Goal: Information Seeking & Learning: Check status

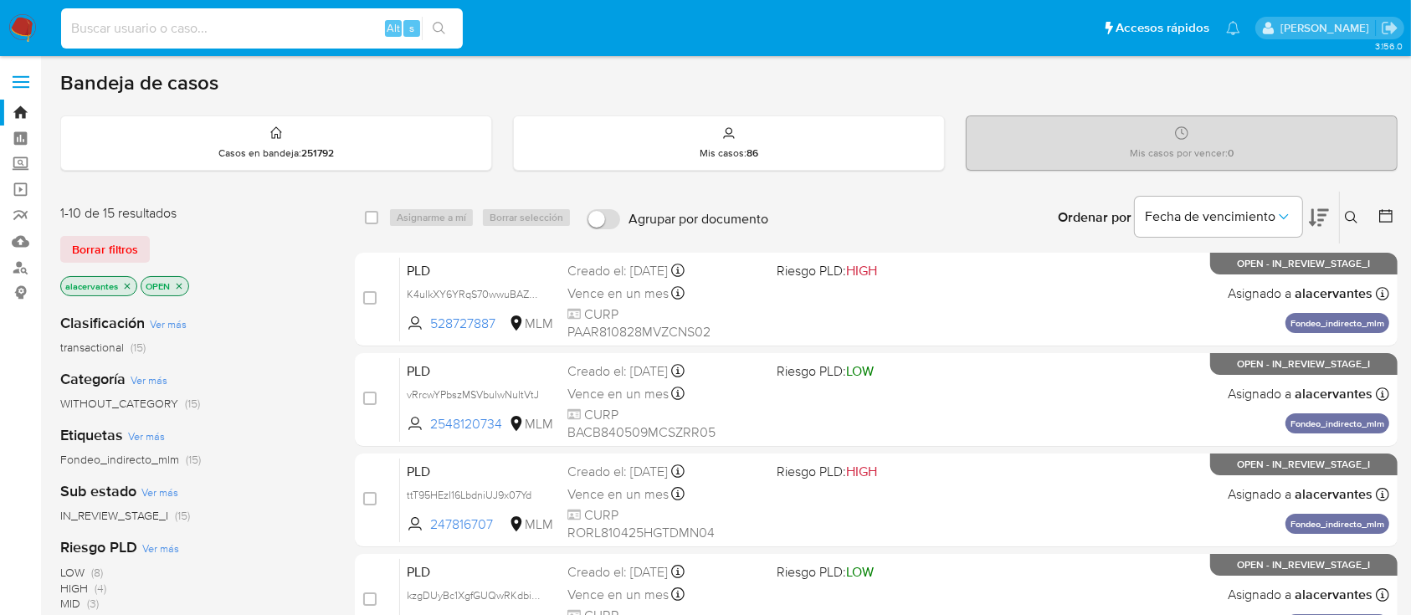
click at [268, 34] on input at bounding box center [262, 29] width 402 height 22
paste input "816836406"
type input "816836406"
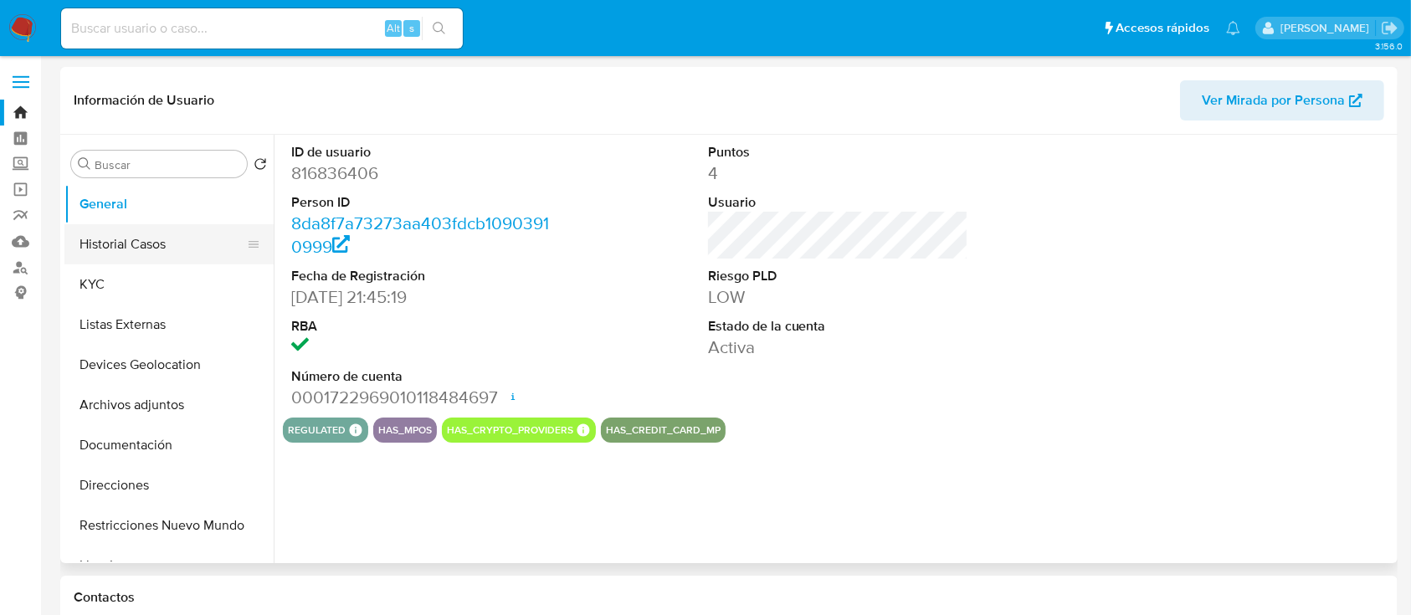
select select "10"
click at [140, 267] on button "KYC" at bounding box center [162, 284] width 196 height 40
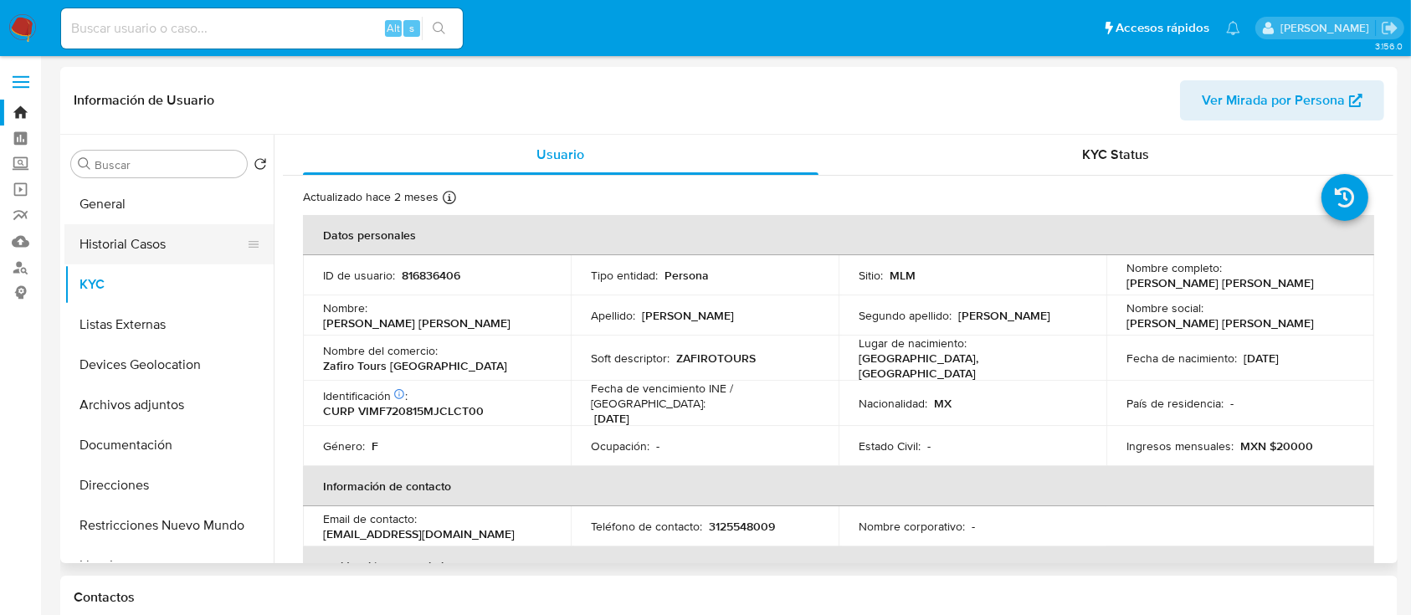
click at [172, 232] on button "Historial Casos" at bounding box center [162, 244] width 196 height 40
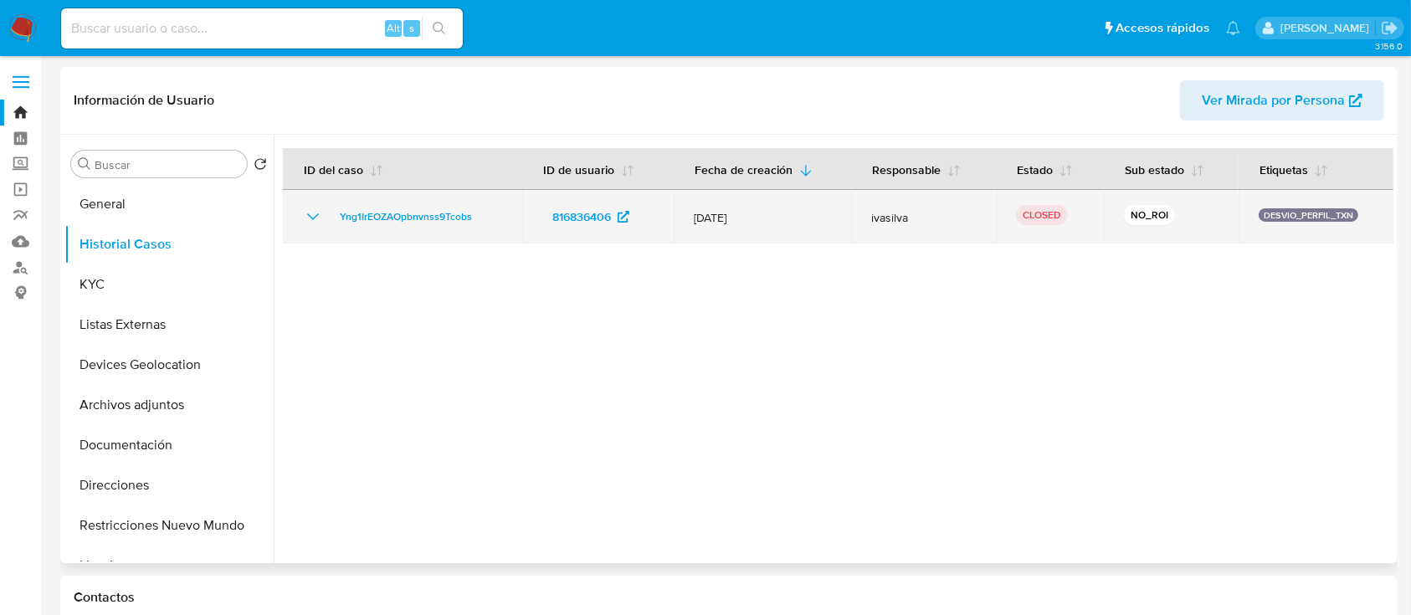
click at [328, 224] on div "Yng1IrEOZAOpbnvnss9Tcobs" at bounding box center [402, 217] width 199 height 20
click at [324, 223] on div "Yng1IrEOZAOpbnvnss9Tcobs" at bounding box center [402, 217] width 199 height 20
click at [308, 218] on icon "Mostrar/Ocultar" at bounding box center [313, 217] width 20 height 20
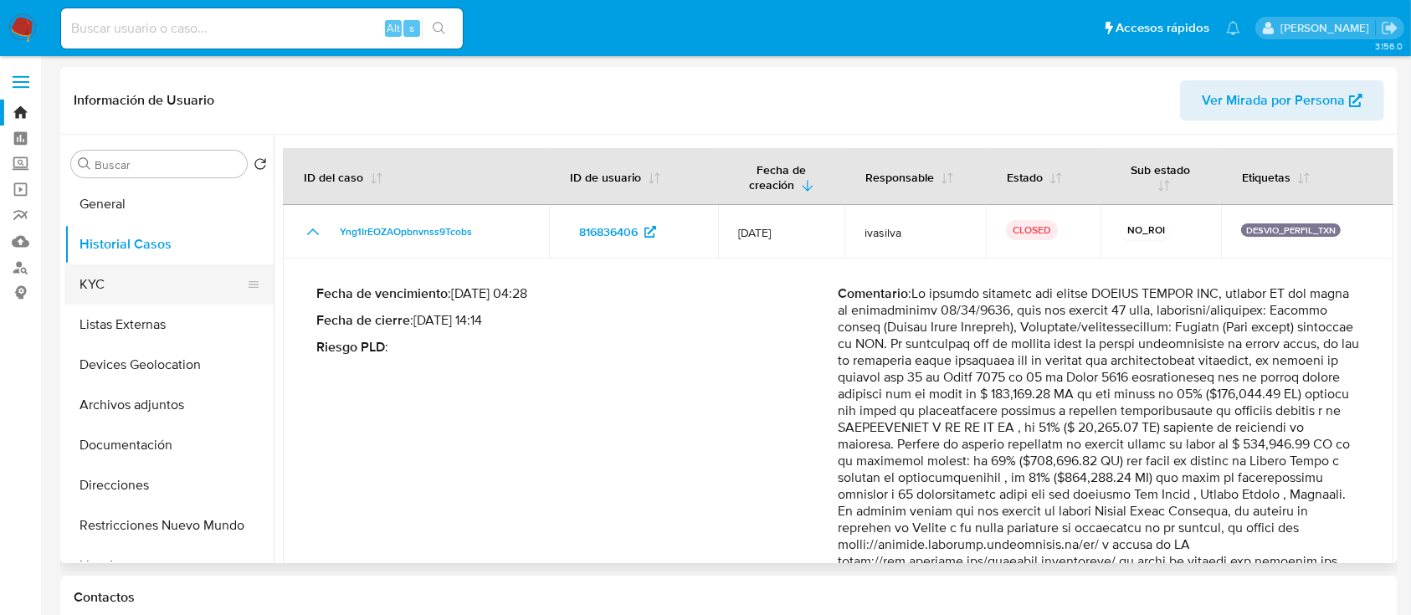
click at [87, 290] on button "KYC" at bounding box center [162, 284] width 196 height 40
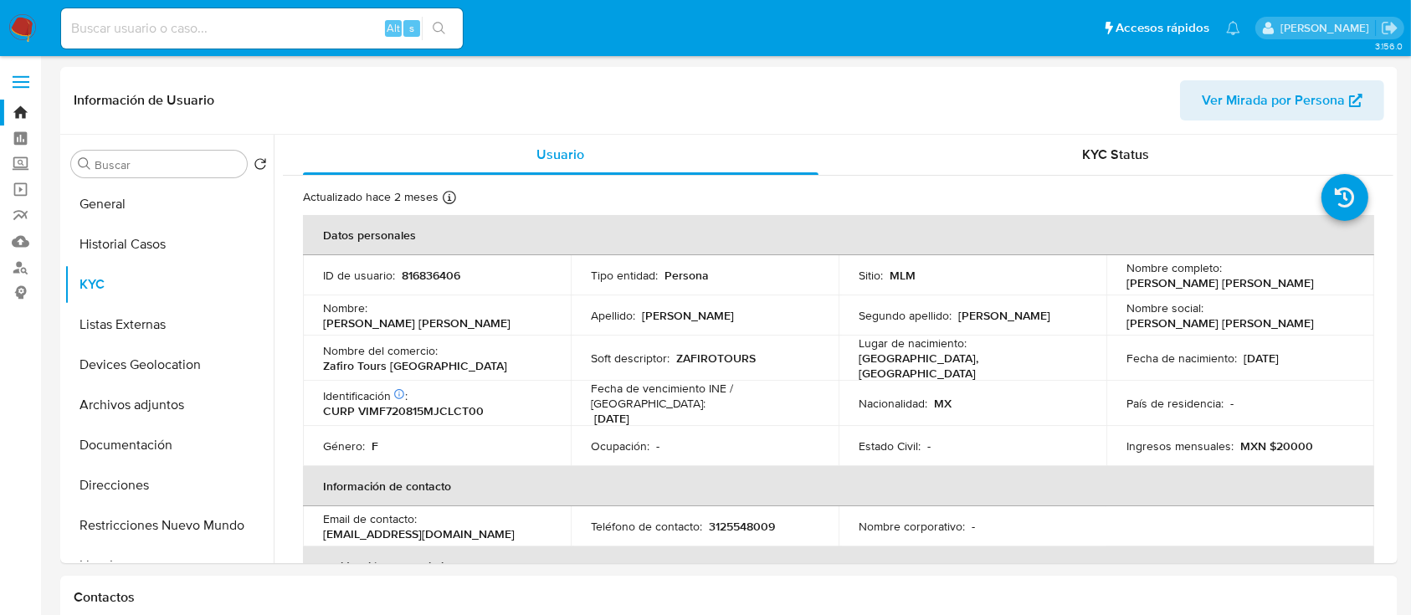
click at [281, 33] on input at bounding box center [262, 29] width 402 height 22
paste input "385389352"
type input "385389352"
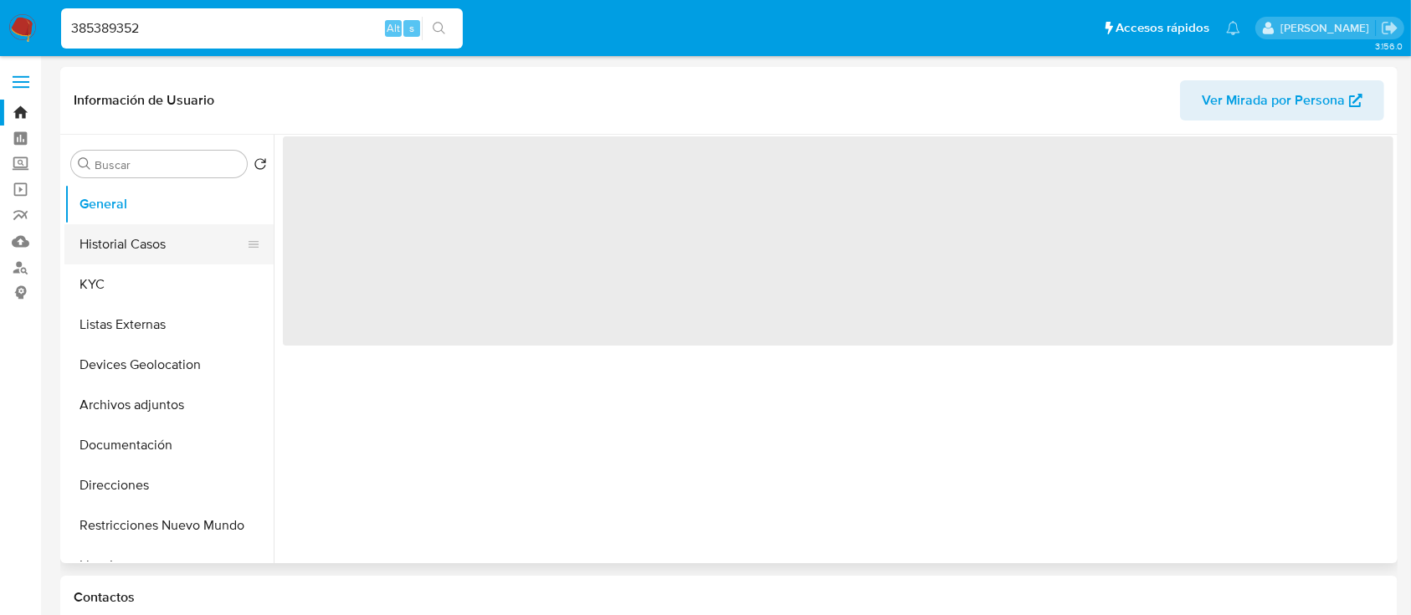
click at [138, 233] on button "Historial Casos" at bounding box center [162, 244] width 196 height 40
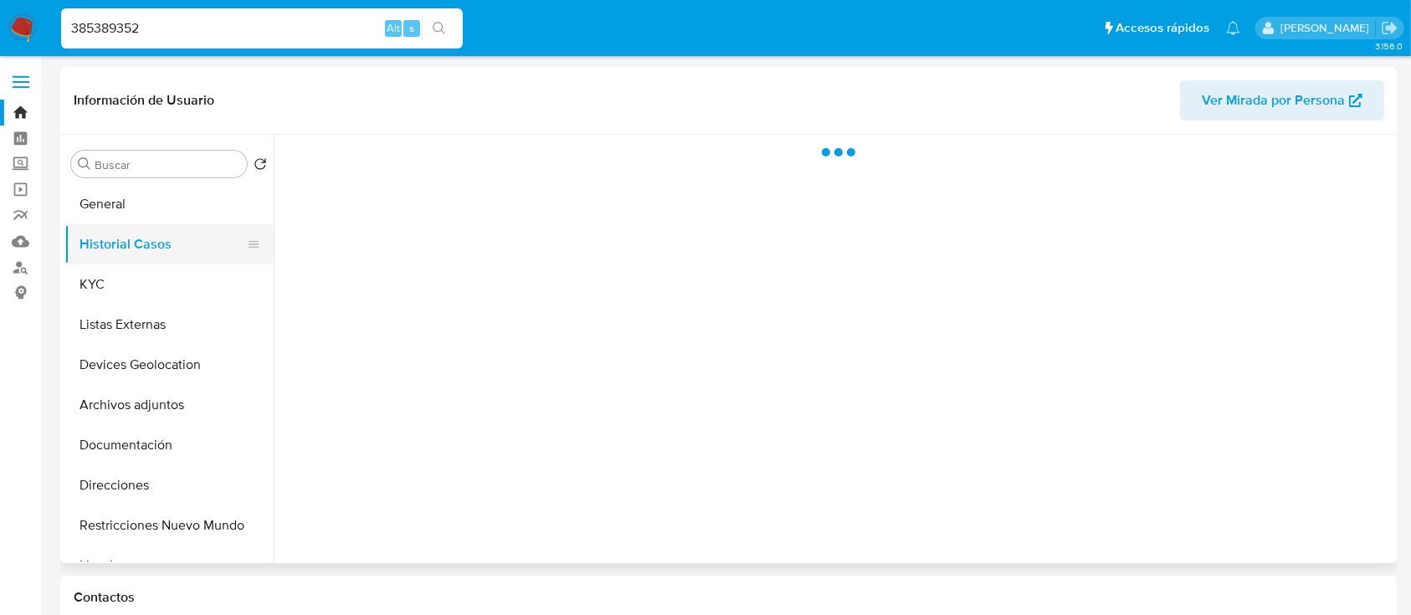
select select "10"
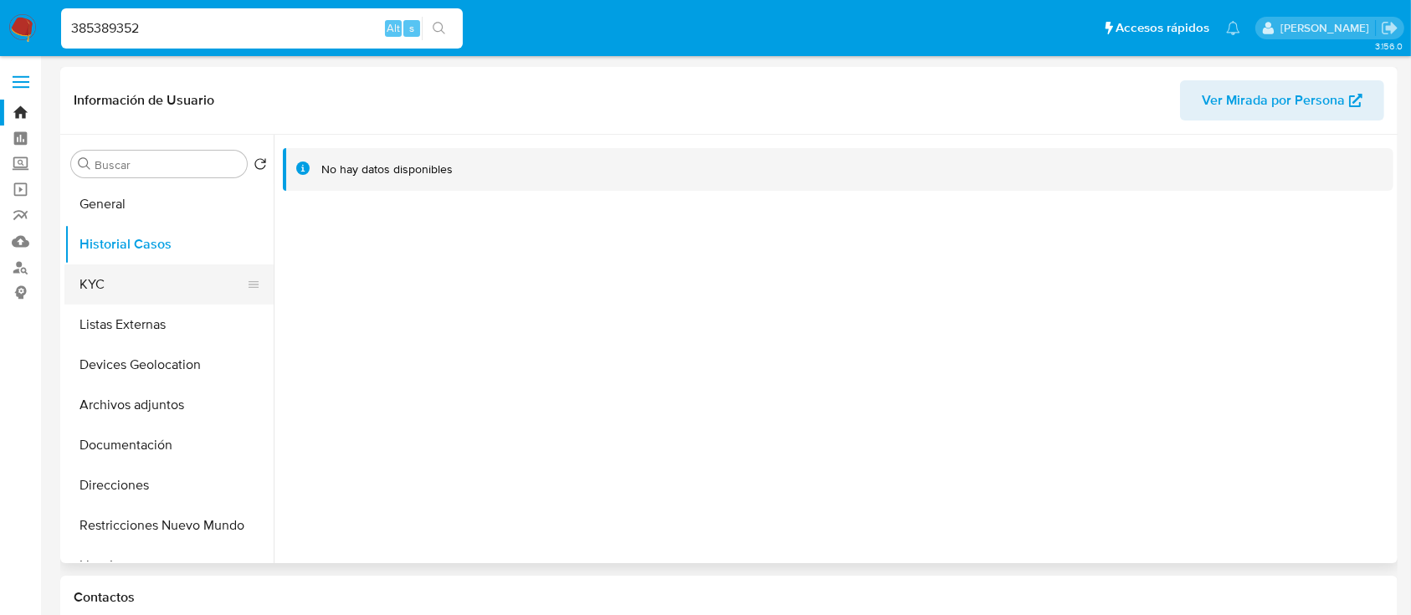
click at [129, 264] on button "KYC" at bounding box center [162, 284] width 196 height 40
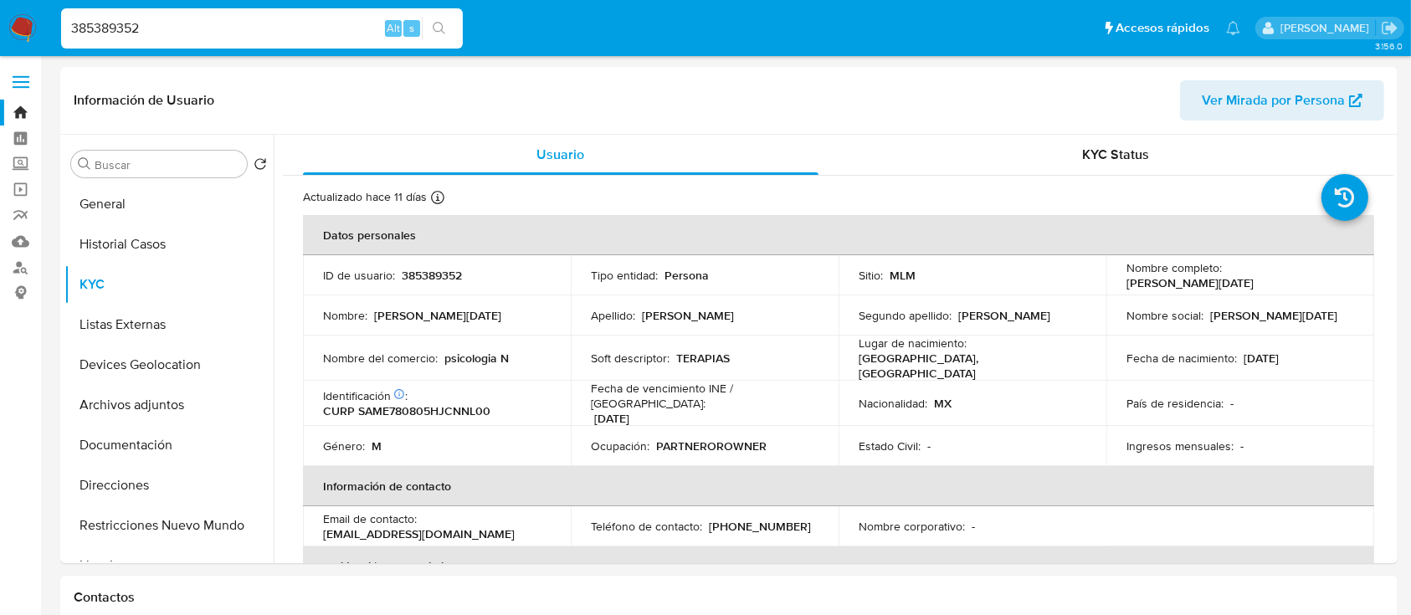
click at [111, 16] on div "385389352 Alt s" at bounding box center [262, 28] width 402 height 40
click at [85, 28] on input "385389352" at bounding box center [262, 29] width 402 height 22
paste input "1627992175"
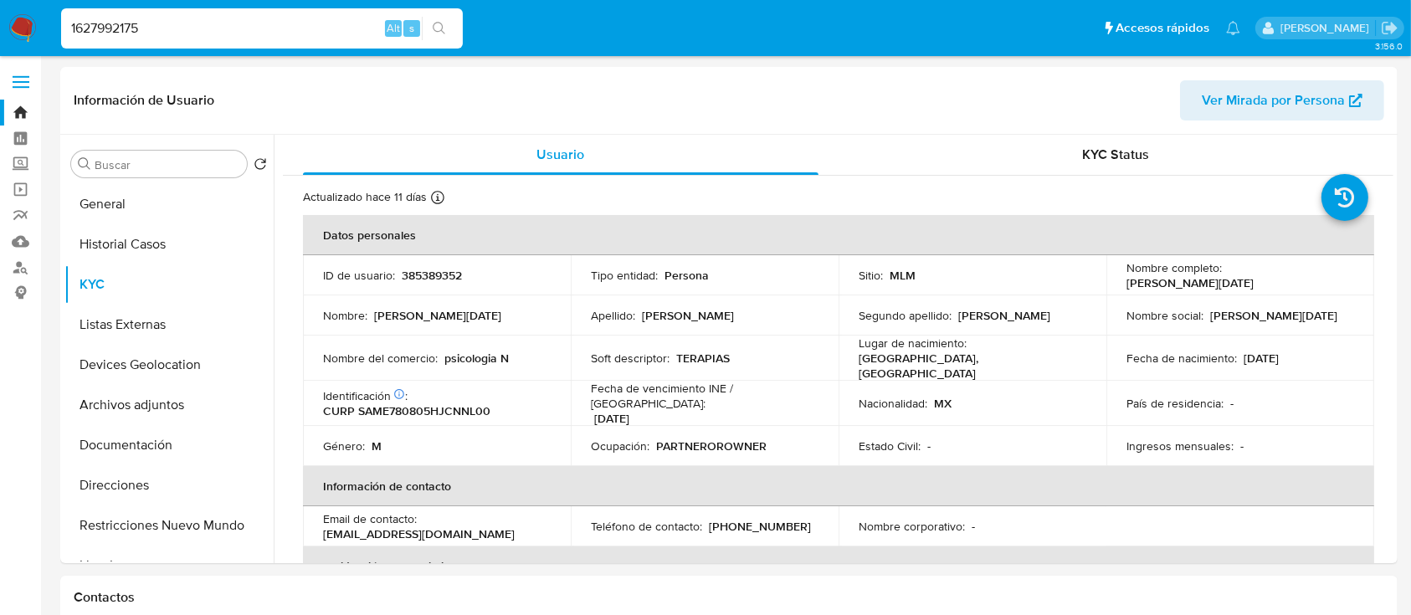
type input "1627992175"
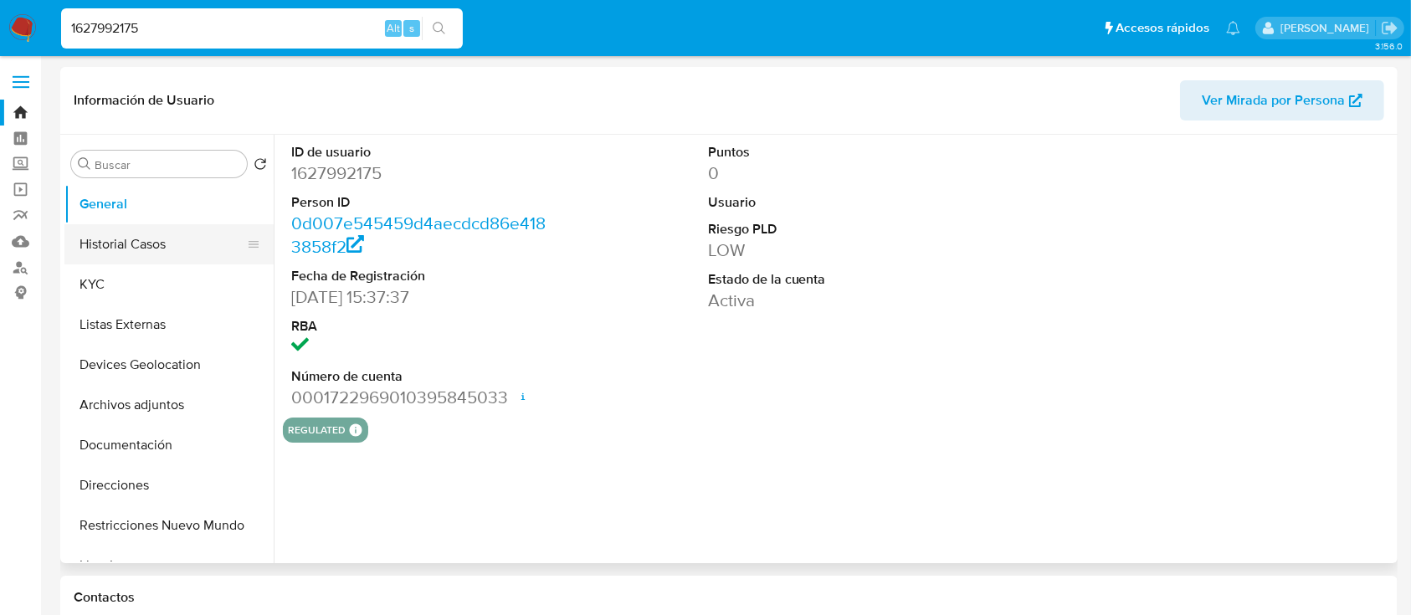
click at [164, 244] on button "Historial Casos" at bounding box center [162, 244] width 196 height 40
select select "10"
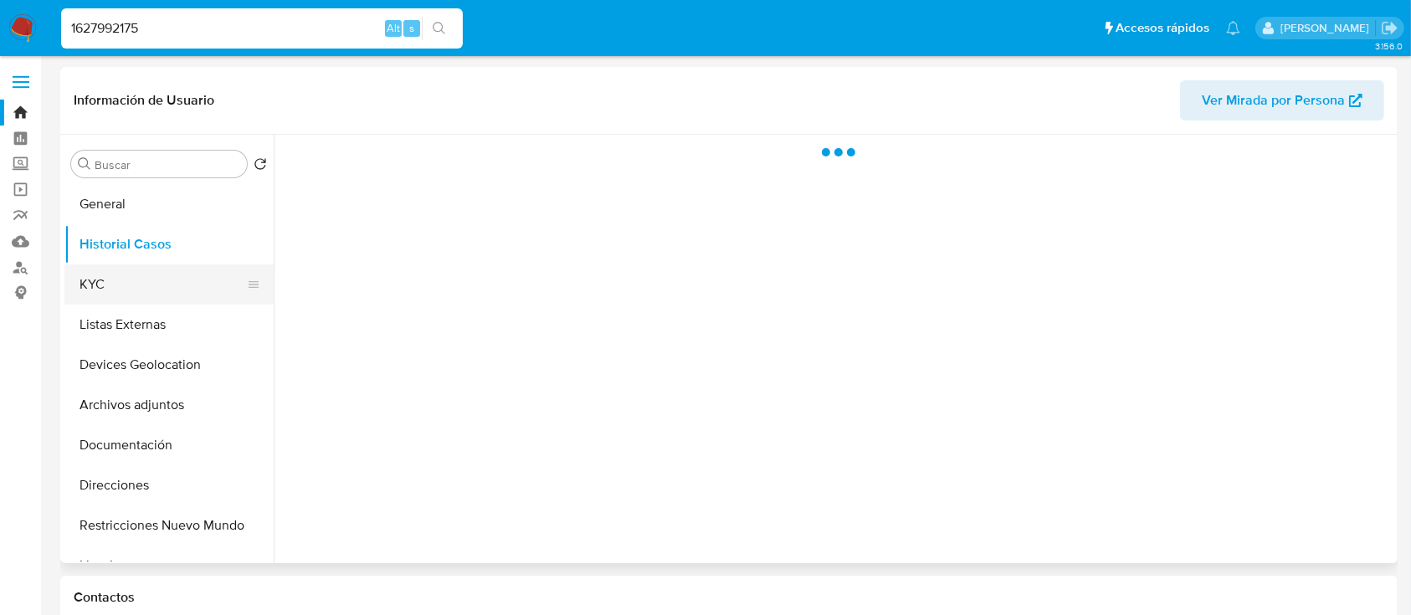
click at [143, 278] on button "KYC" at bounding box center [162, 284] width 196 height 40
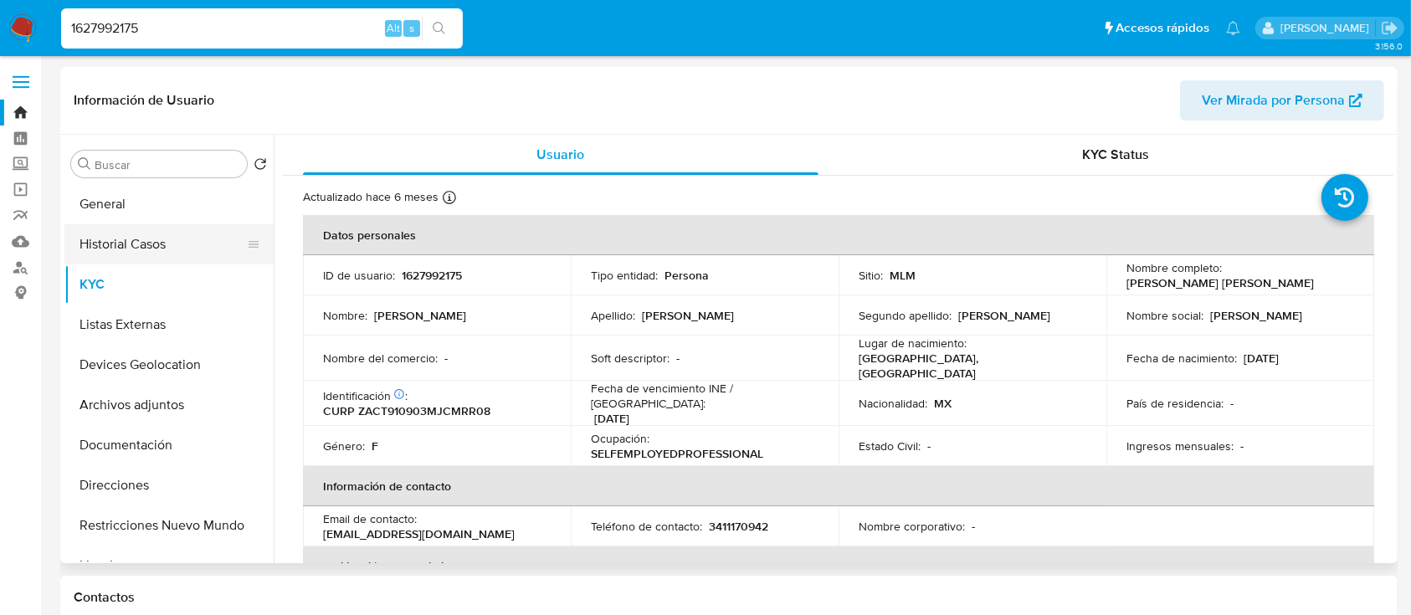
click at [178, 240] on button "Historial Casos" at bounding box center [162, 244] width 196 height 40
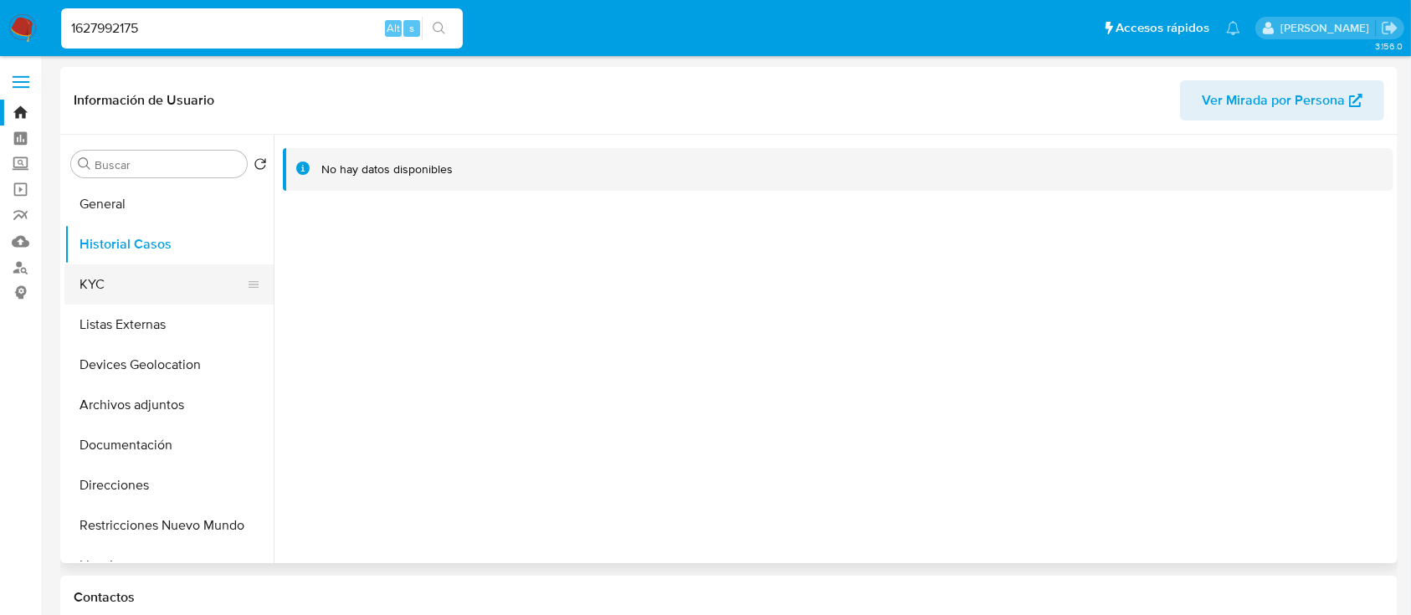
click at [156, 284] on button "KYC" at bounding box center [162, 284] width 196 height 40
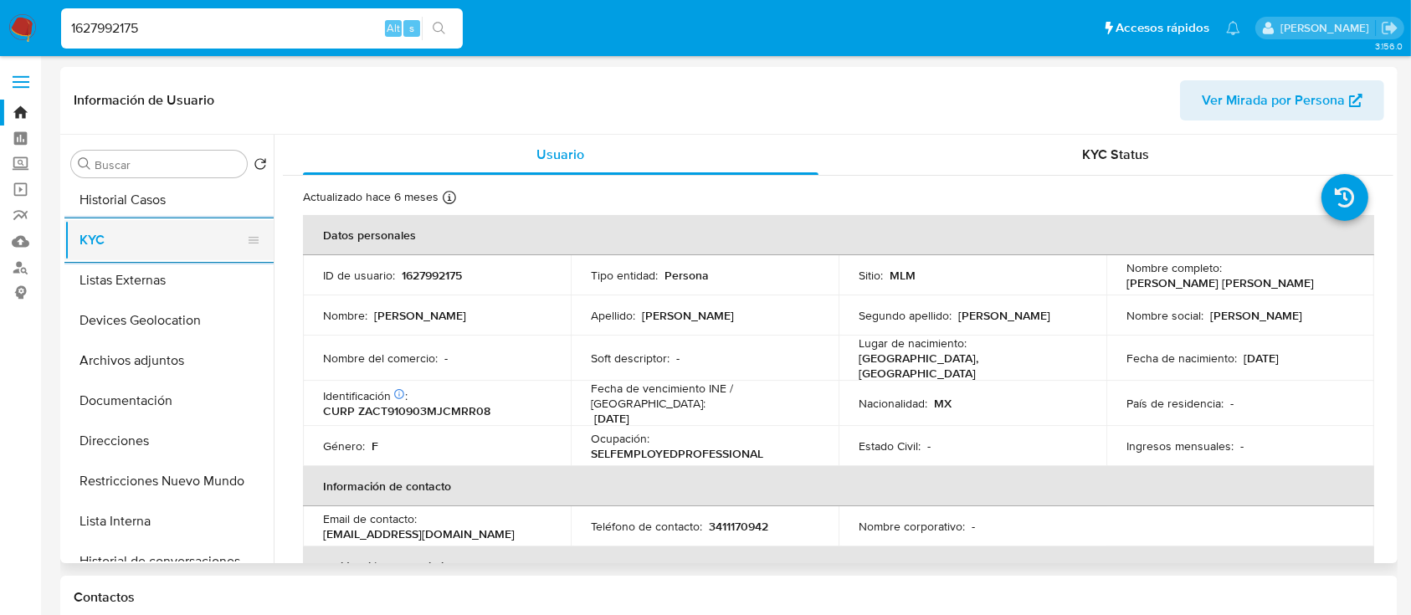
scroll to position [89, 0]
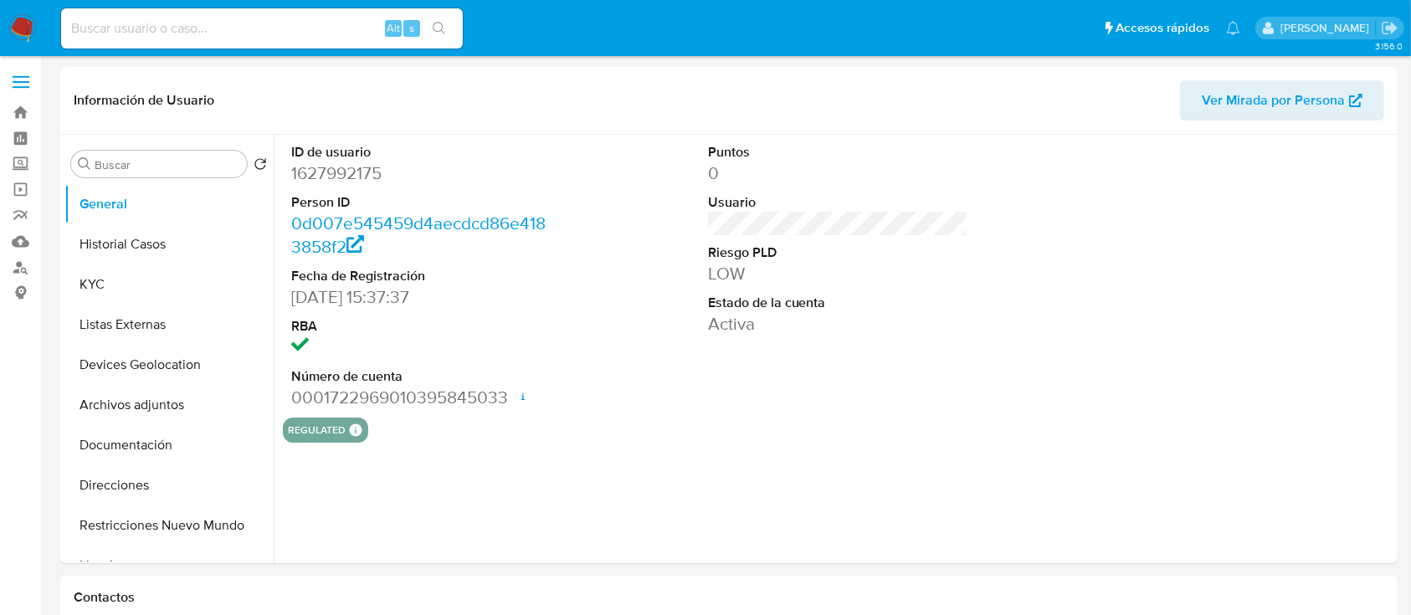
select select "10"
click at [11, 166] on label "Screening" at bounding box center [99, 164] width 199 height 26
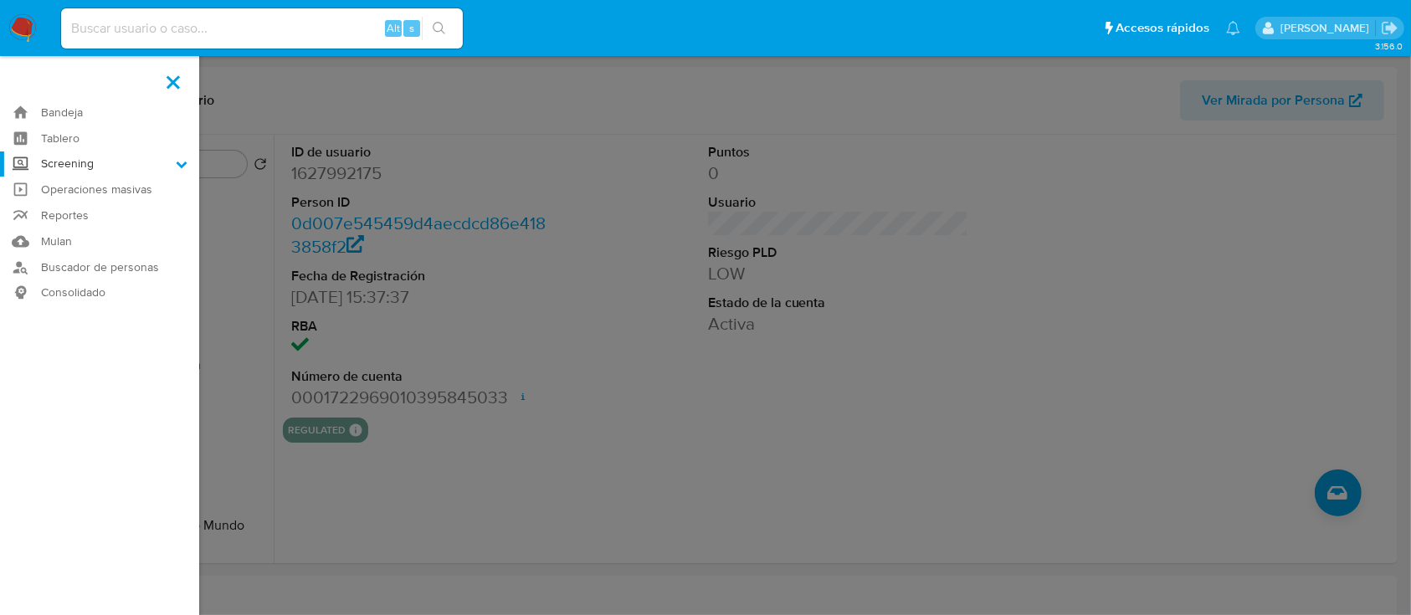
click at [0, 0] on input "Screening" at bounding box center [0, 0] width 0 height 0
click at [98, 224] on link "Herramientas" at bounding box center [99, 229] width 199 height 21
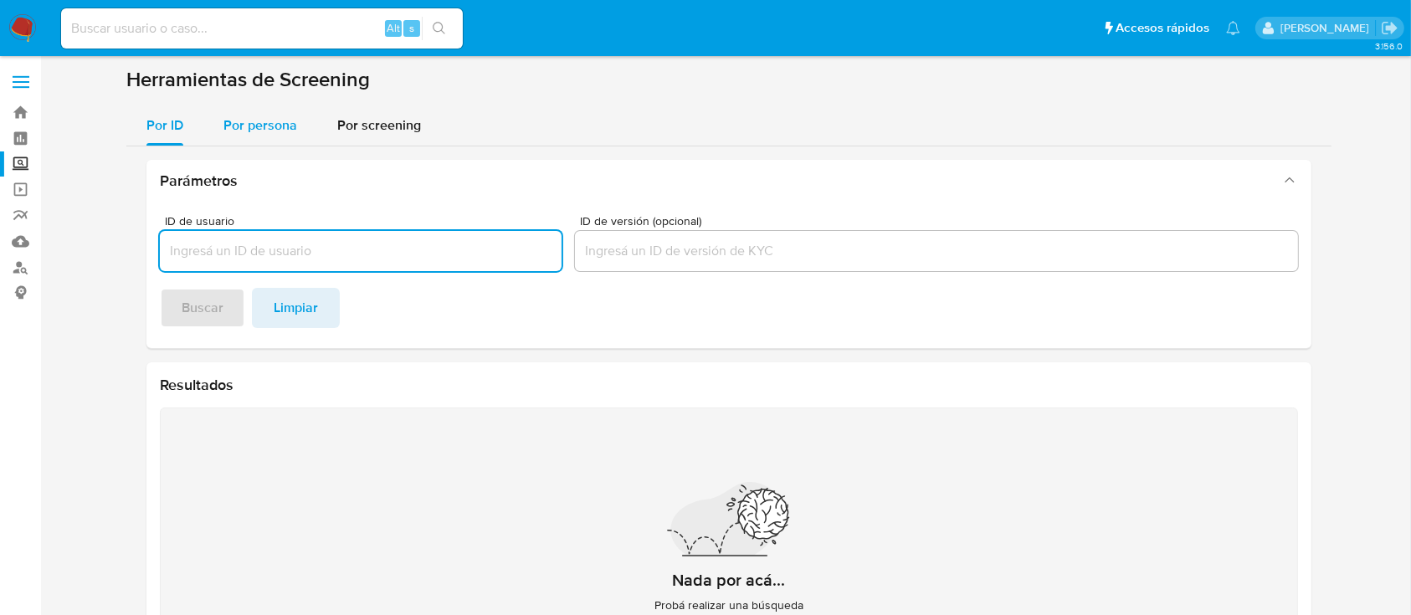
click at [267, 121] on span "Por persona" at bounding box center [260, 124] width 74 height 19
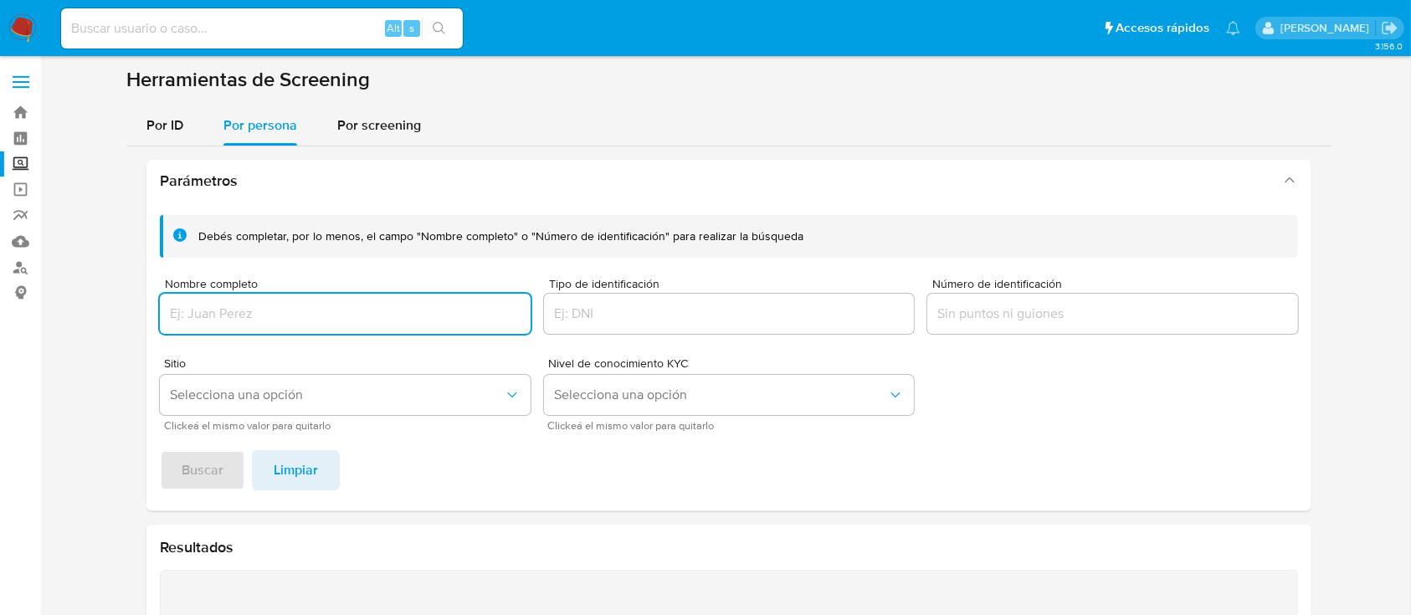
click at [325, 316] on input "Nombre completo" at bounding box center [345, 314] width 371 height 22
type input "PROMOTORA TURISTICA LECAS"
click at [185, 464] on span "Buscar" at bounding box center [203, 470] width 42 height 37
click at [379, 304] on input "PROMOTORA TURISTICA LECAS" at bounding box center [345, 314] width 371 height 22
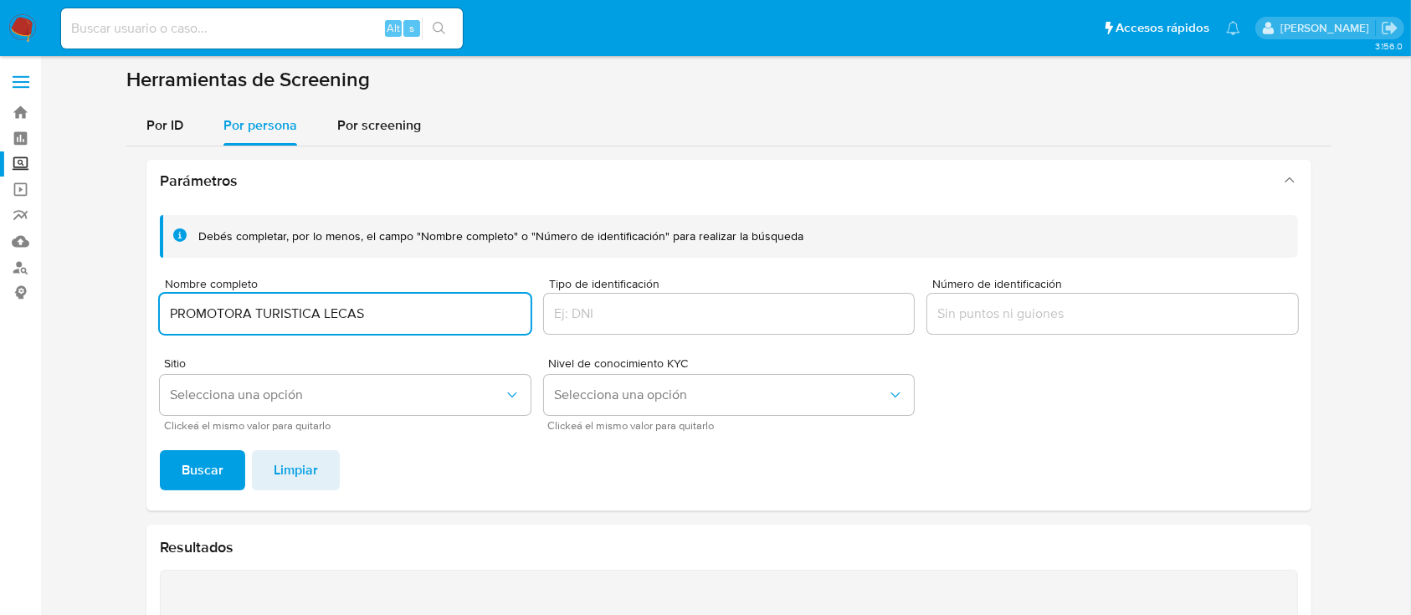
click at [379, 304] on input "PROMOTORA TURISTICA LECAS" at bounding box center [345, 314] width 371 height 22
click at [197, 484] on span "Buscar" at bounding box center [203, 470] width 42 height 37
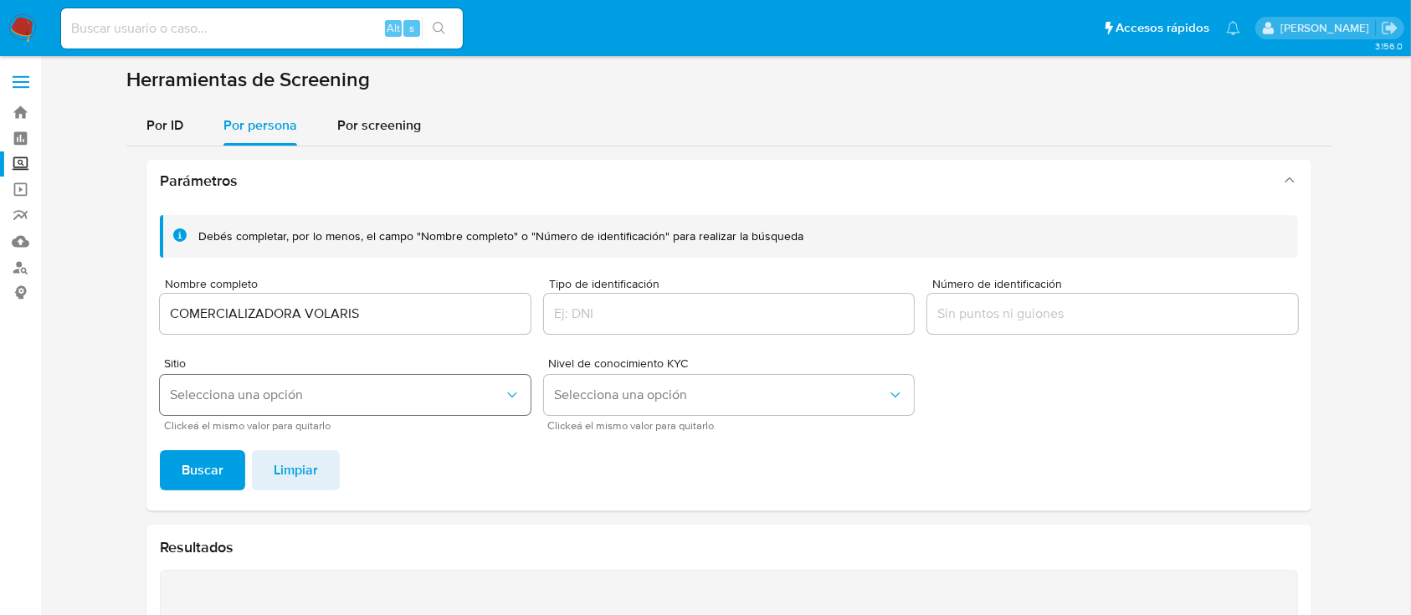
click at [392, 389] on span "Selecciona una opción" at bounding box center [337, 395] width 334 height 17
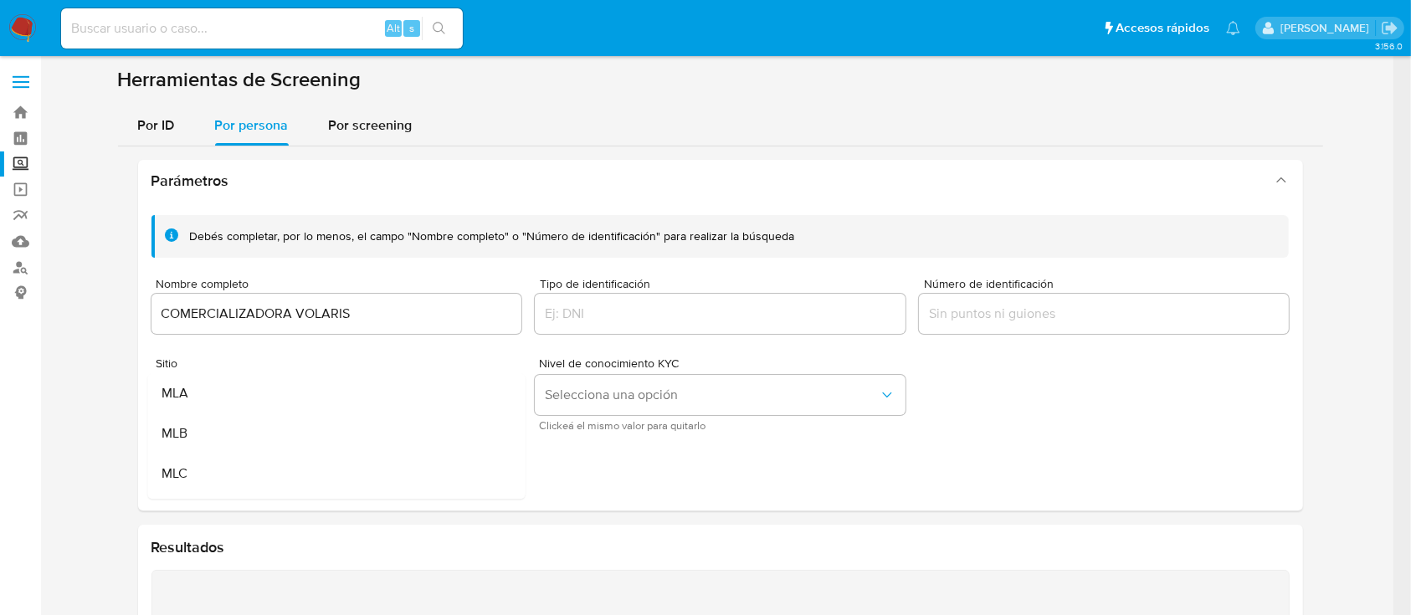
click at [351, 323] on input "COMERCIALIZADORA VOLARIS" at bounding box center [336, 314] width 371 height 22
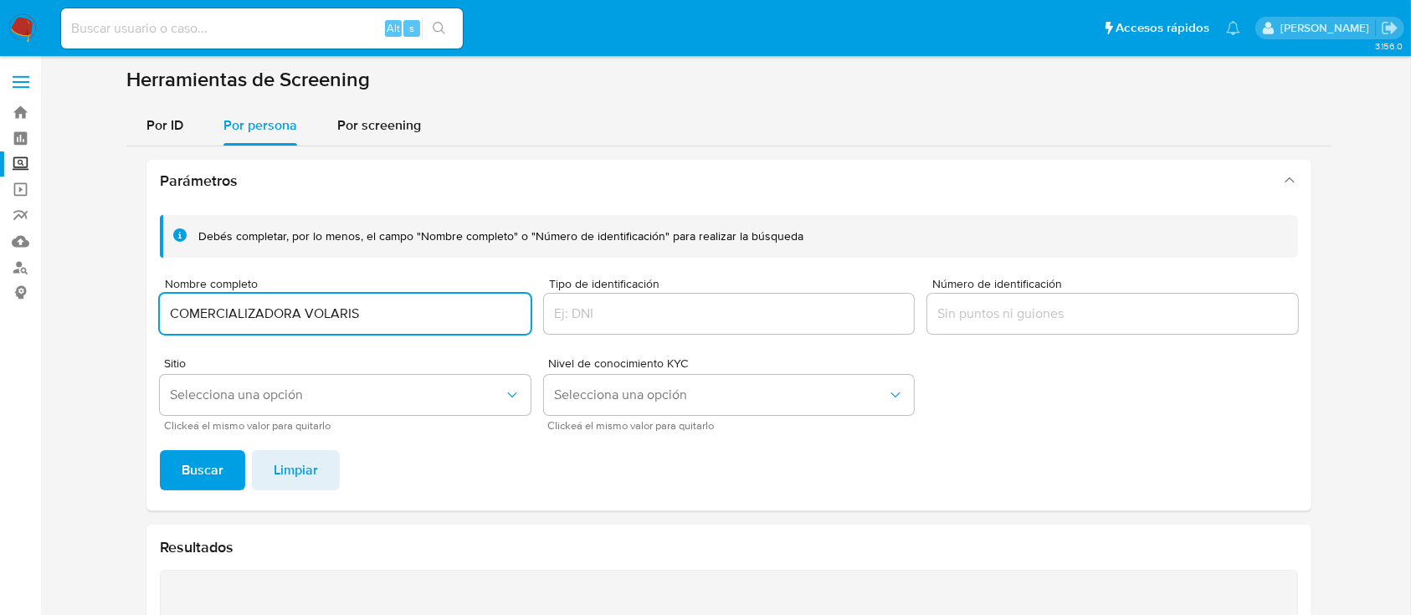
click at [351, 323] on input "COMERCIALIZADORA VOLARIS" at bounding box center [345, 314] width 371 height 22
paste input "PROMOTORA DE HOTELES Y SERVICIOS, SA DE"
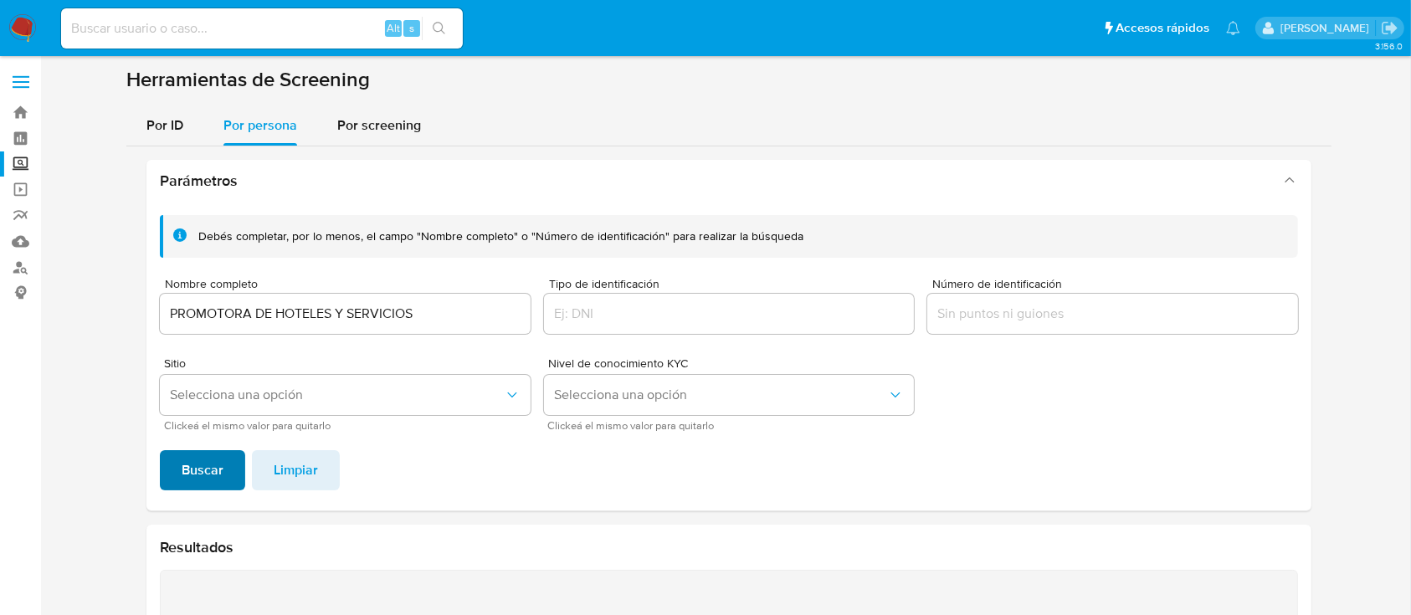
click at [202, 460] on span "Buscar" at bounding box center [203, 470] width 42 height 37
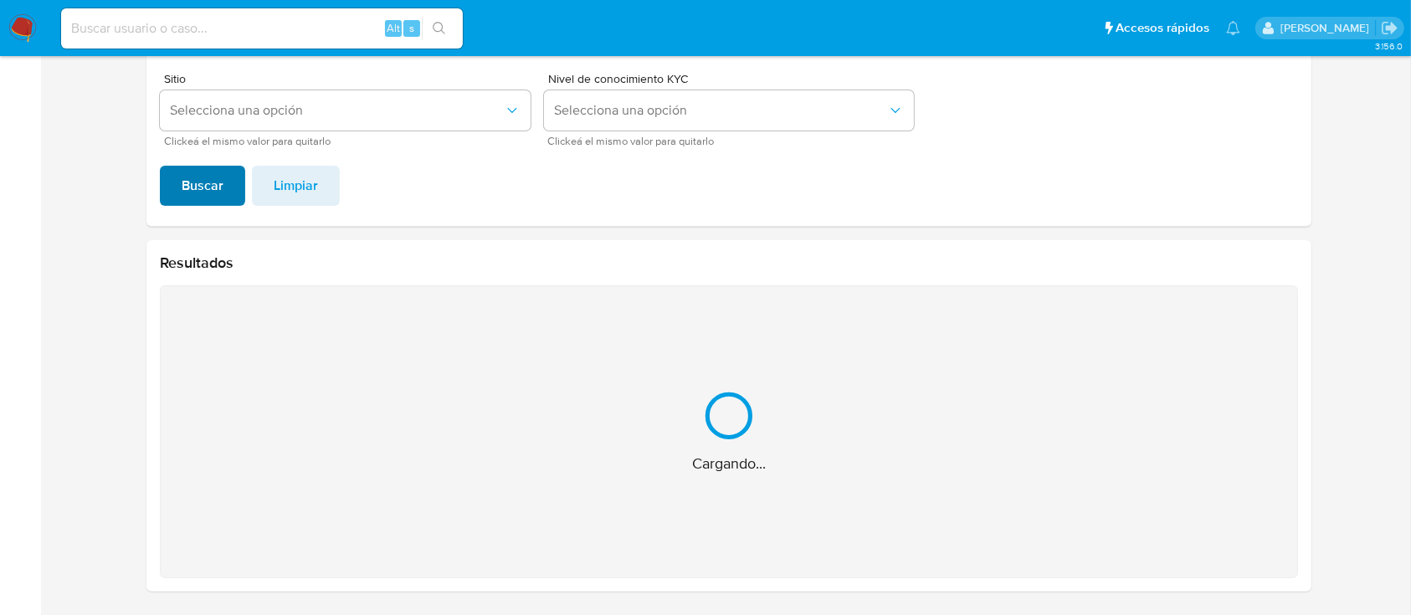
scroll to position [18, 0]
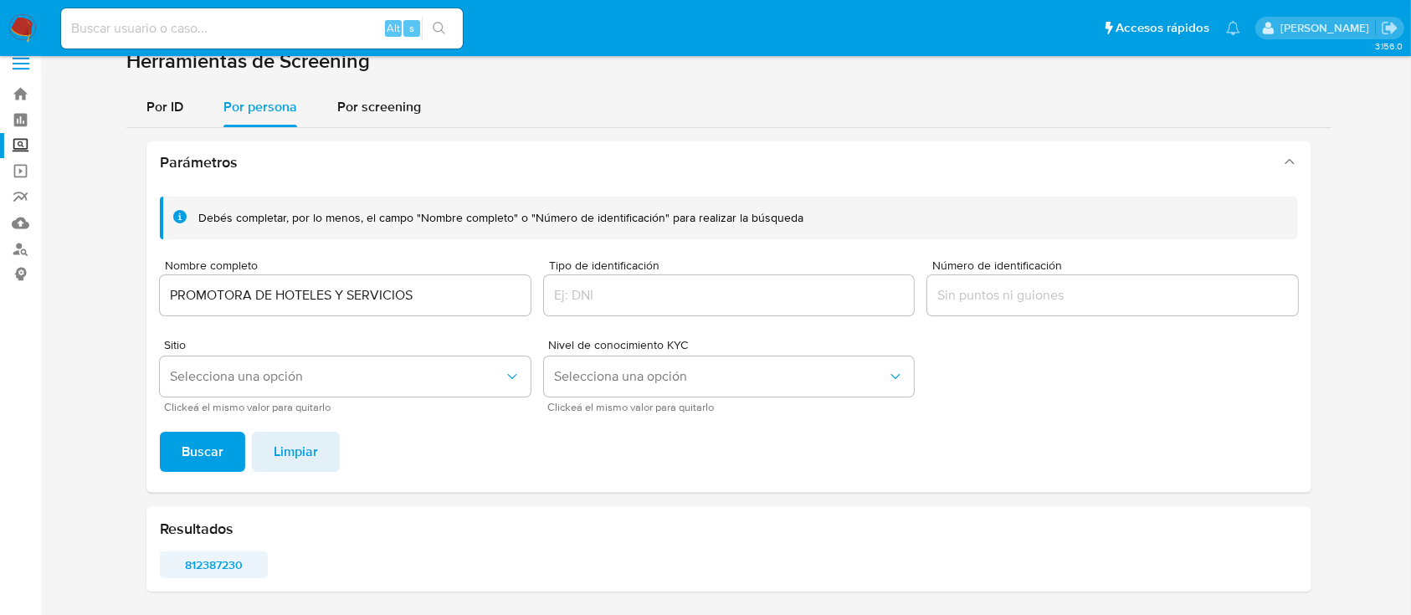
click at [212, 562] on span "812387230" at bounding box center [214, 564] width 85 height 23
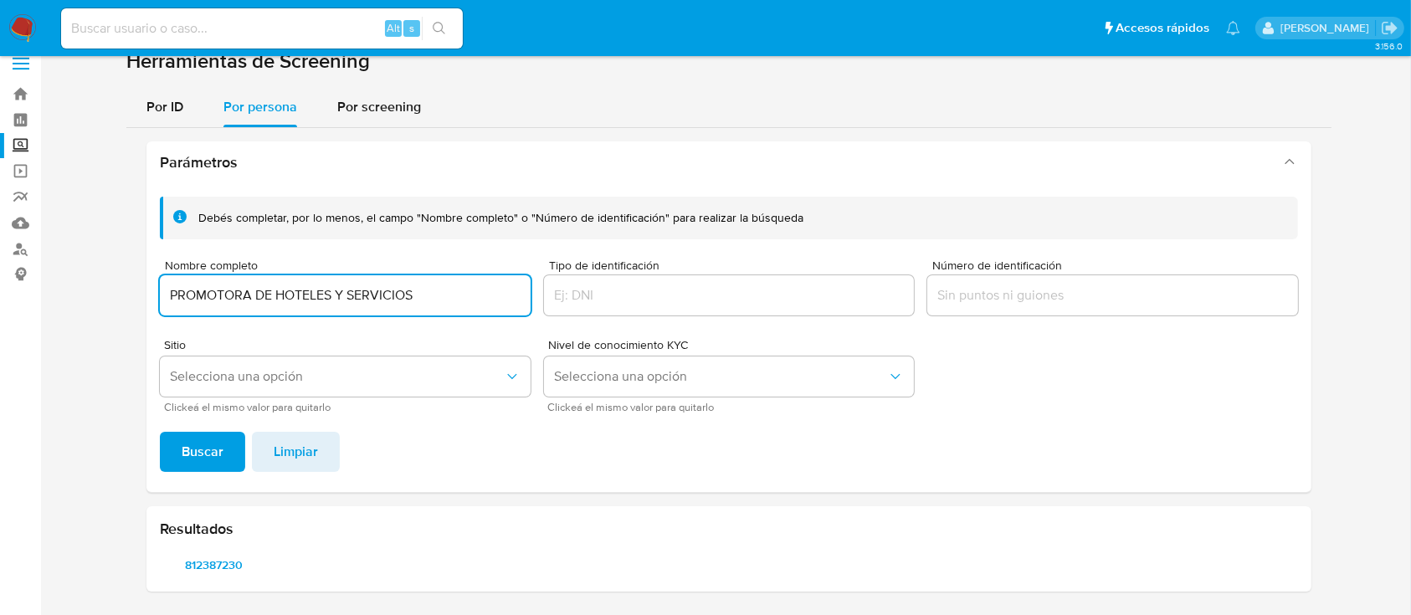
click at [319, 292] on input "PROMOTORA DE HOTELES Y SERVICIOS" at bounding box center [345, 295] width 371 height 22
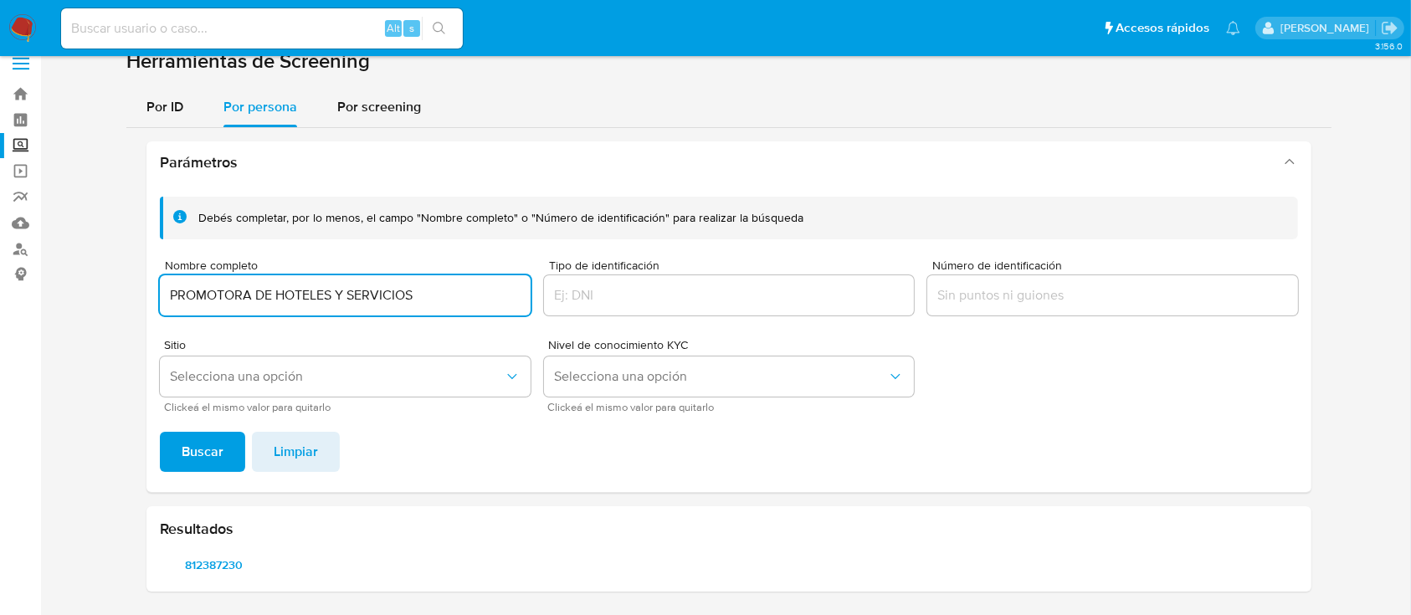
click at [319, 292] on input "PROMOTORA DE HOTELES Y SERVICIOS" at bounding box center [345, 295] width 371 height 22
type input "OPERADORA KEOPS"
click at [184, 450] on span "Buscar" at bounding box center [203, 451] width 42 height 37
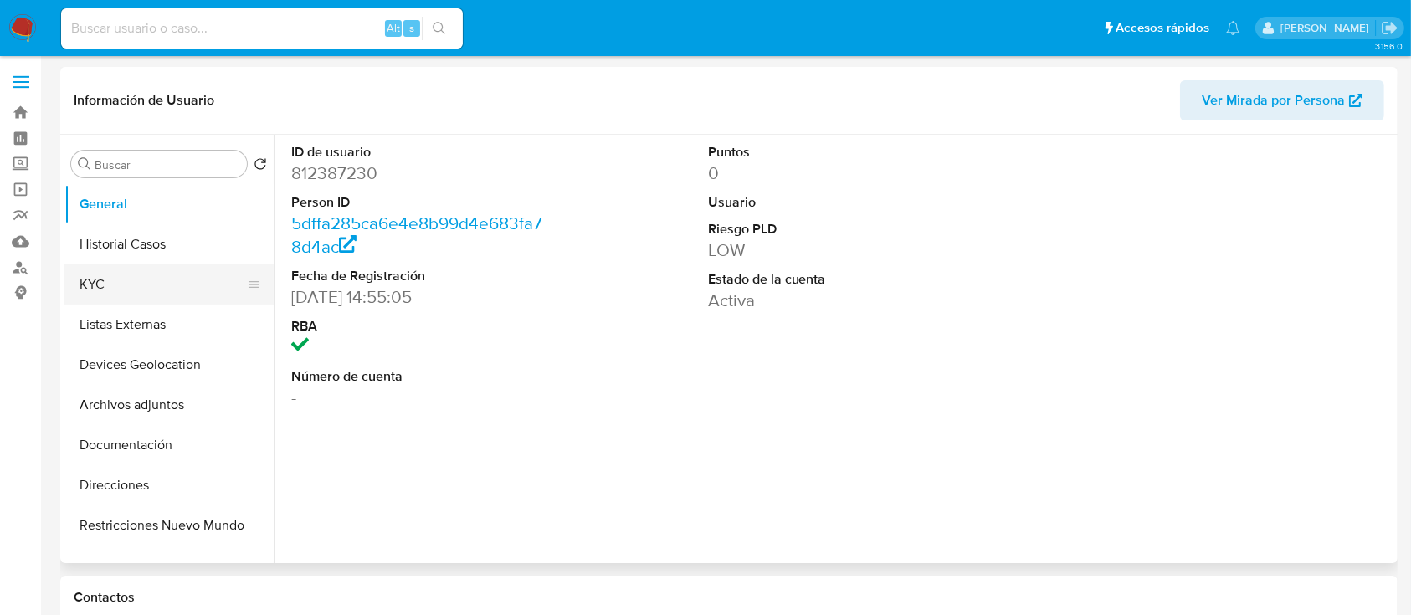
click at [131, 274] on button "KYC" at bounding box center [162, 284] width 196 height 40
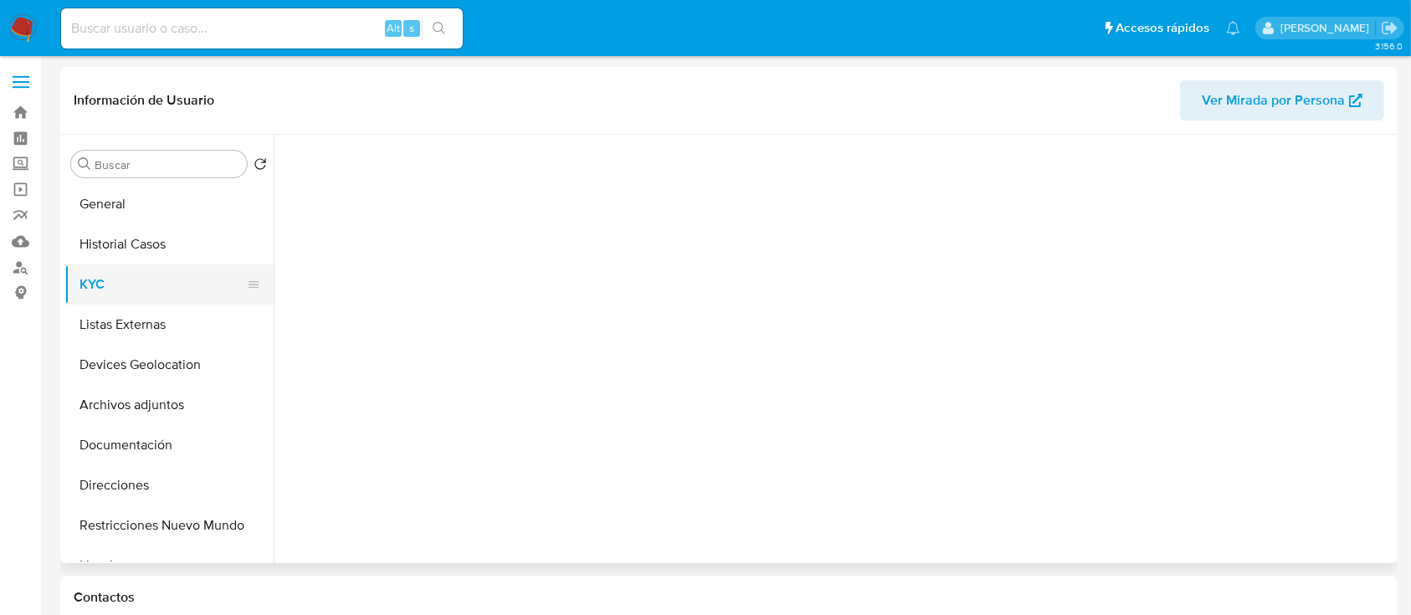
select select "10"
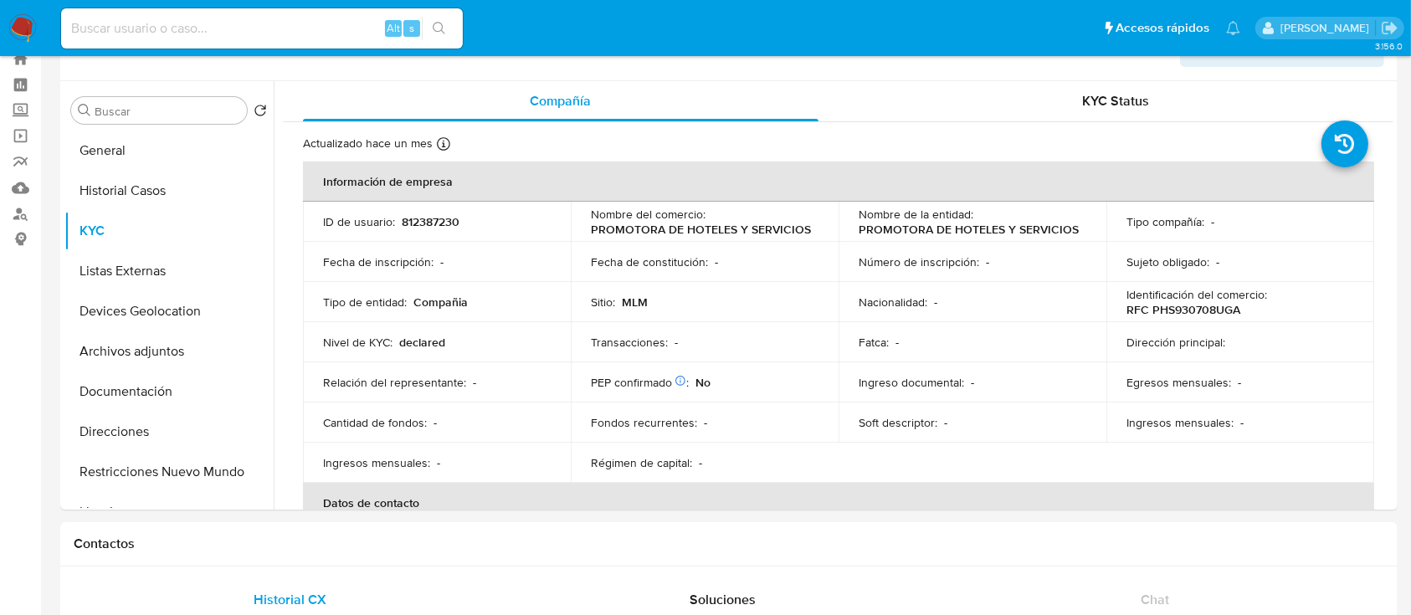
scroll to position [57, 0]
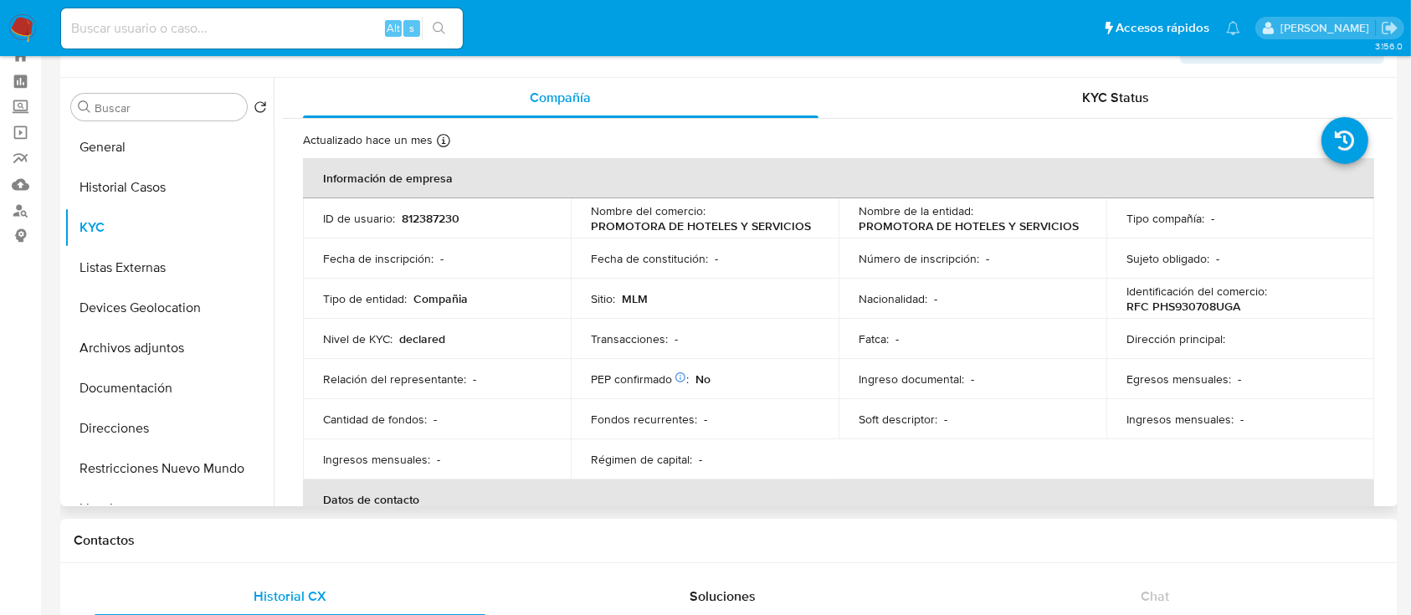
click at [1392, 156] on div "Compañía KYC Status Actualizado [DATE] Creado: [DATE] 13:56:15 Actualizado: [DA…" at bounding box center [834, 292] width 1120 height 428
drag, startPoint x: 1392, startPoint y: 156, endPoint x: 1394, endPoint y: 200, distance: 43.5
click at [1394, 200] on div "Buscar Volver al orden por defecto General Historial Casos KYC Listas Externas …" at bounding box center [728, 292] width 1337 height 428
drag, startPoint x: 1394, startPoint y: 200, endPoint x: 1392, endPoint y: 172, distance: 28.6
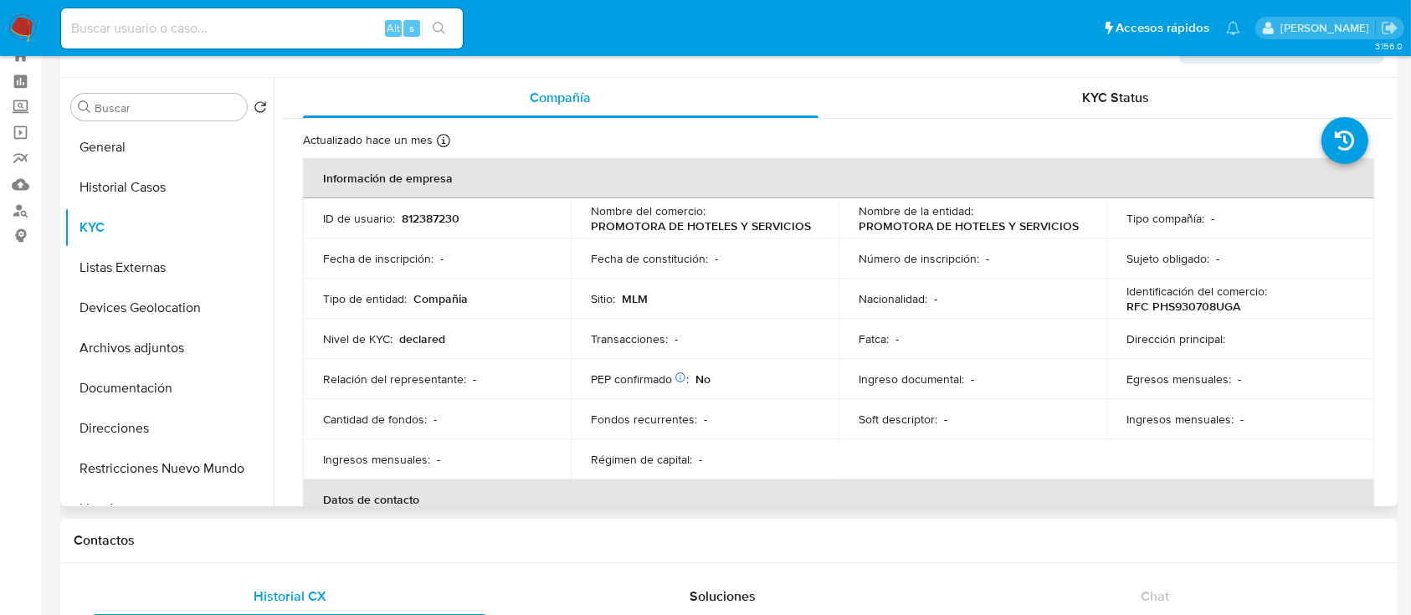
click at [1392, 172] on div "Buscar Volver al orden por defecto General Historial Casos KYC Listas Externas …" at bounding box center [728, 292] width 1337 height 428
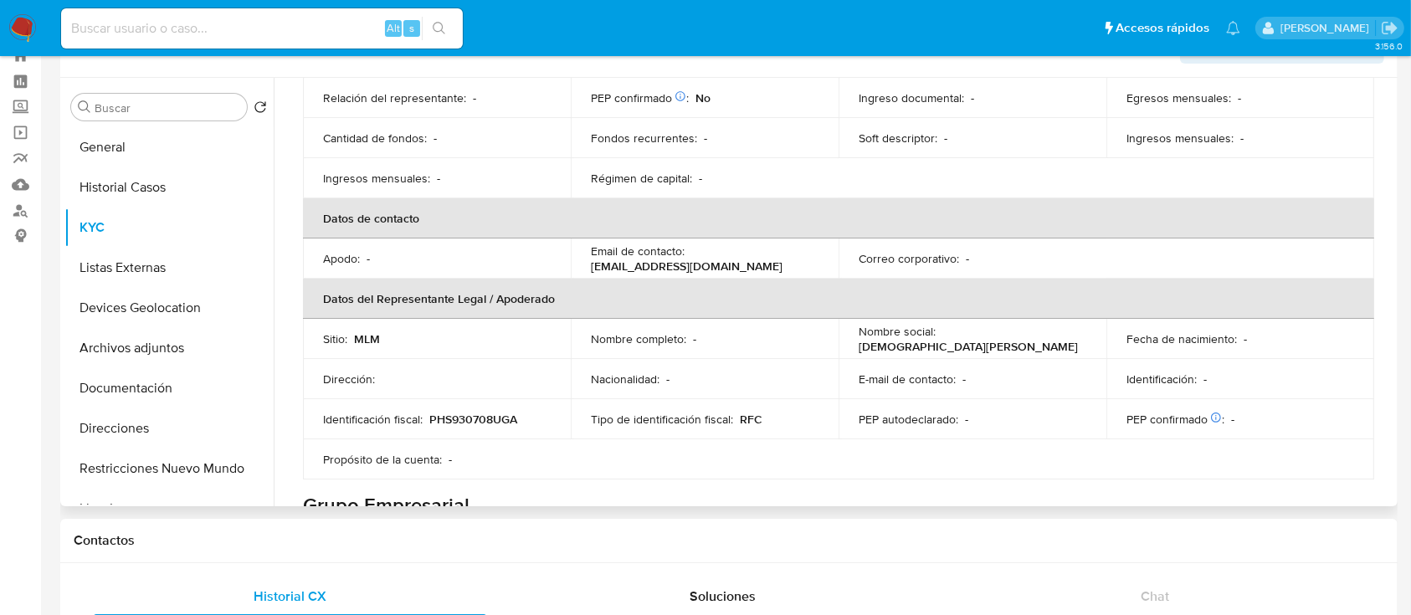
scroll to position [0, 0]
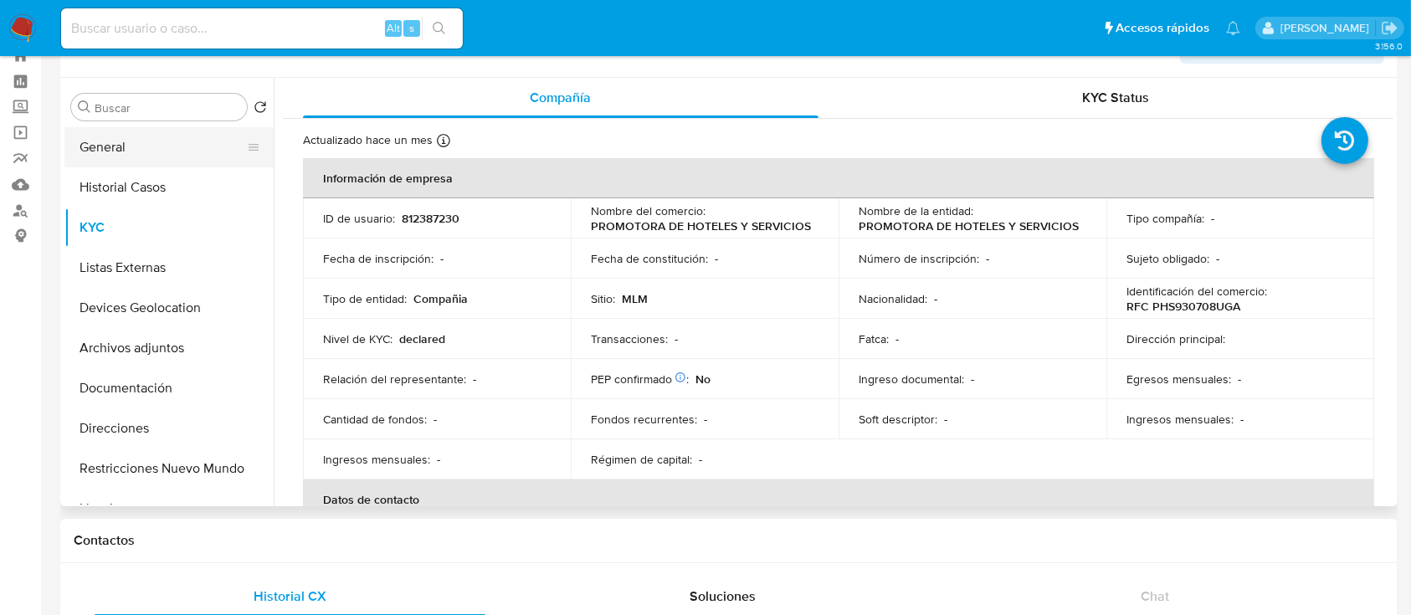
click at [104, 147] on button "General" at bounding box center [162, 147] width 196 height 40
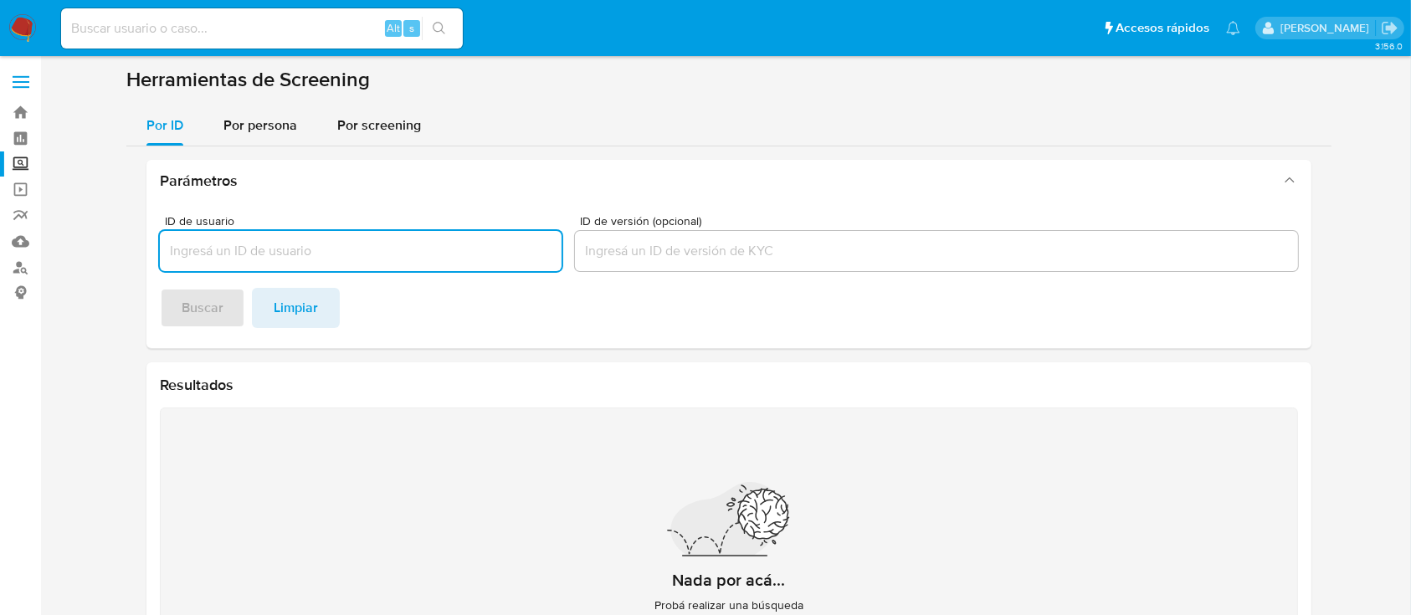
click at [137, 29] on input at bounding box center [262, 29] width 402 height 22
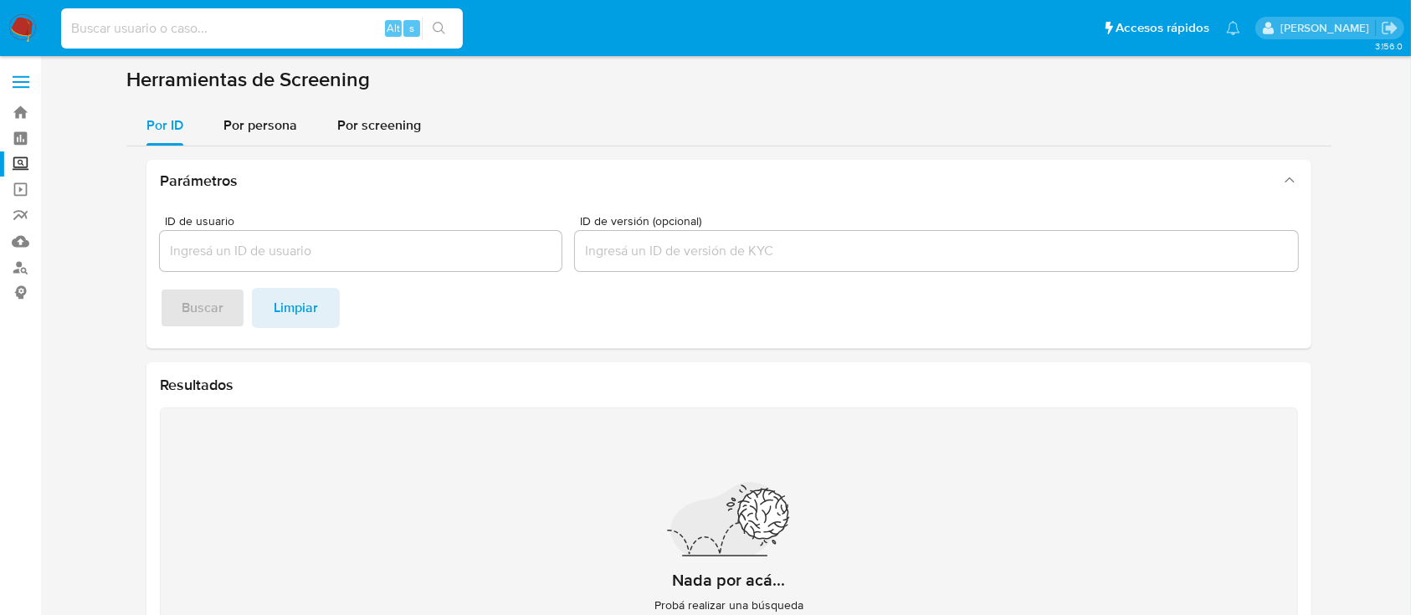
paste input "122335135"
type input "122335135"
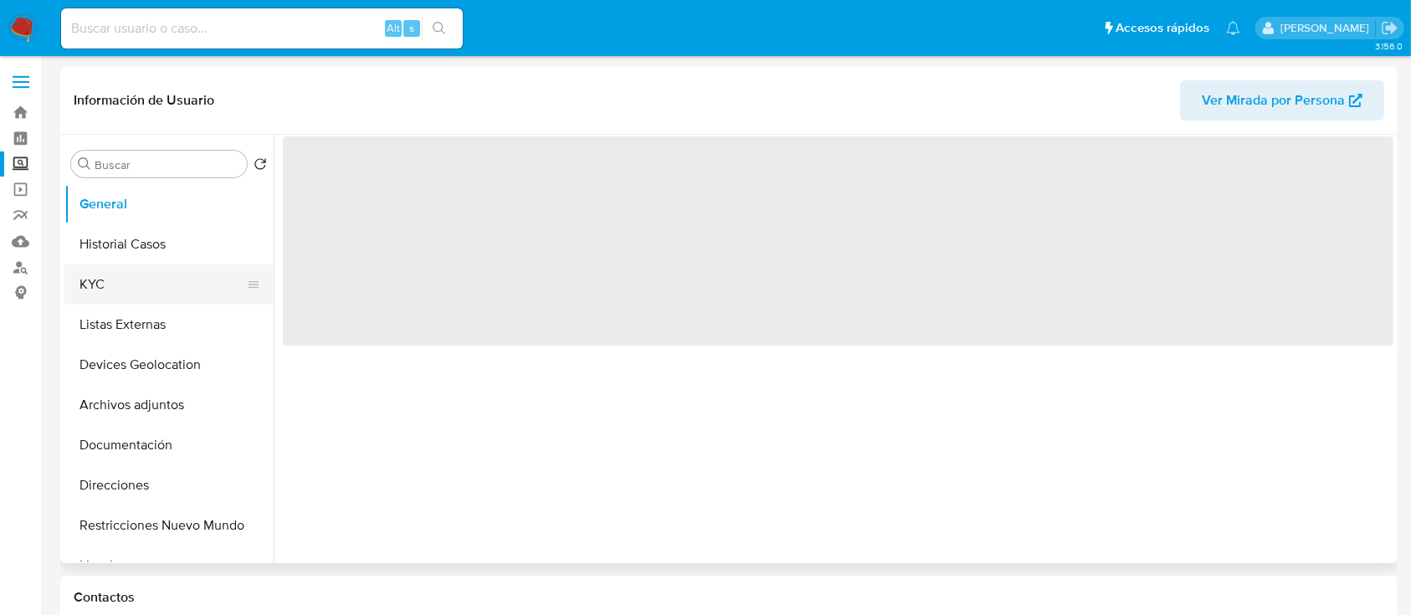
click at [125, 283] on button "KYC" at bounding box center [162, 284] width 196 height 40
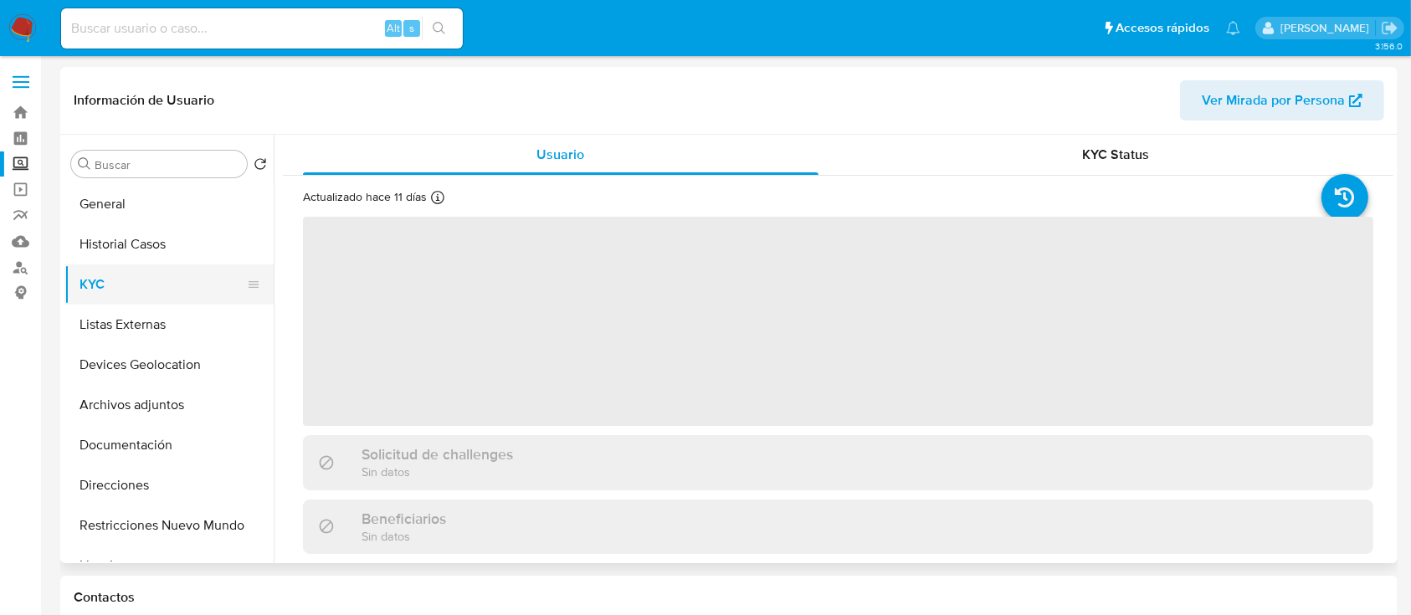
select select "10"
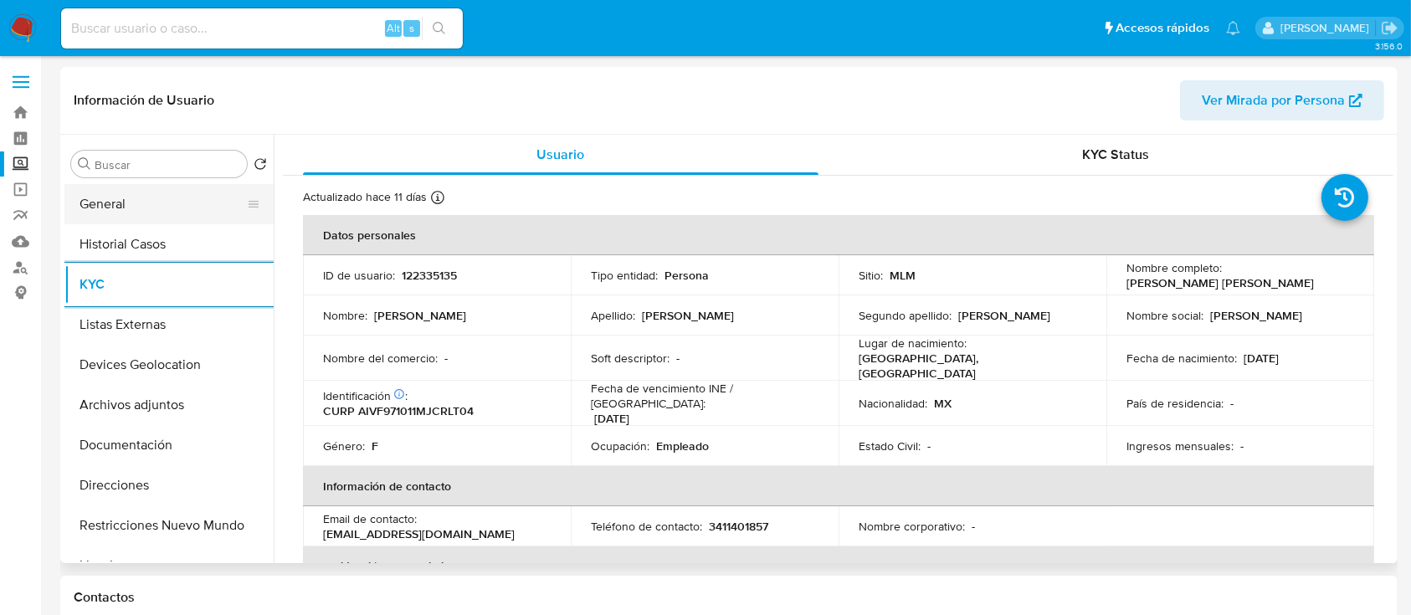
click at [130, 212] on button "General" at bounding box center [162, 204] width 196 height 40
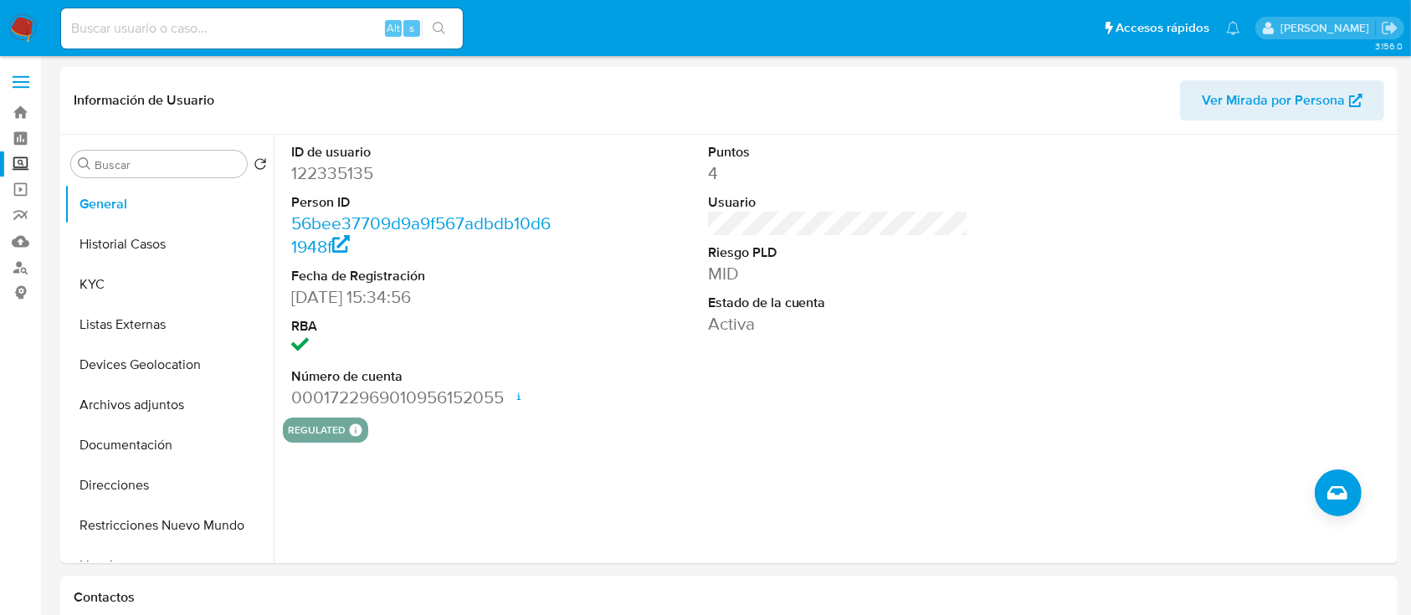
scroll to position [110, 0]
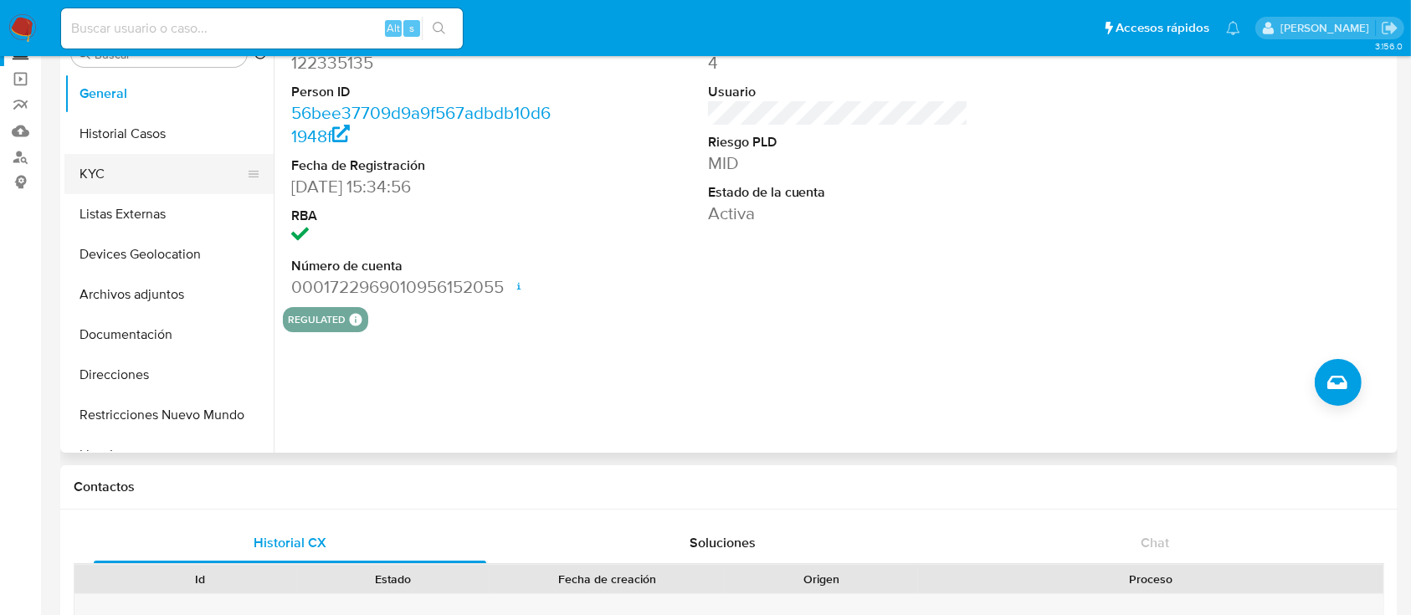
click at [118, 191] on button "KYC" at bounding box center [162, 174] width 196 height 40
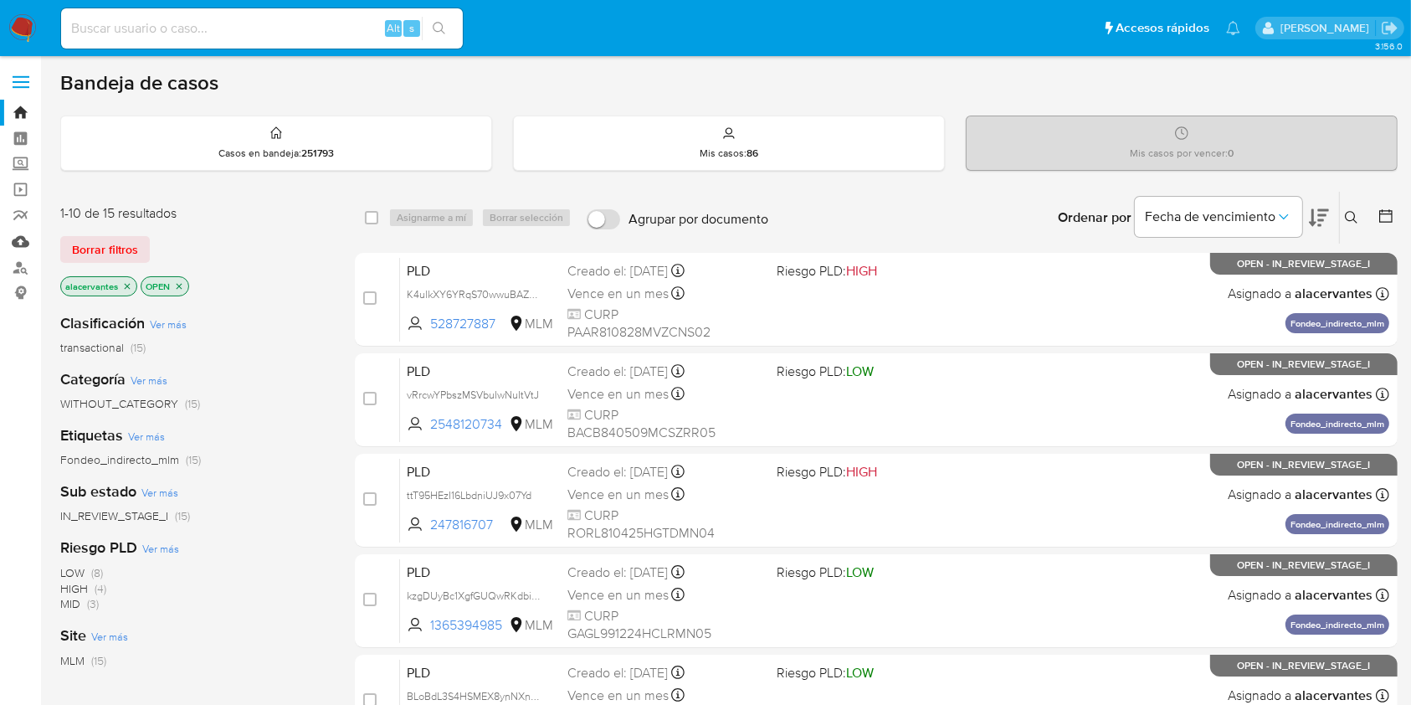
click at [17, 235] on link "Mulan" at bounding box center [99, 241] width 199 height 26
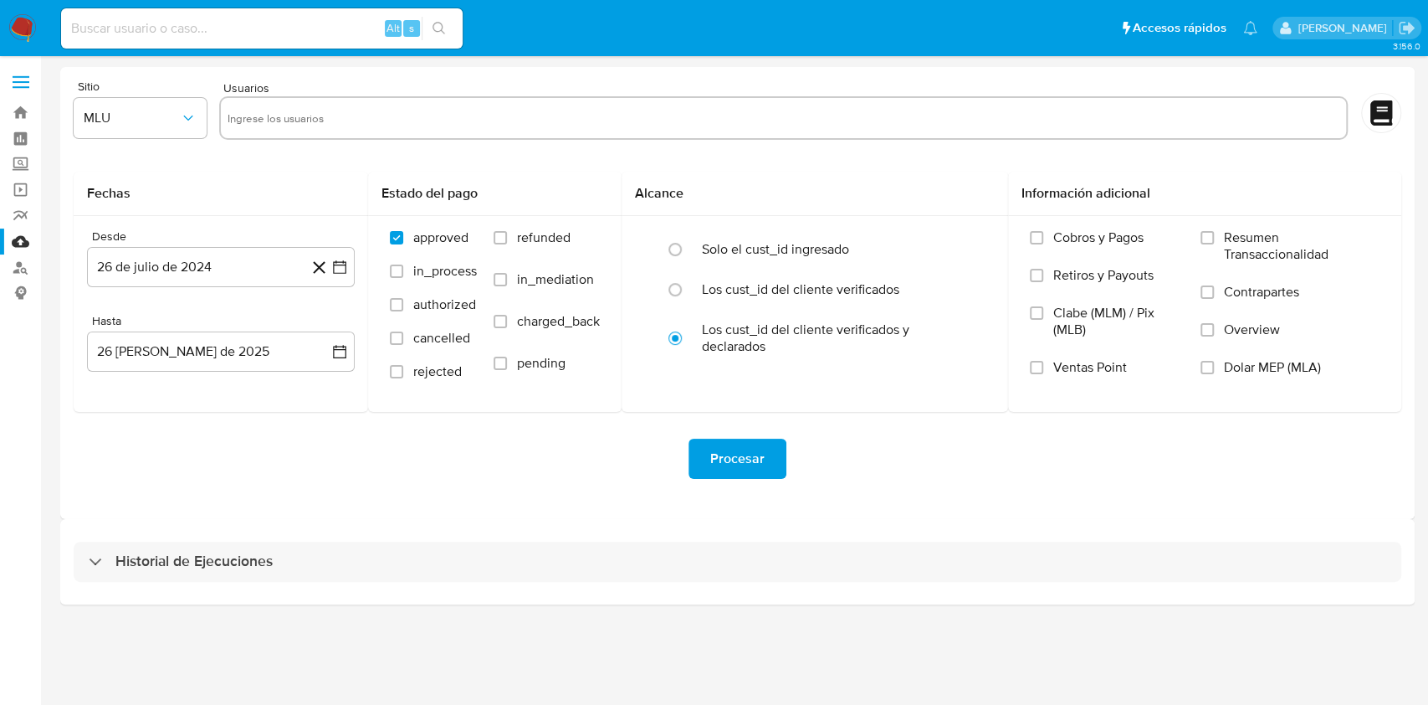
click at [282, 120] on input "text" at bounding box center [784, 118] width 1112 height 27
click at [219, 117] on div at bounding box center [783, 118] width 1129 height 44
click at [199, 116] on button "MLU" at bounding box center [140, 118] width 133 height 40
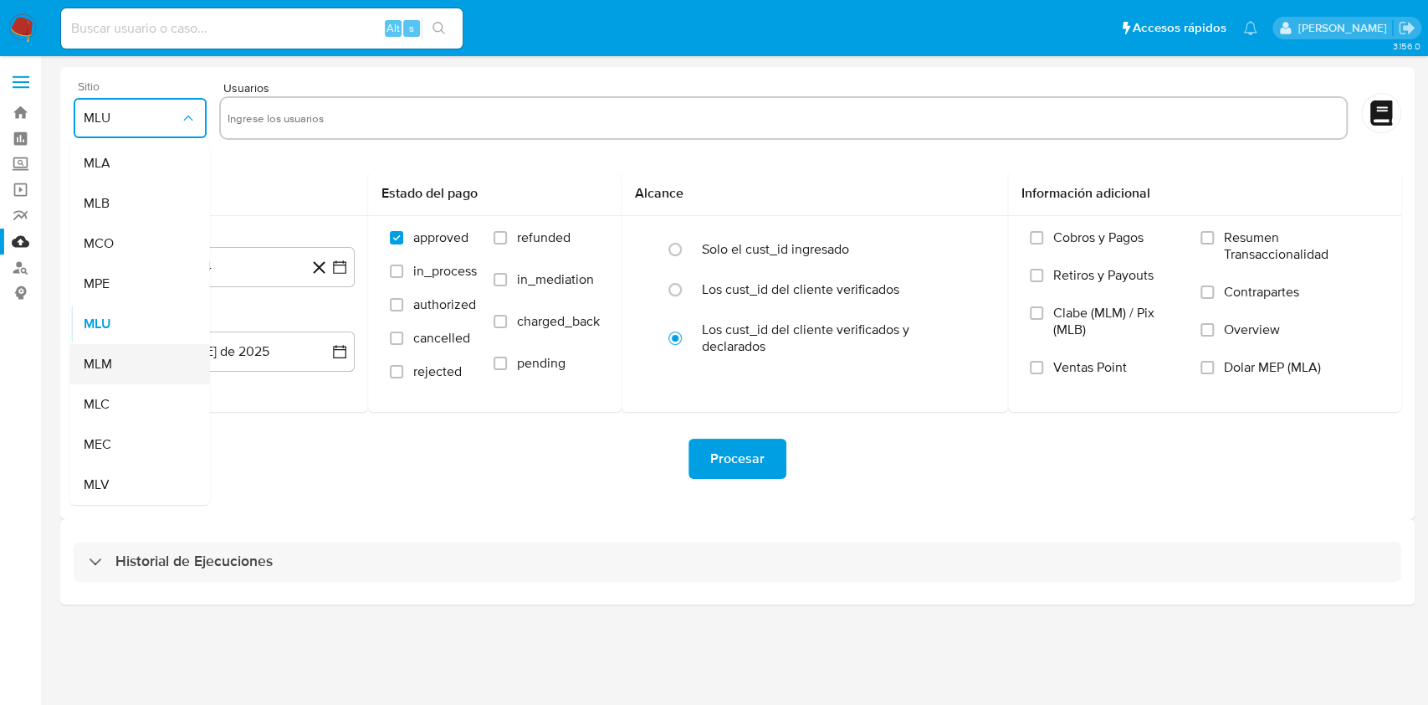
click at [152, 363] on div "MLM" at bounding box center [135, 364] width 103 height 40
click at [297, 119] on input "text" at bounding box center [784, 118] width 1112 height 27
type input "247816707"
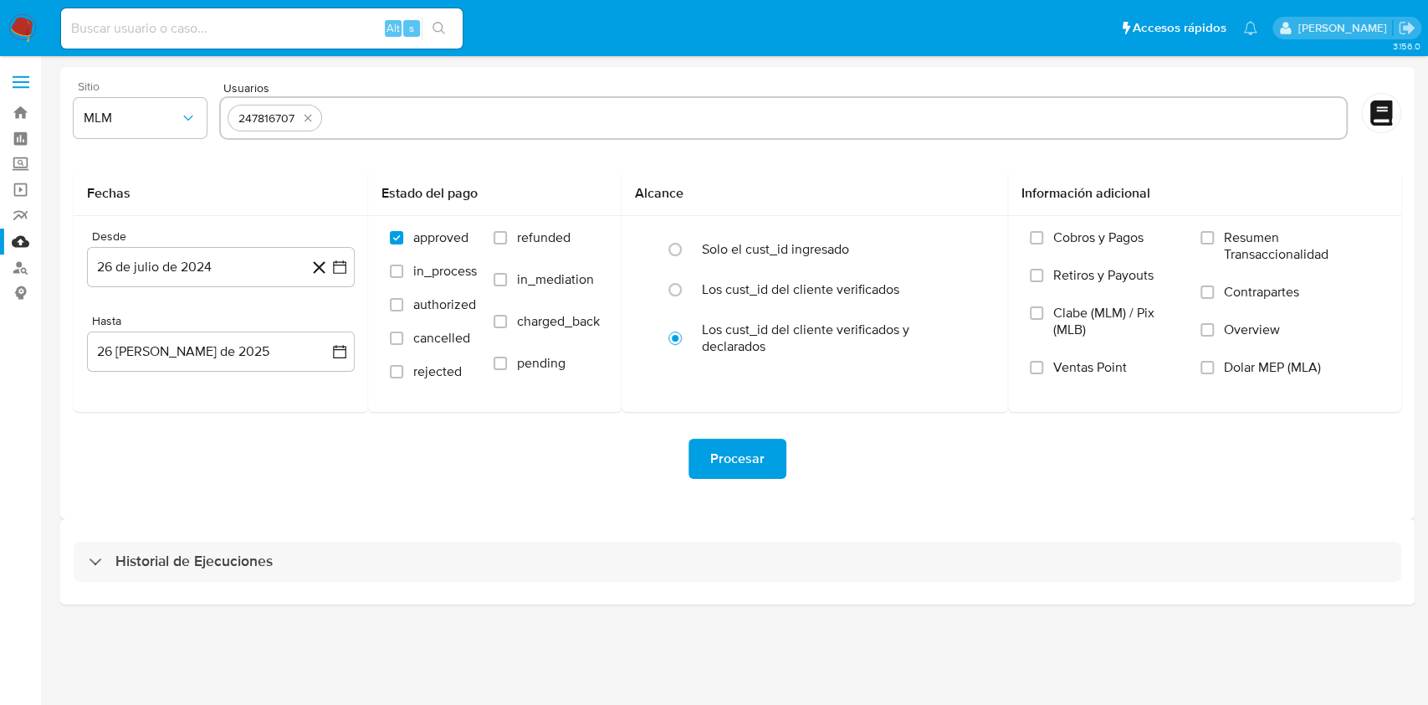
paste input "1184598375"
type input "1184598375"
click at [566, 138] on div "247816707 1184598375" at bounding box center [783, 118] width 1129 height 44
click at [530, 116] on input "text" at bounding box center [887, 118] width 905 height 27
paste input "1889315552"
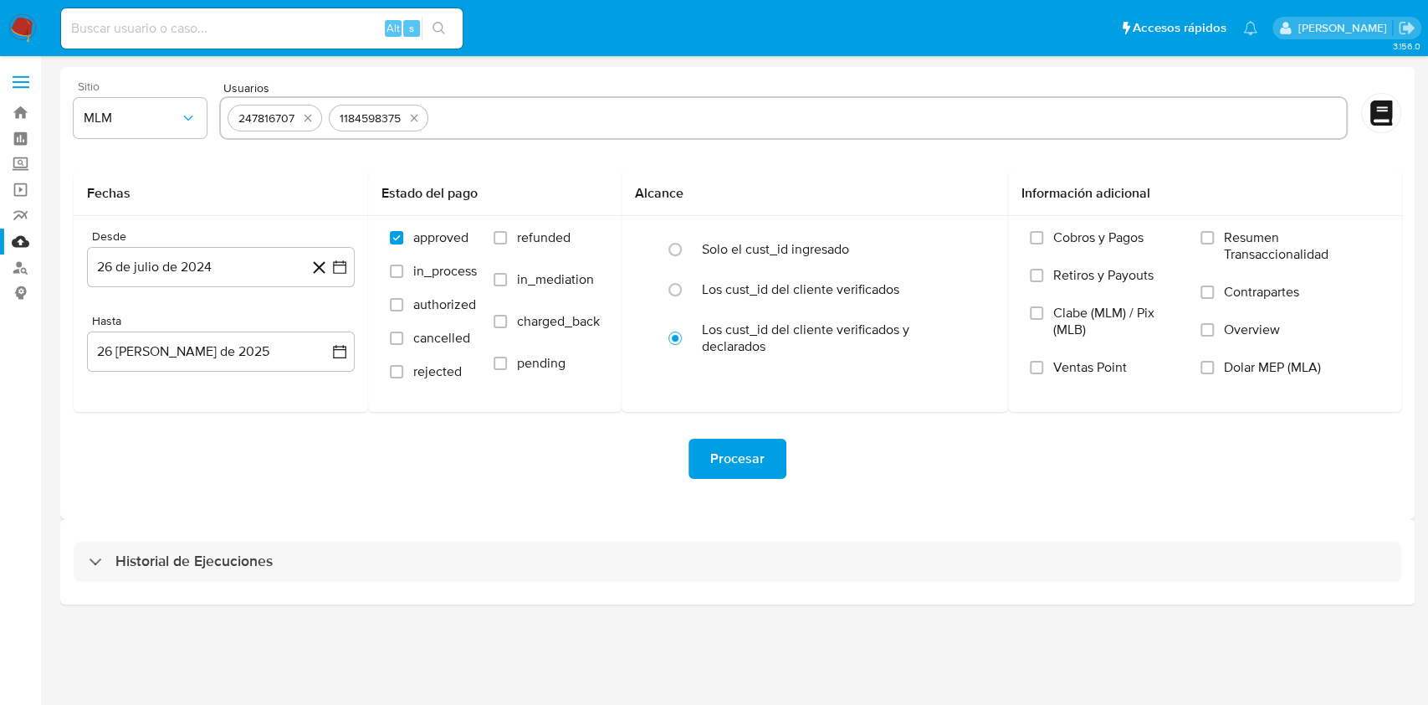
type input "1889315552"
paste input "216958213"
type input "216958213"
paste input "468540419"
type input "468540419"
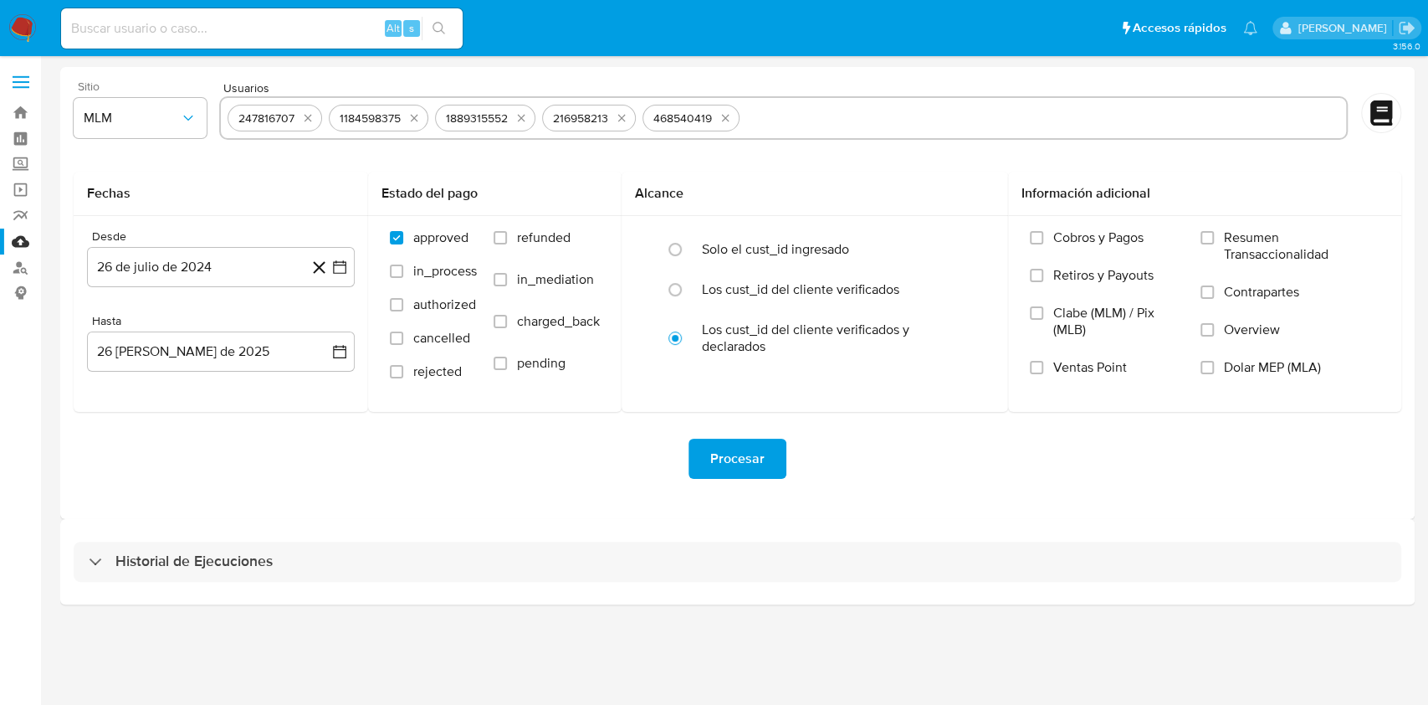
paste input "528727887"
type input "528727887"
click at [329, 258] on icon at bounding box center [319, 267] width 21 height 21
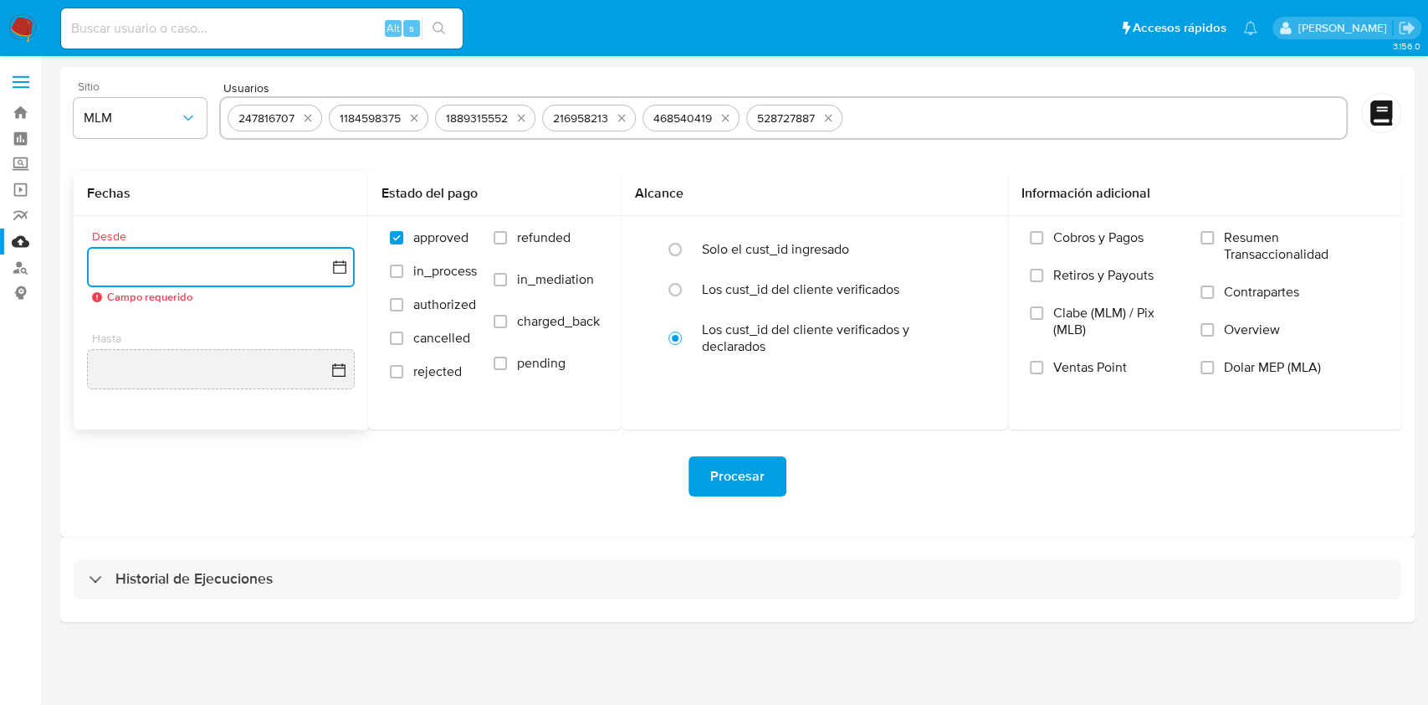
click at [341, 265] on icon "button" at bounding box center [339, 267] width 17 height 17
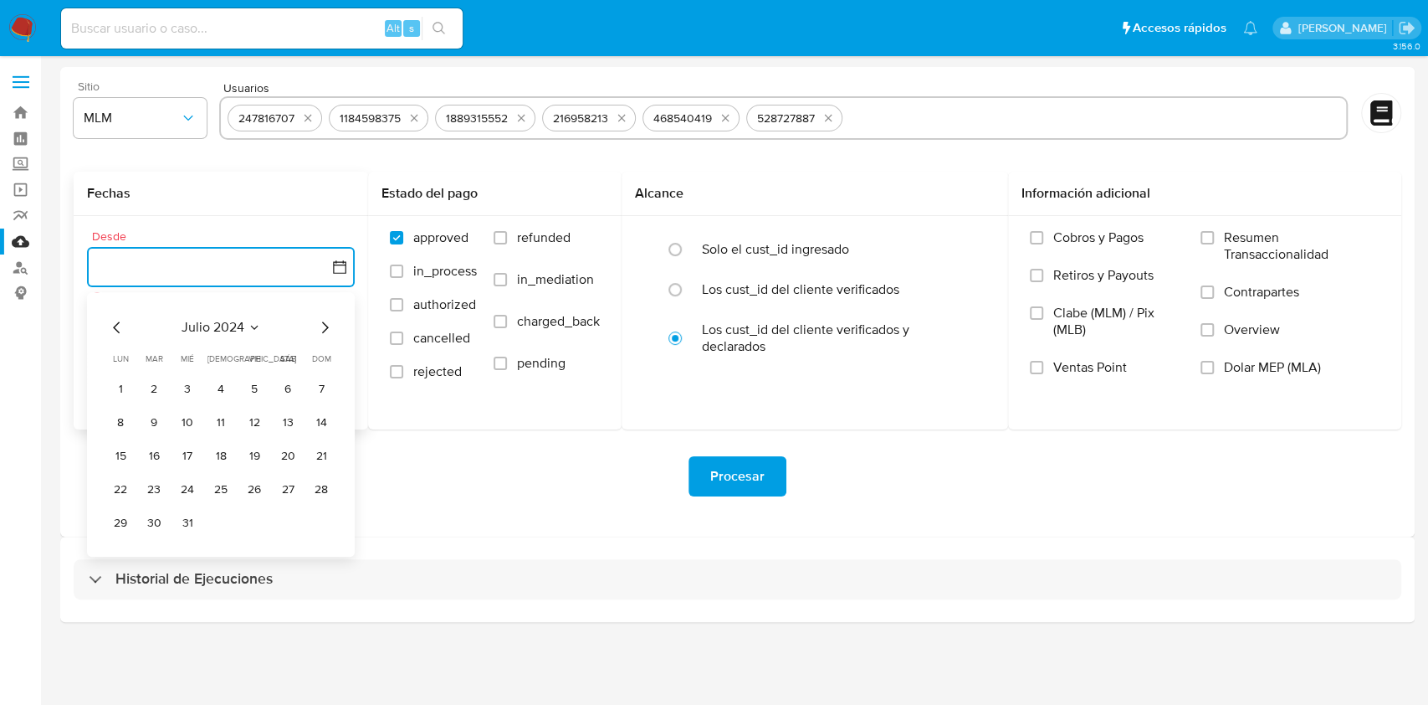
click at [325, 327] on icon "Mes siguiente" at bounding box center [325, 327] width 20 height 20
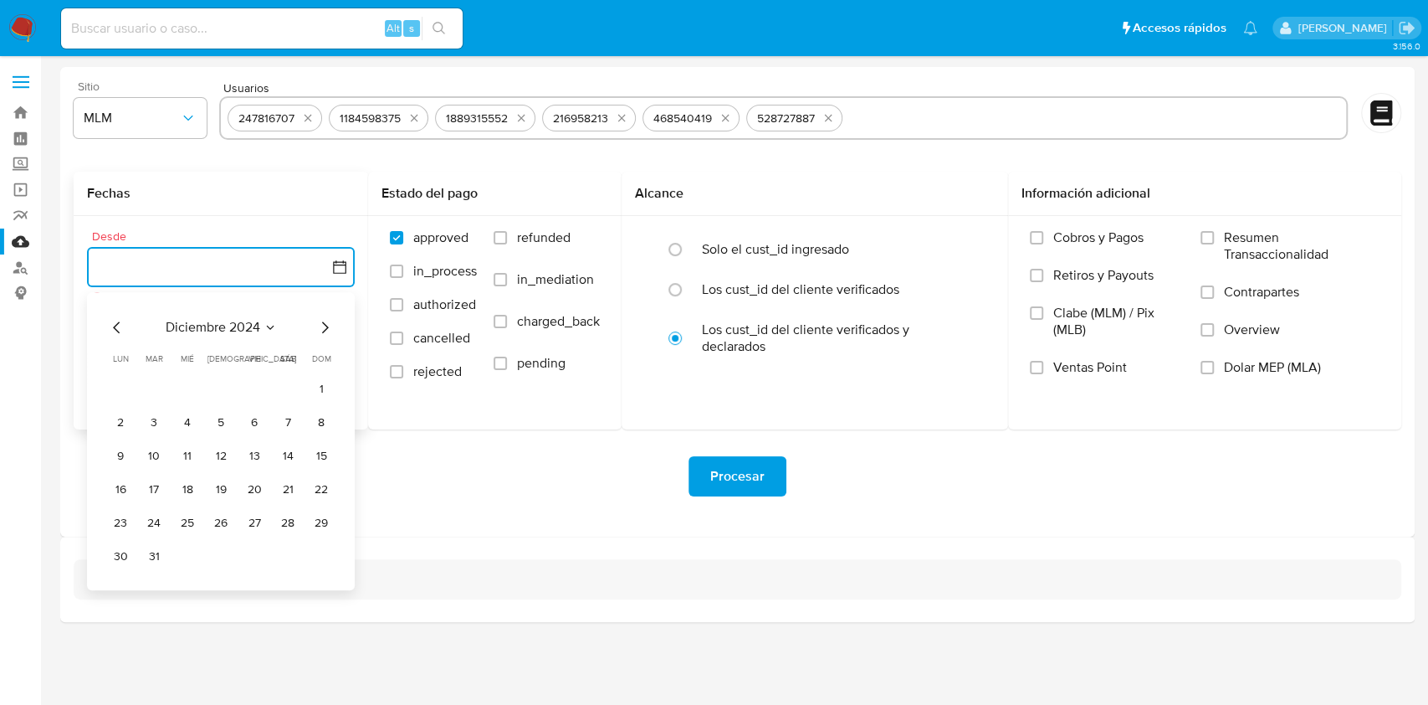
click at [325, 327] on icon "Mes siguiente" at bounding box center [325, 327] width 20 height 20
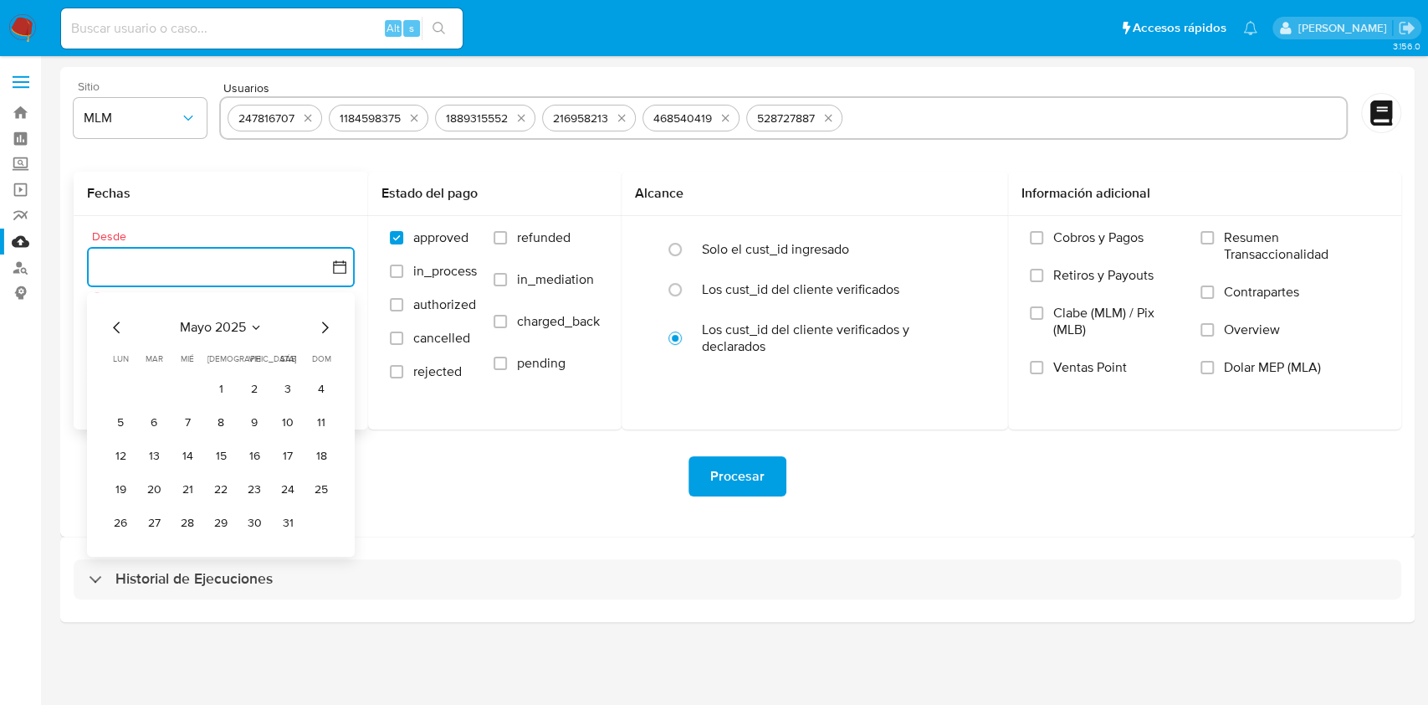
click at [117, 322] on icon "Mes anterior" at bounding box center [117, 327] width 20 height 20
click at [282, 385] on button "1" at bounding box center [287, 389] width 27 height 27
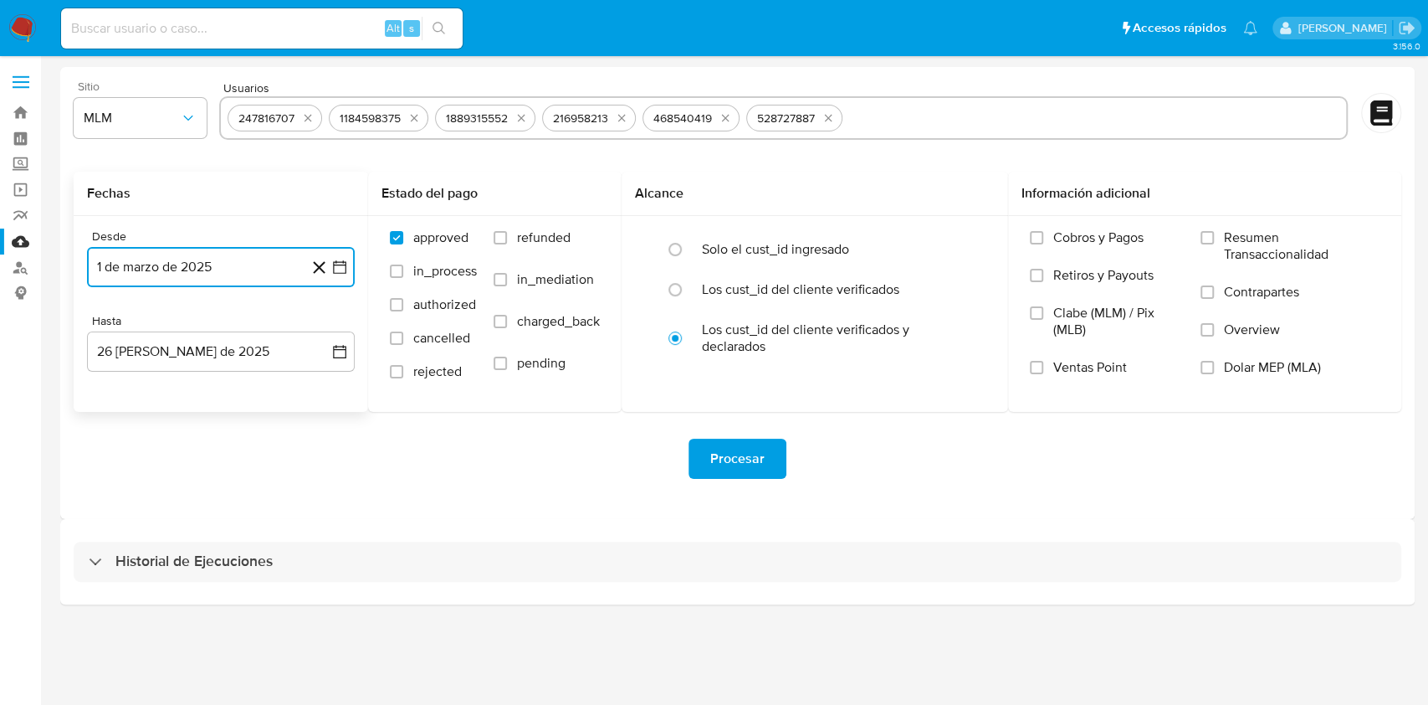
click at [335, 275] on button "1 de marzo de 2025" at bounding box center [221, 267] width 268 height 40
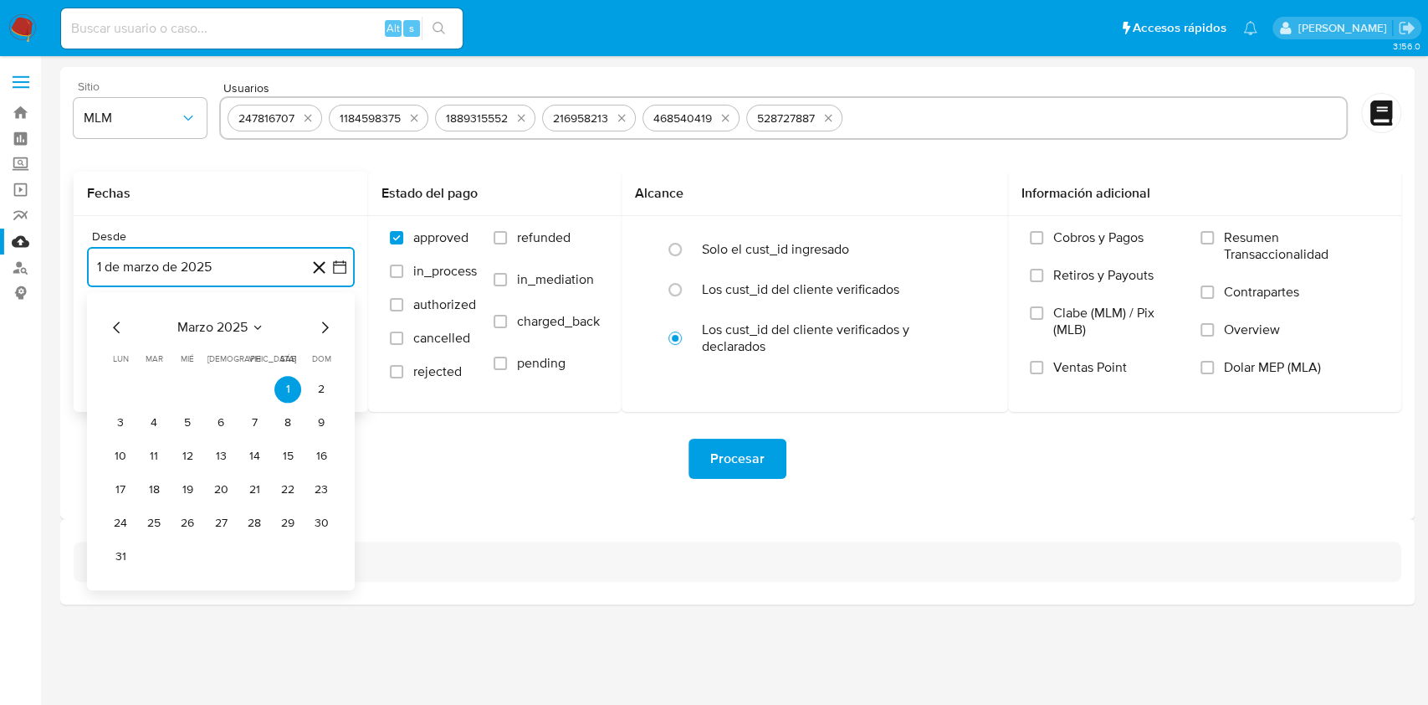
click at [319, 332] on icon "Mes siguiente" at bounding box center [325, 327] width 20 height 20
click at [161, 382] on button "1" at bounding box center [154, 389] width 27 height 27
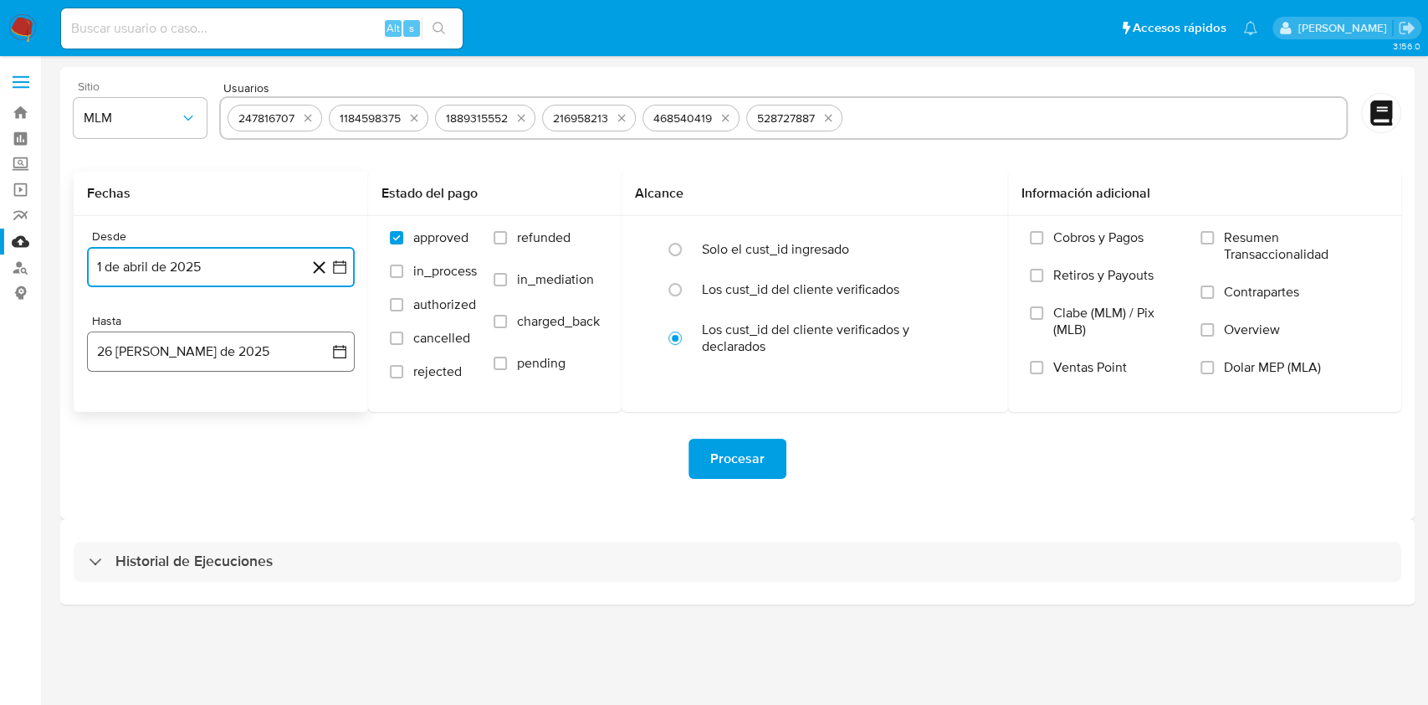
click at [328, 352] on button "26 de agosto de 2025" at bounding box center [221, 351] width 268 height 40
click at [124, 607] on button "25" at bounding box center [120, 607] width 27 height 27
click at [339, 438] on div "Procesar" at bounding box center [738, 458] width 1328 height 40
click at [1212, 331] on input "Overview" at bounding box center [1207, 329] width 13 height 13
click at [750, 463] on span "Procesar" at bounding box center [737, 458] width 54 height 37
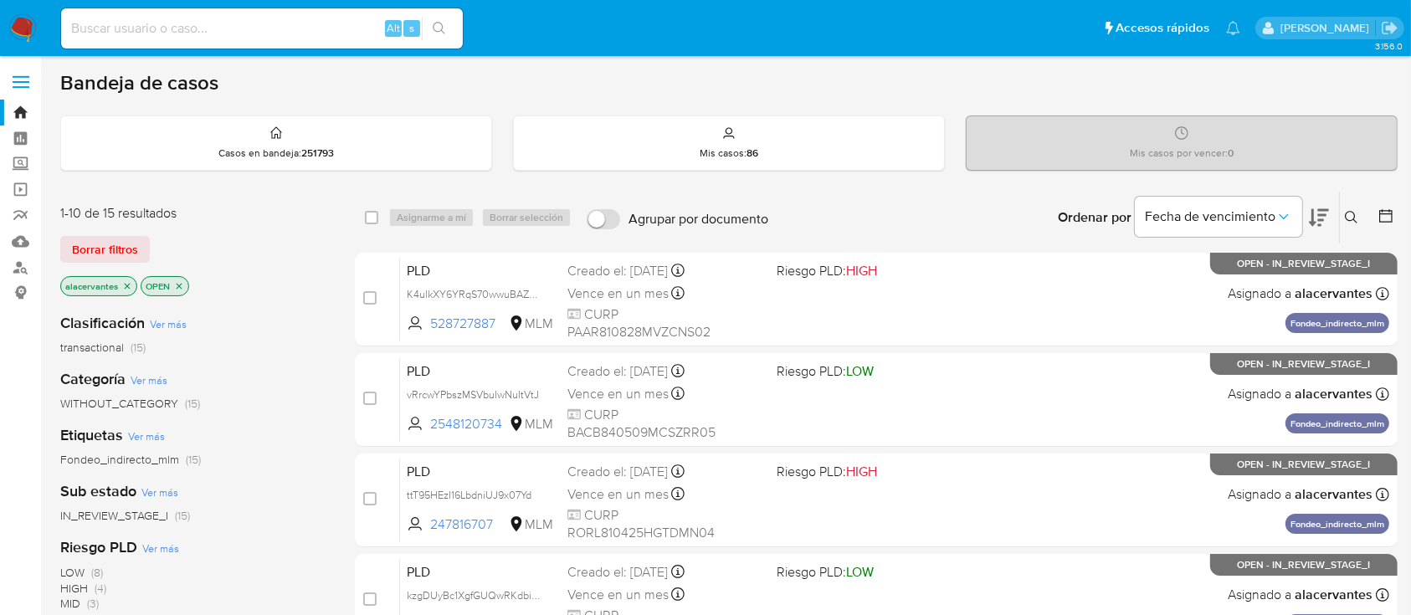
click at [290, 23] on input at bounding box center [262, 29] width 402 height 22
paste input "1554619715"
type input "1554619715"
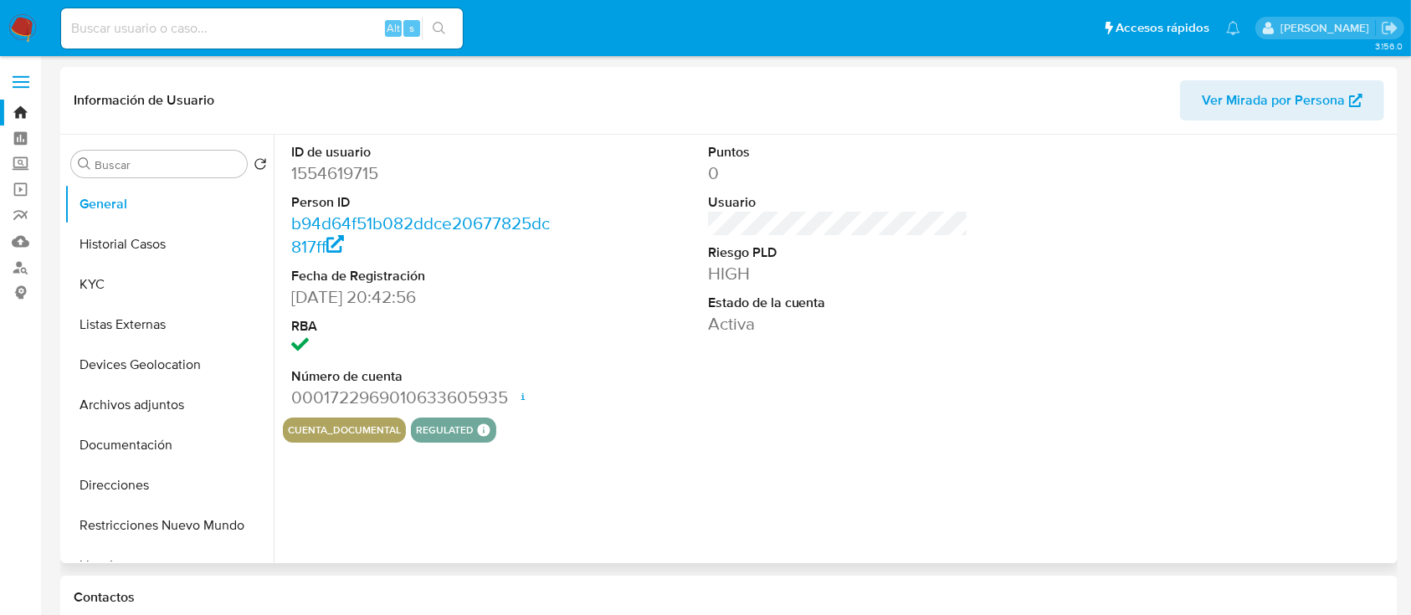
select select "10"
click at [133, 261] on button "Historial Casos" at bounding box center [162, 244] width 196 height 40
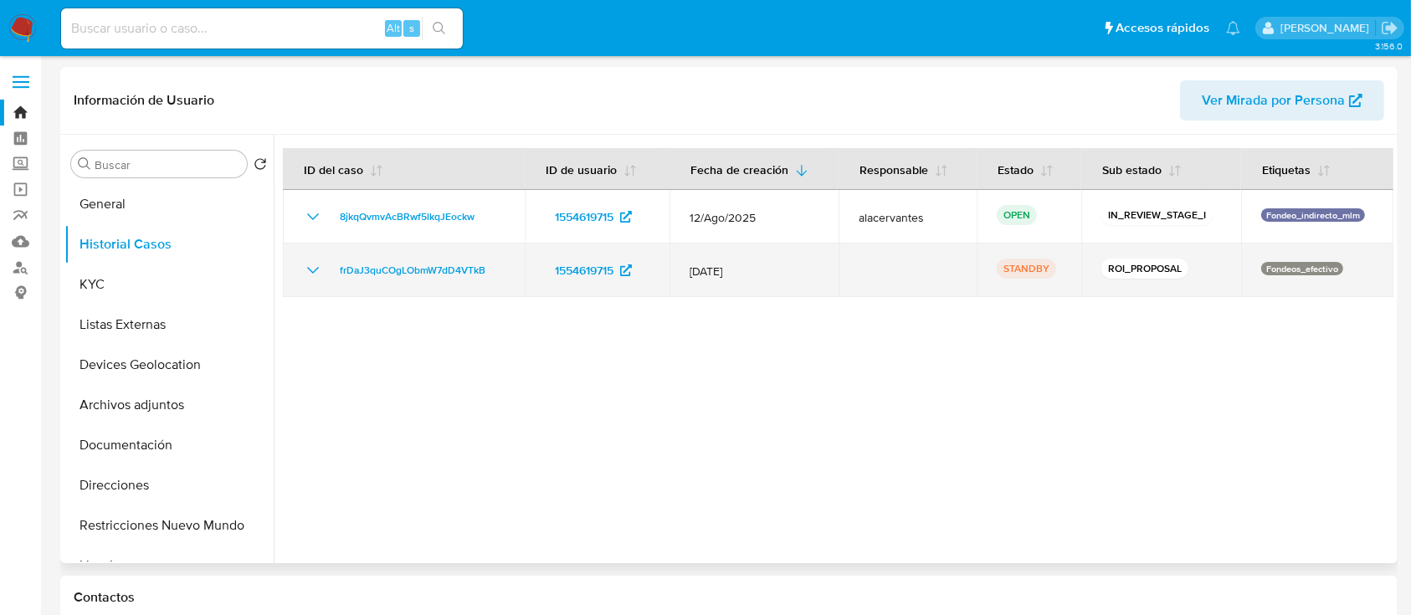
click at [318, 275] on icon "Mostrar/Ocultar" at bounding box center [313, 270] width 20 height 20
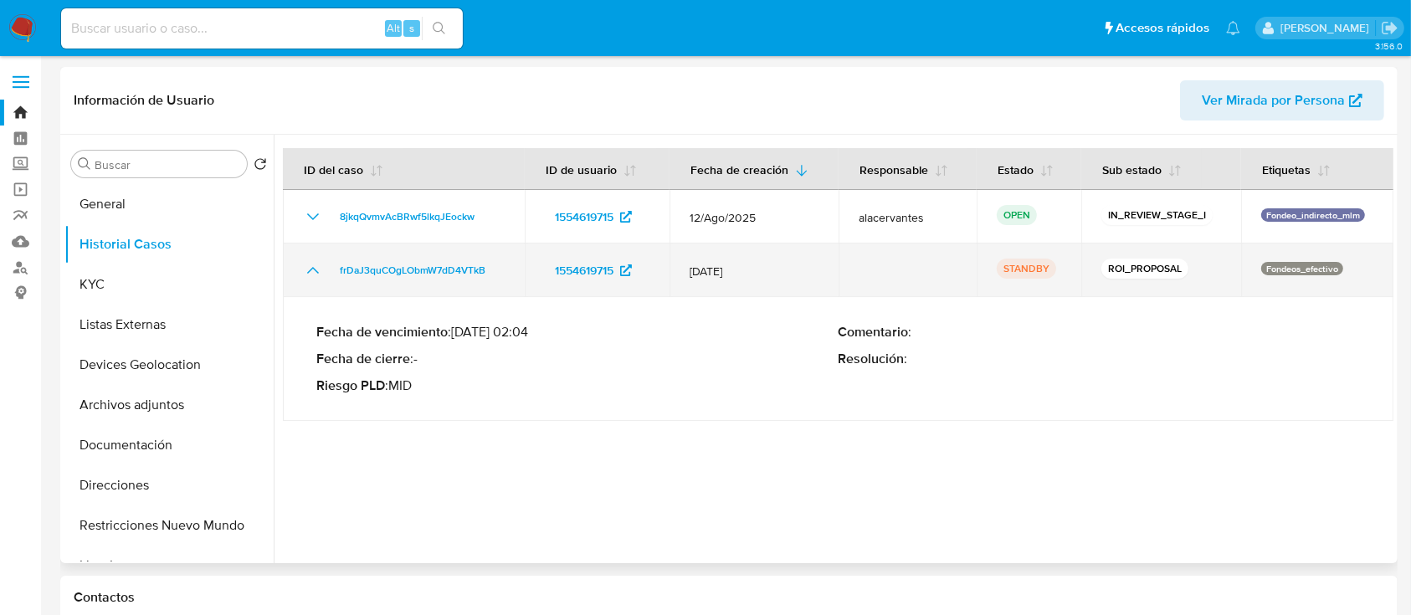
click at [318, 275] on icon "Mostrar/Ocultar" at bounding box center [313, 270] width 20 height 20
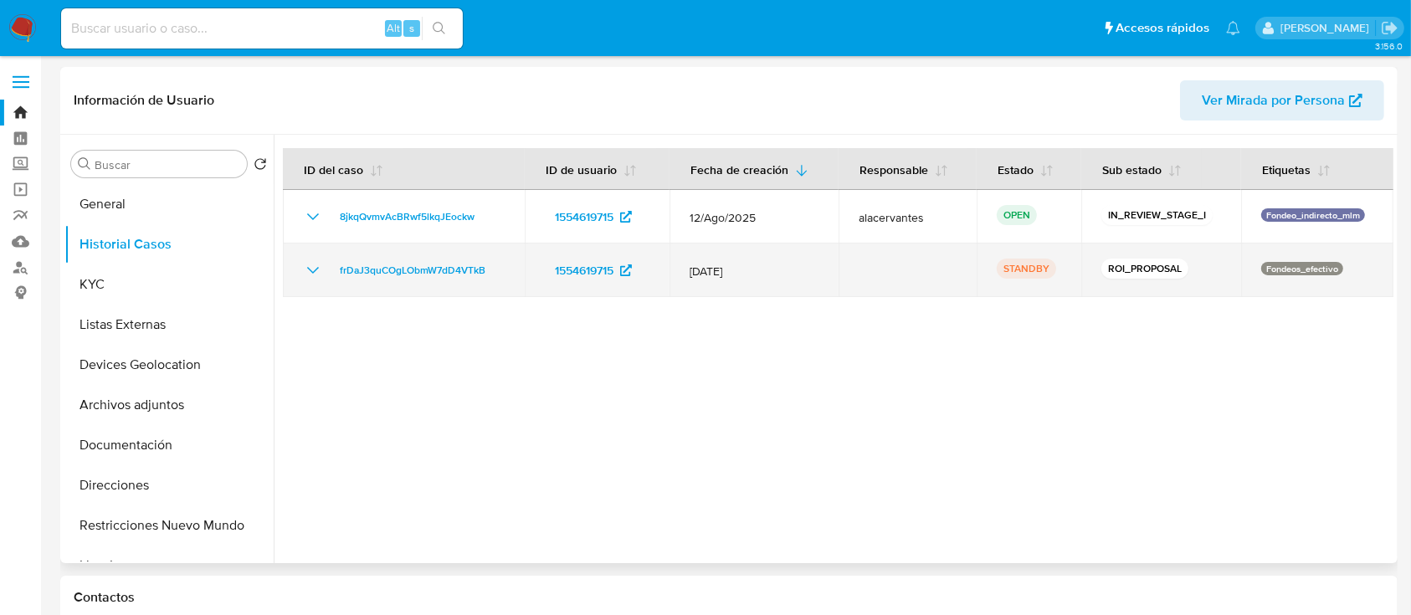
click at [1212, 268] on div "ROI_PROPOSAL" at bounding box center [1161, 270] width 120 height 23
click at [313, 272] on icon "Mostrar/Ocultar" at bounding box center [313, 270] width 12 height 7
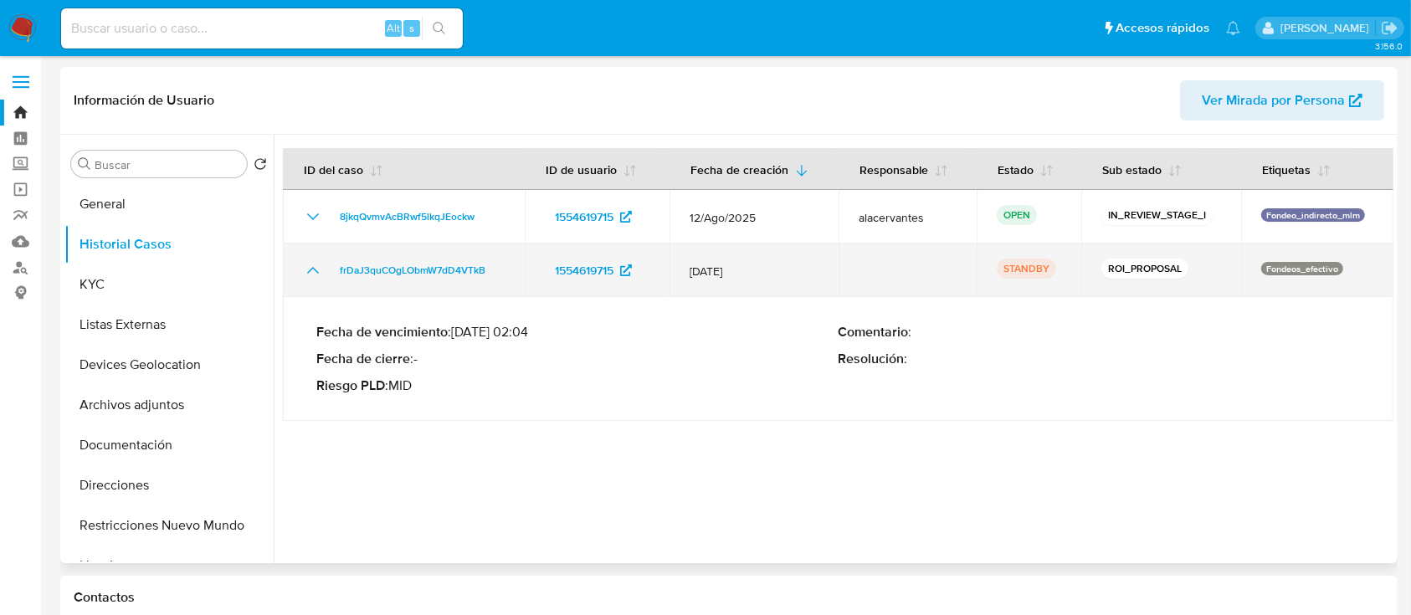
click at [313, 272] on icon "Mostrar/Ocultar" at bounding box center [313, 270] width 20 height 20
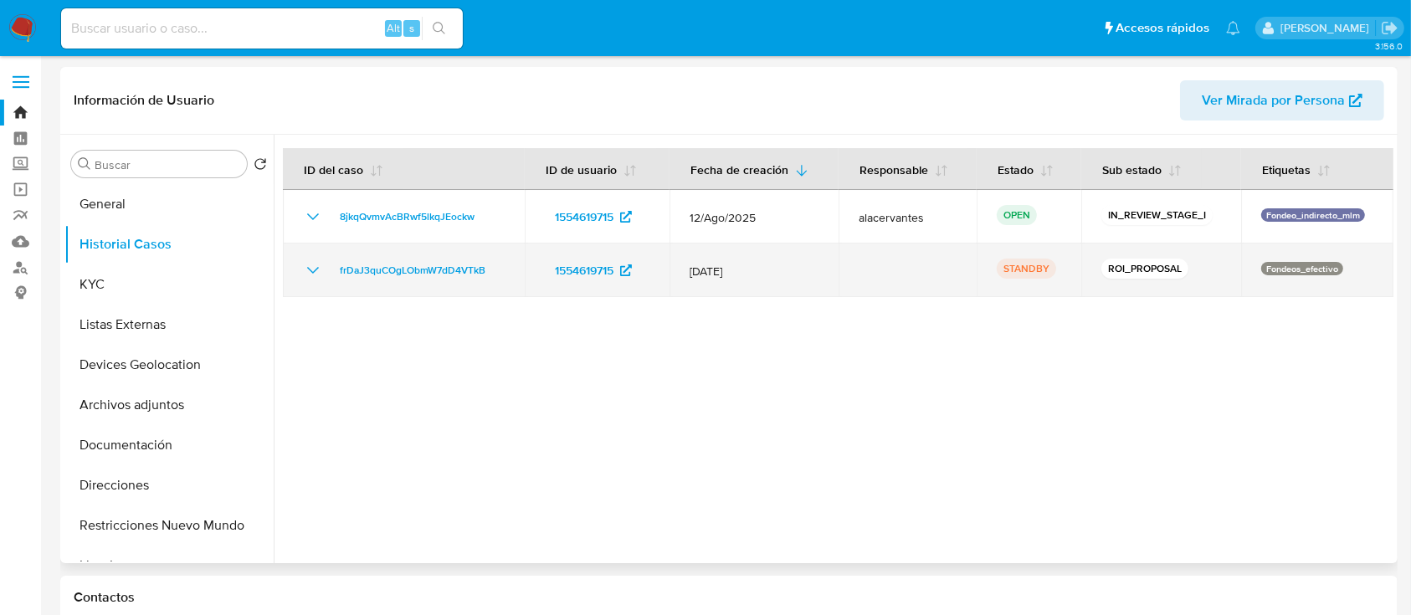
click at [1212, 252] on td "ROI_PROPOSAL" at bounding box center [1161, 270] width 160 height 54
click at [1210, 261] on div "ROI_PROPOSAL" at bounding box center [1161, 270] width 120 height 23
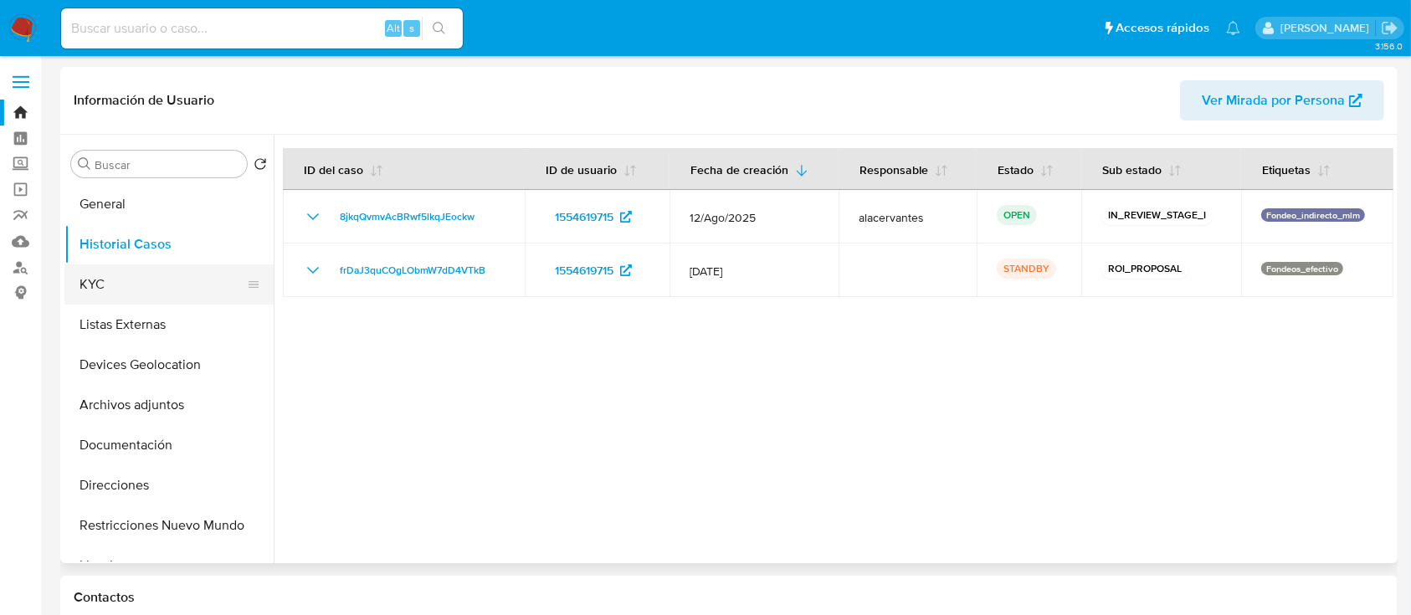
click at [113, 279] on button "KYC" at bounding box center [162, 284] width 196 height 40
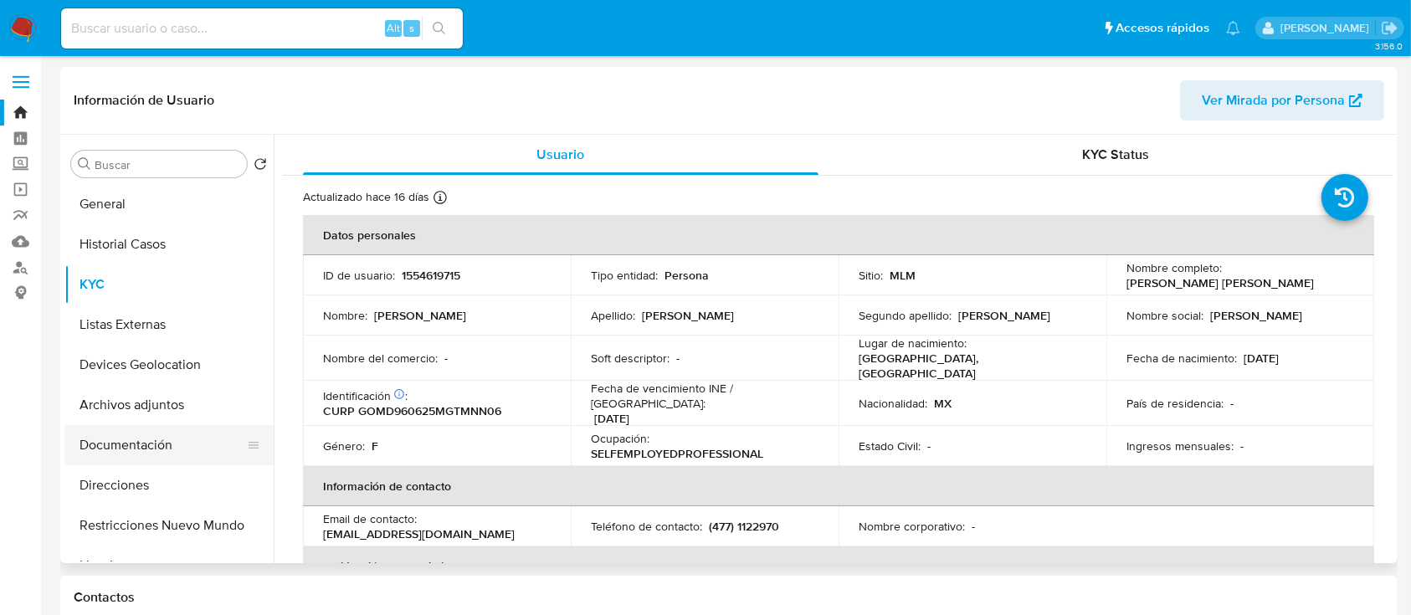
click at [140, 448] on button "Documentación" at bounding box center [162, 445] width 196 height 40
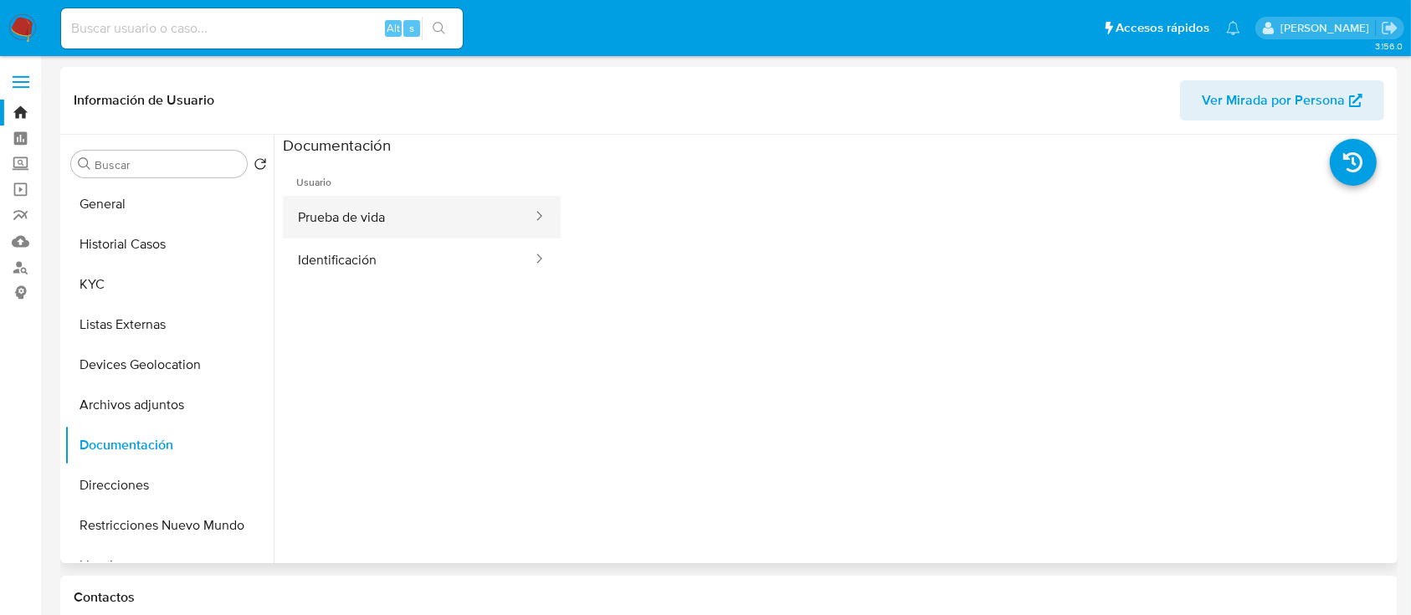
click at [411, 236] on button "Prueba de vida" at bounding box center [408, 217] width 251 height 43
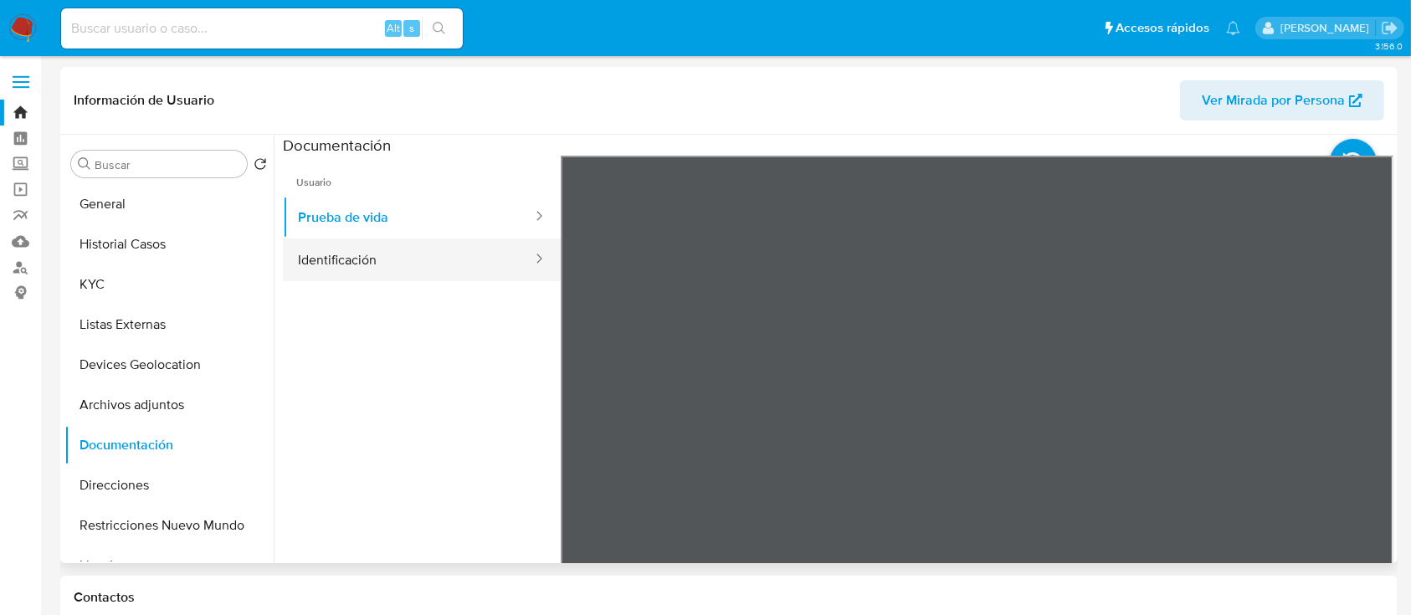
click at [405, 257] on button "Identificación" at bounding box center [408, 259] width 251 height 43
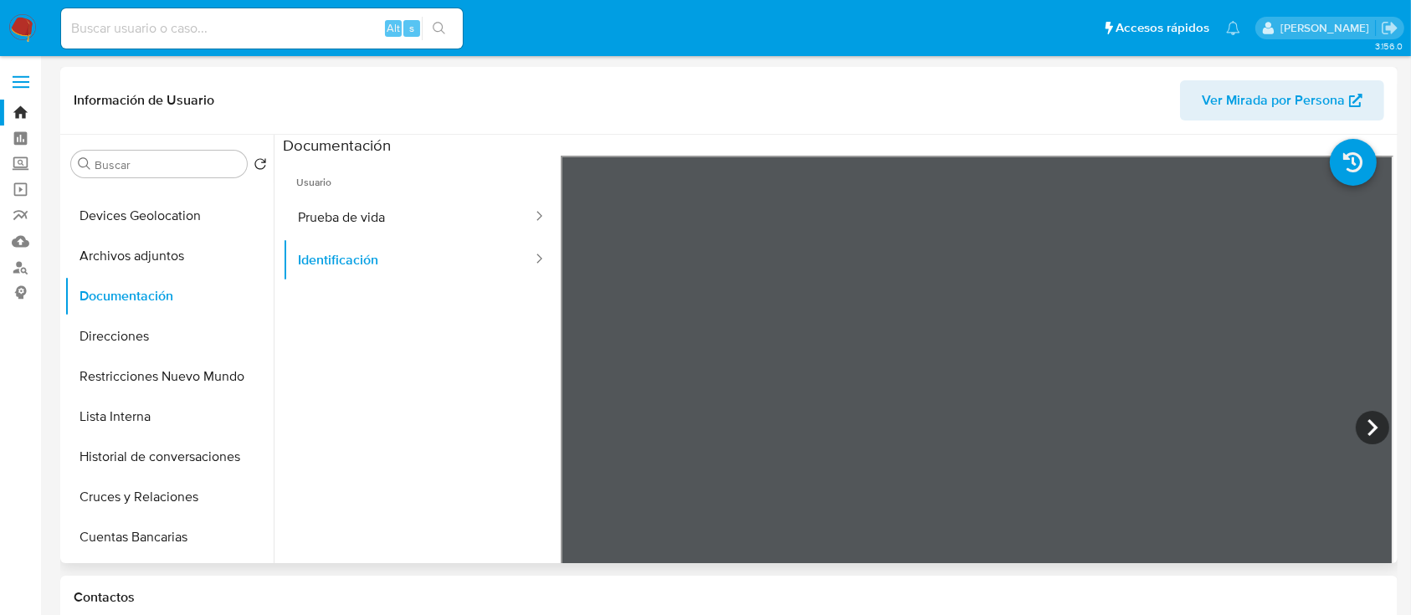
scroll to position [168, 0]
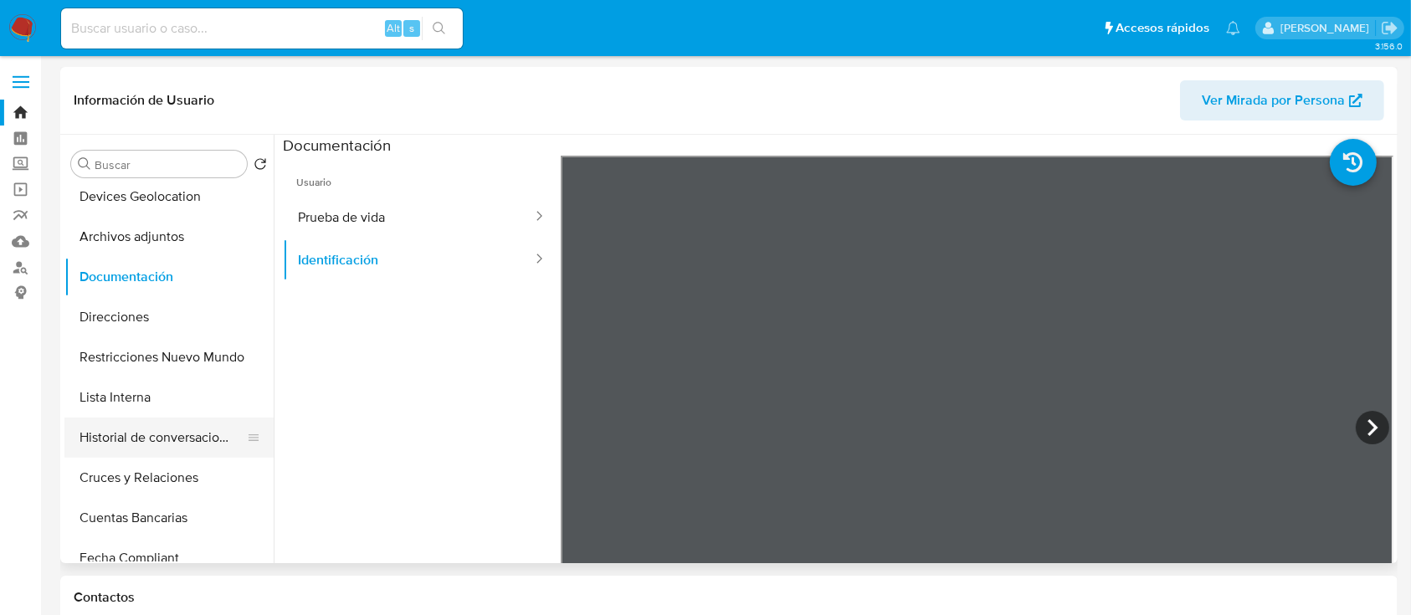
click at [164, 443] on button "Historial de conversaciones" at bounding box center [162, 438] width 196 height 40
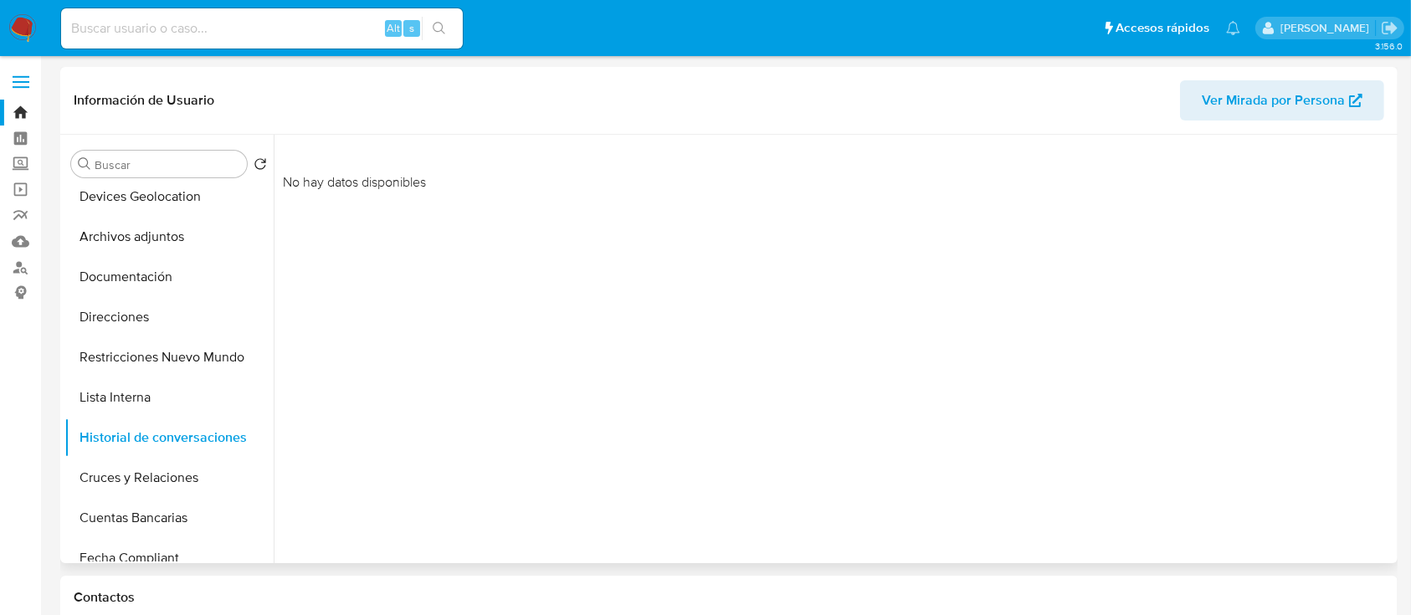
scroll to position [0, 0]
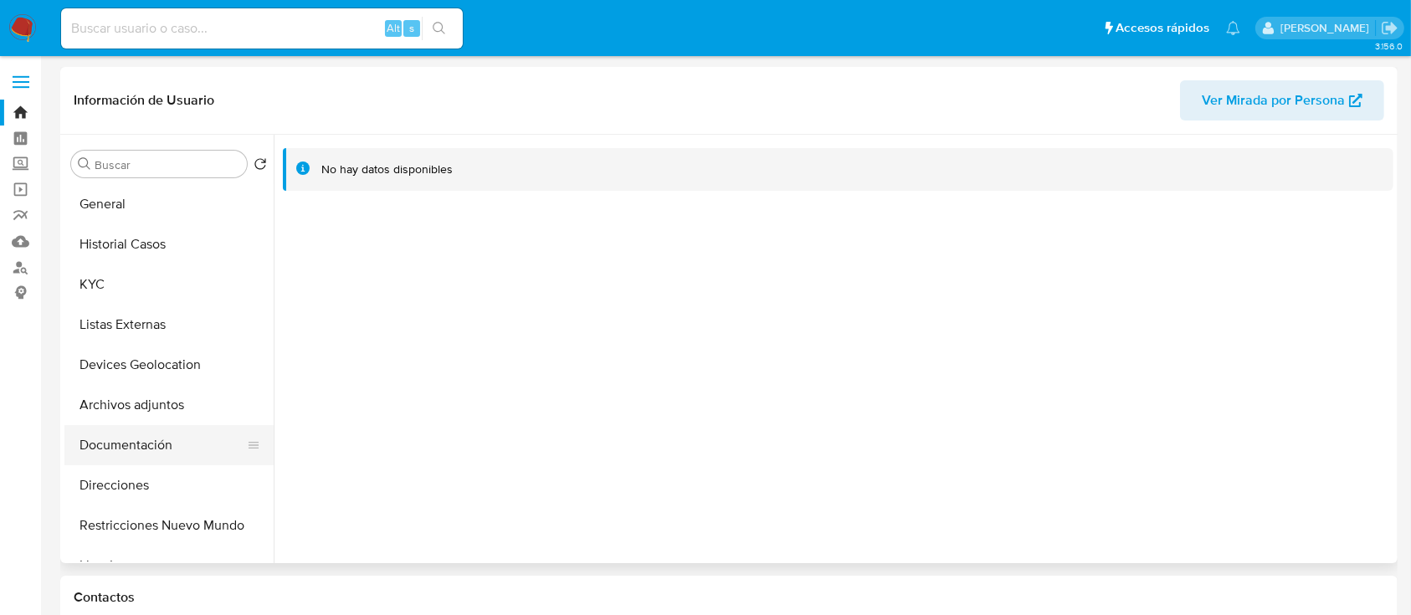
click at [127, 452] on button "Documentación" at bounding box center [162, 445] width 196 height 40
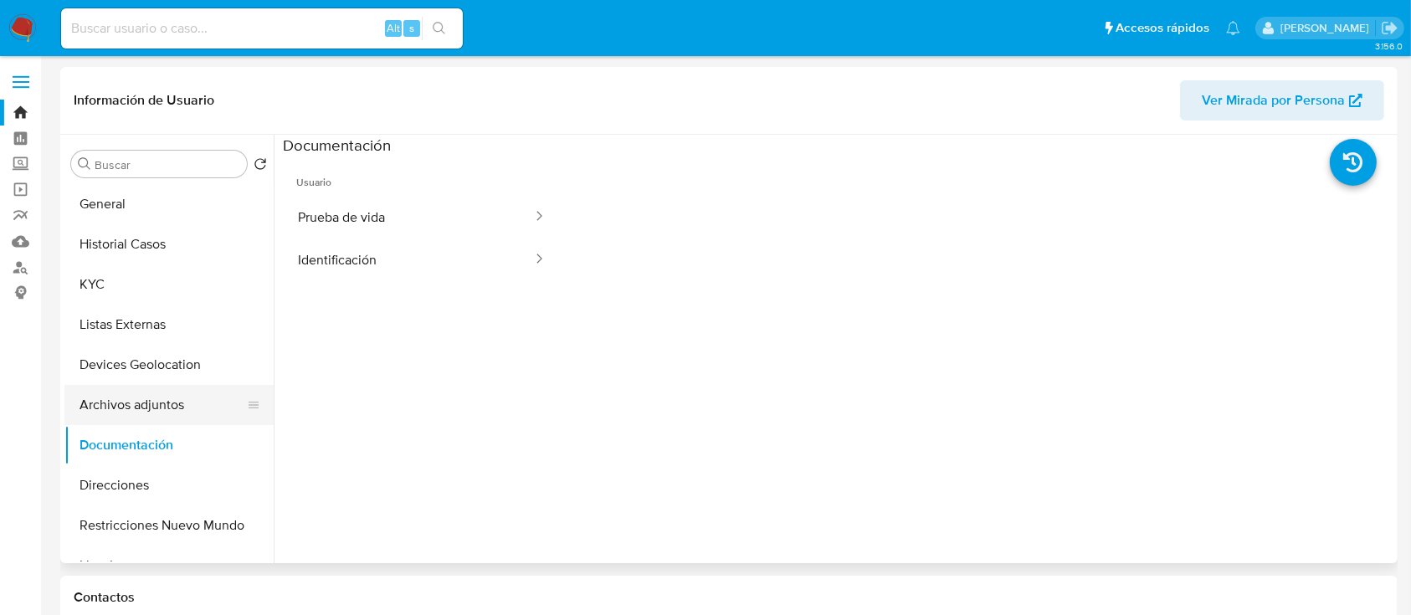
click at [120, 403] on button "Archivos adjuntos" at bounding box center [162, 405] width 196 height 40
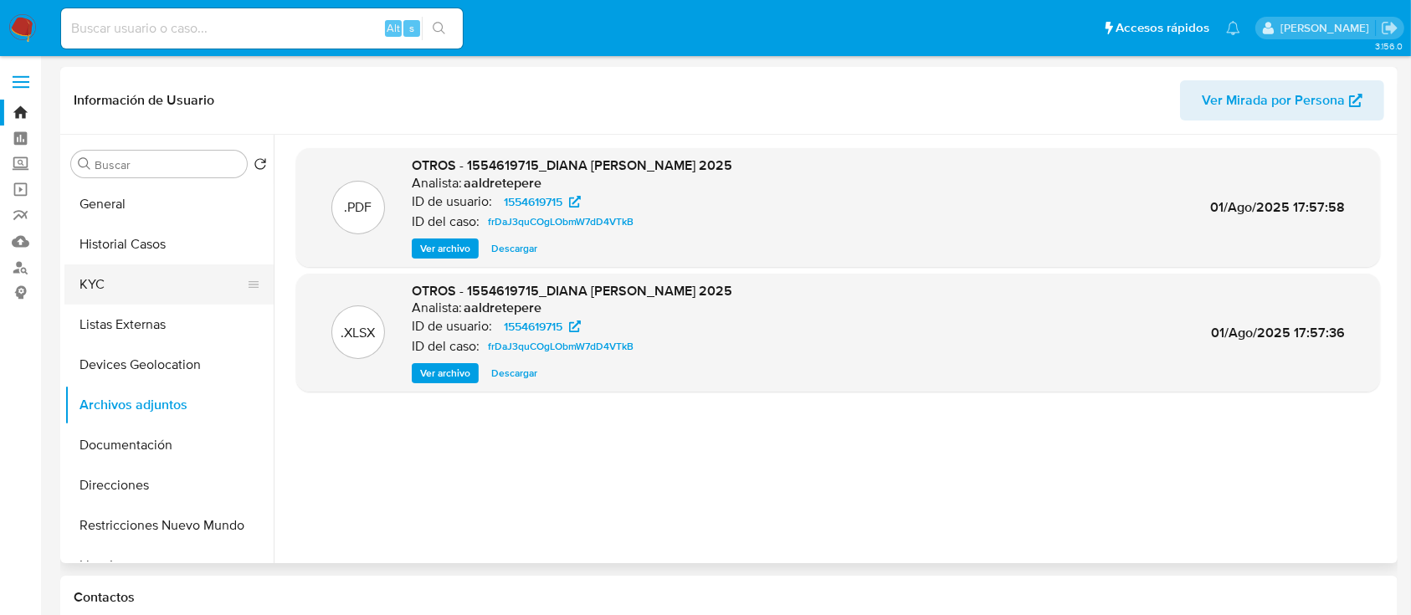
click at [115, 273] on button "KYC" at bounding box center [162, 284] width 196 height 40
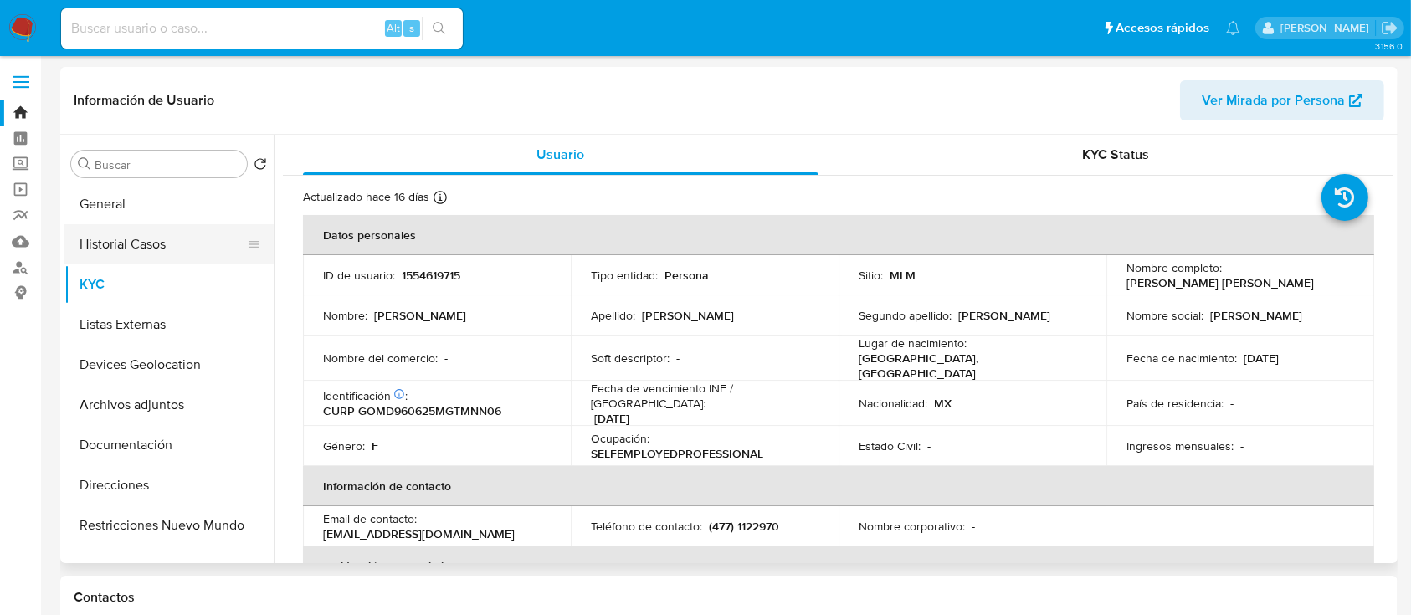
click at [164, 251] on button "Historial Casos" at bounding box center [162, 244] width 196 height 40
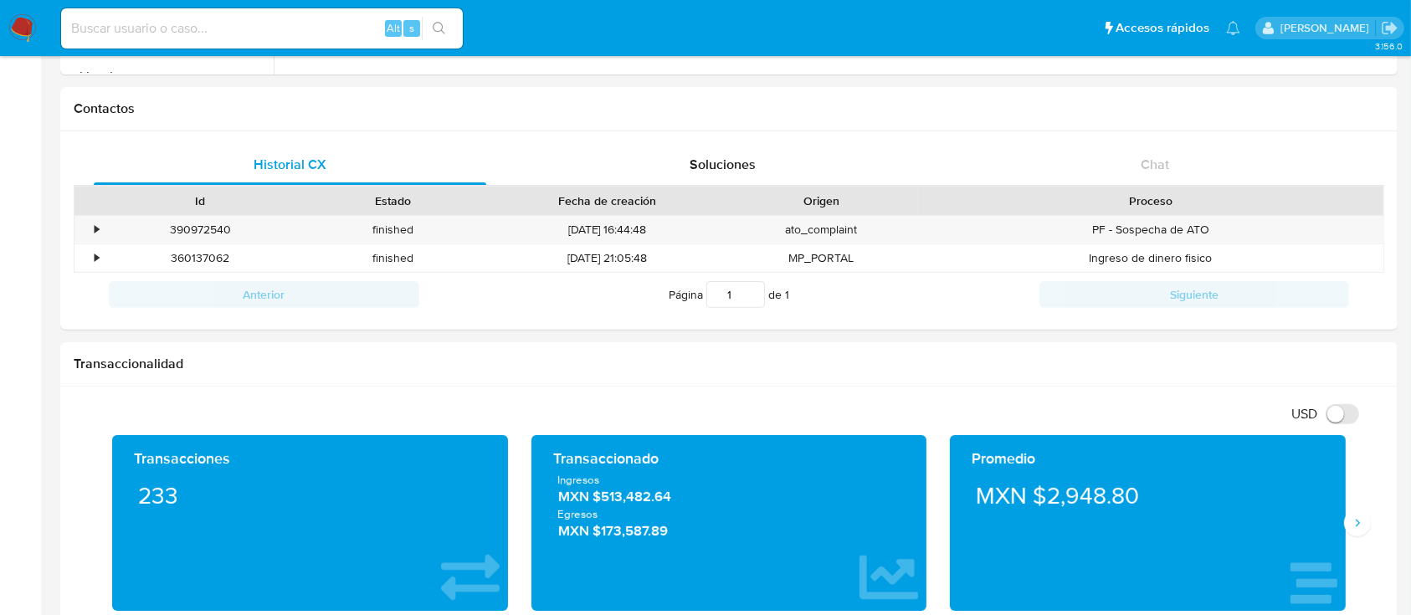
scroll to position [495, 0]
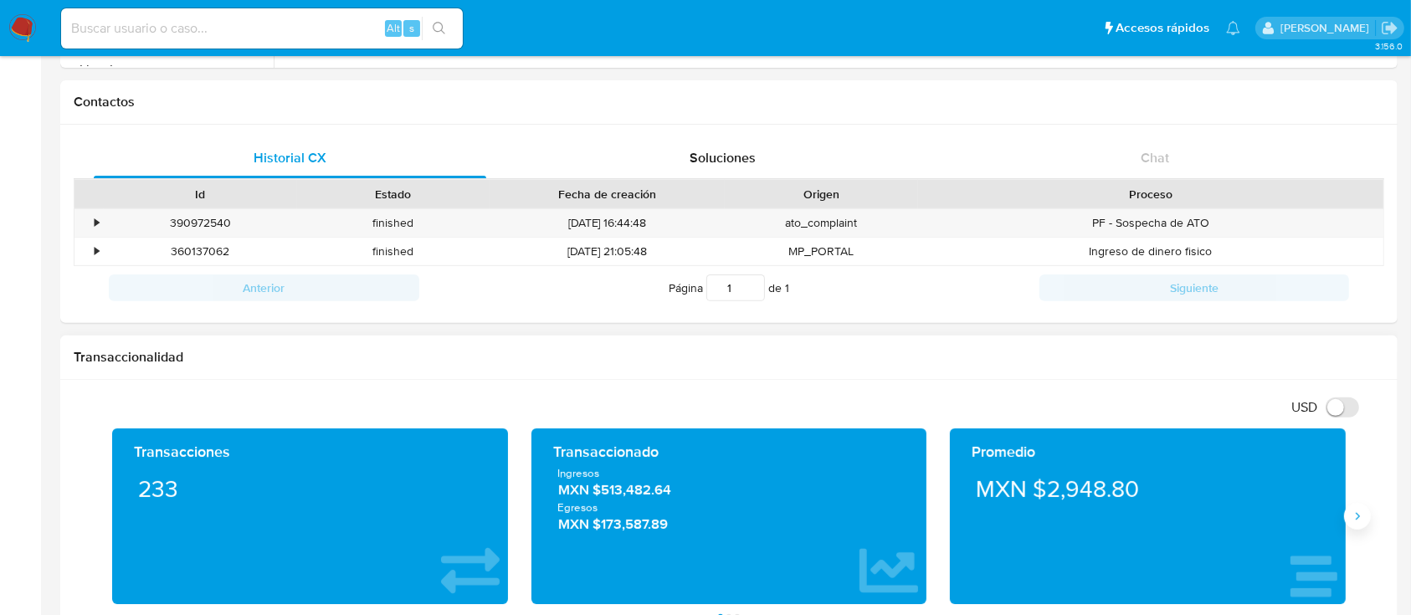
click at [1366, 515] on button "Siguiente" at bounding box center [1357, 516] width 27 height 27
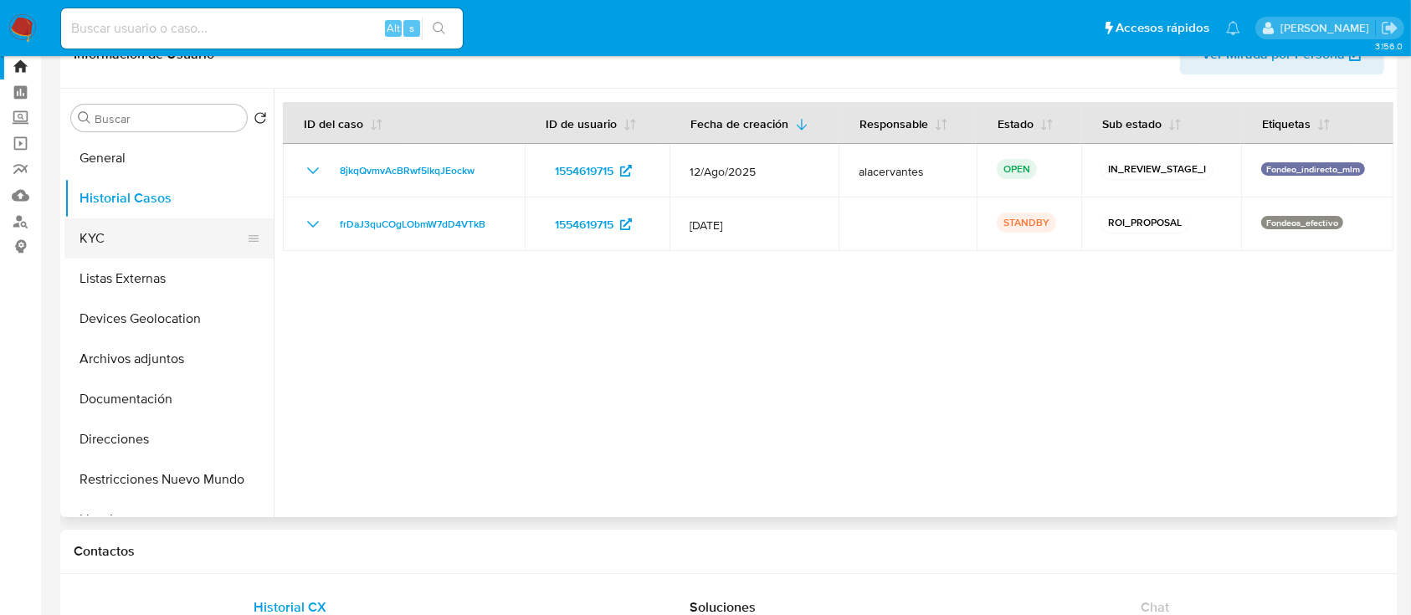
click at [96, 238] on button "KYC" at bounding box center [162, 238] width 196 height 40
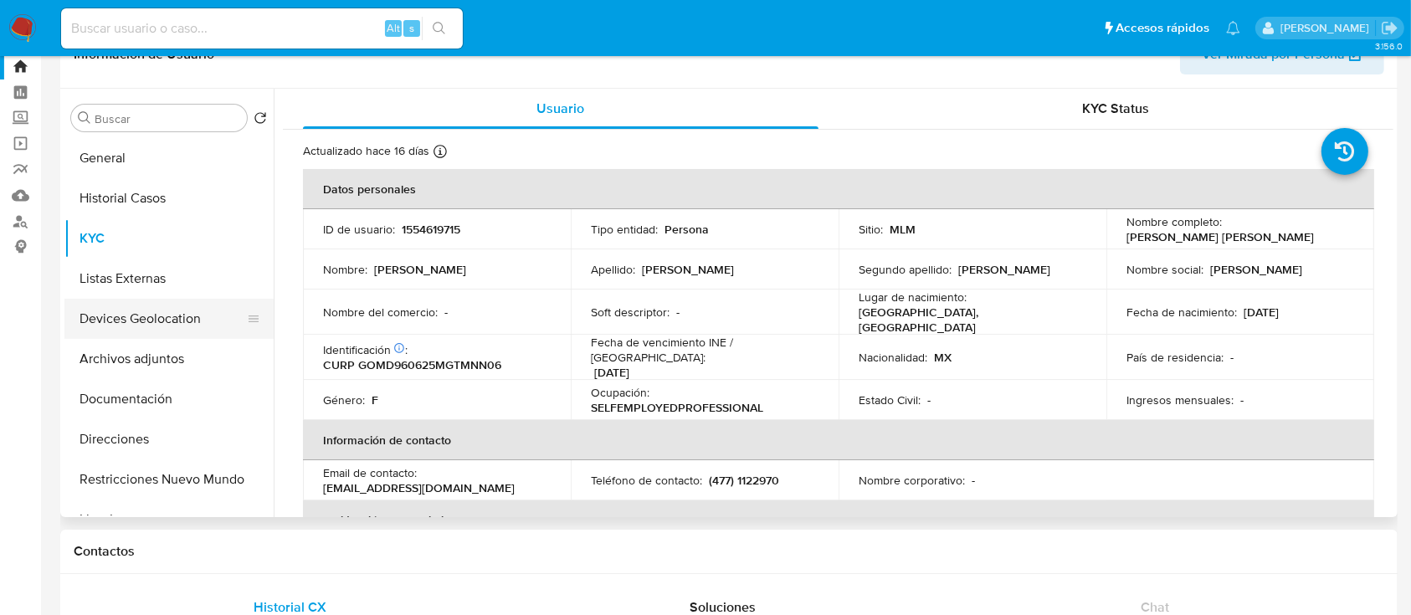
click at [147, 315] on button "Devices Geolocation" at bounding box center [162, 319] width 196 height 40
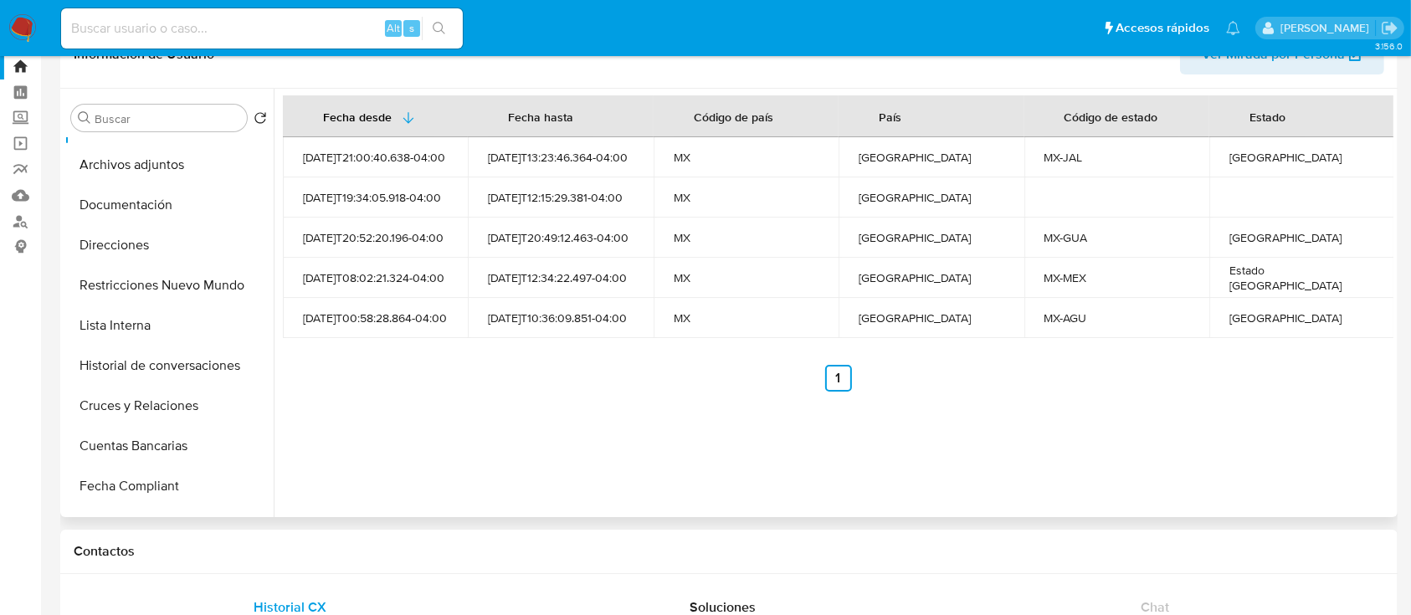
scroll to position [0, 0]
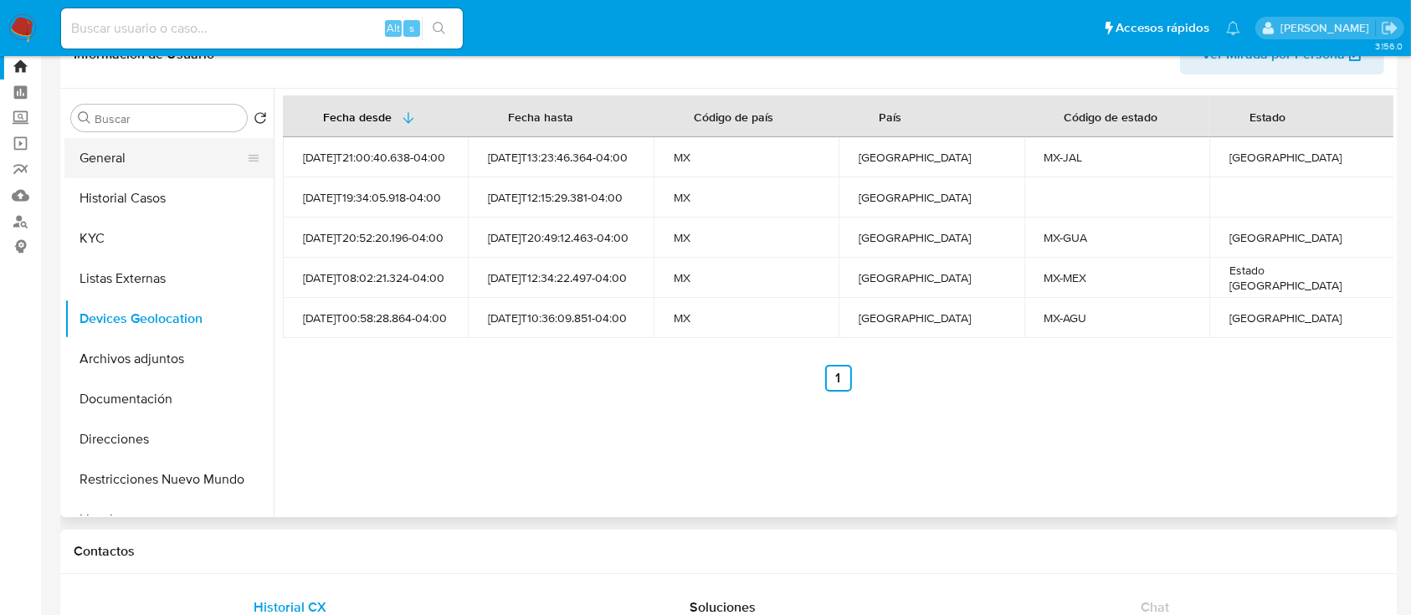
click at [109, 155] on button "General" at bounding box center [162, 158] width 196 height 40
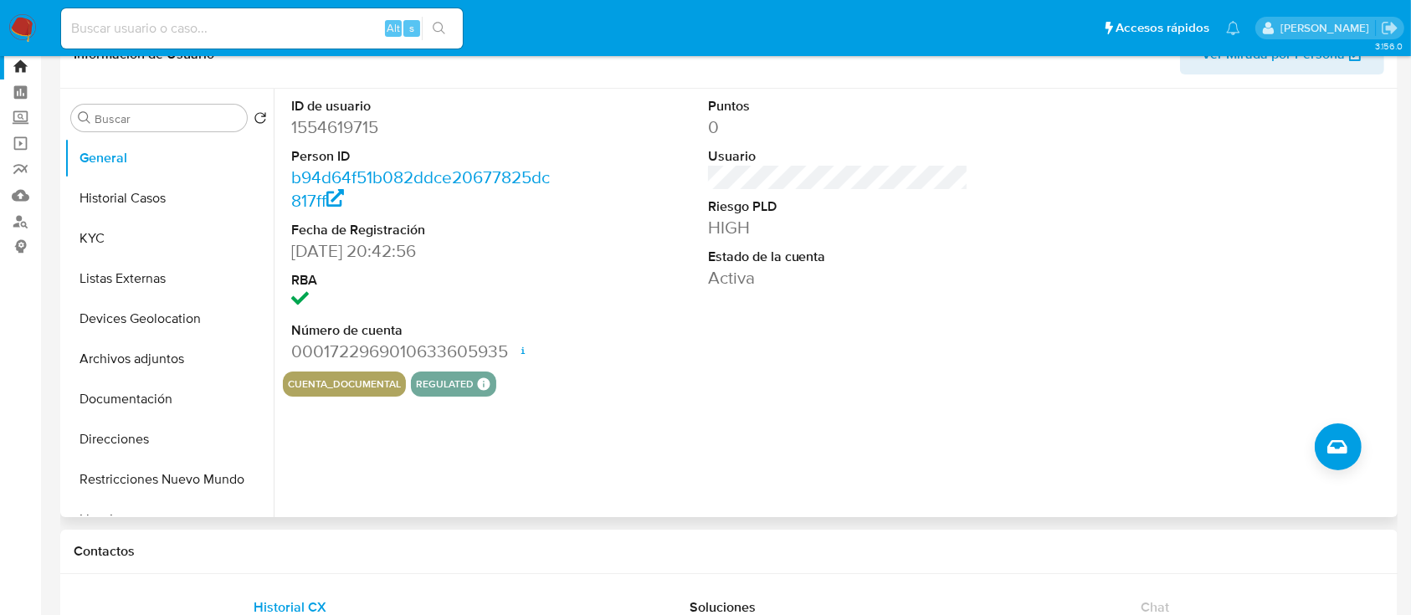
click at [893, 268] on dd "Activa" at bounding box center [838, 277] width 261 height 23
click at [177, 196] on button "Historial Casos" at bounding box center [162, 198] width 196 height 40
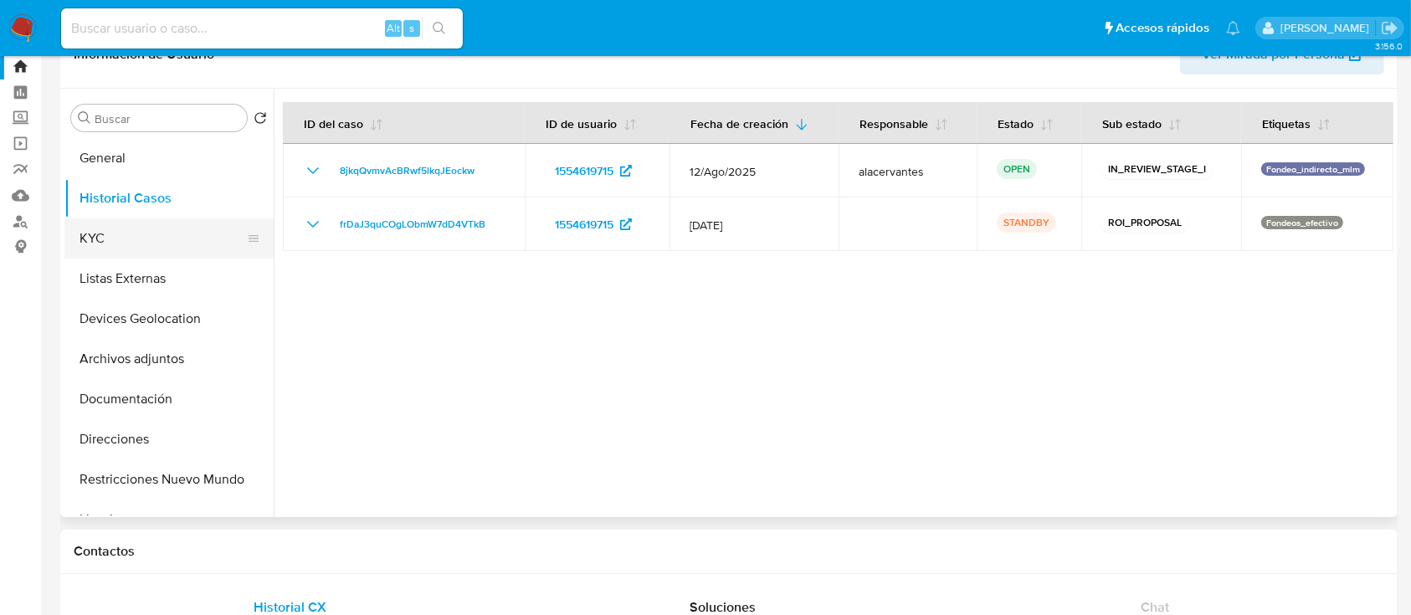
click at [133, 218] on button "KYC" at bounding box center [162, 238] width 196 height 40
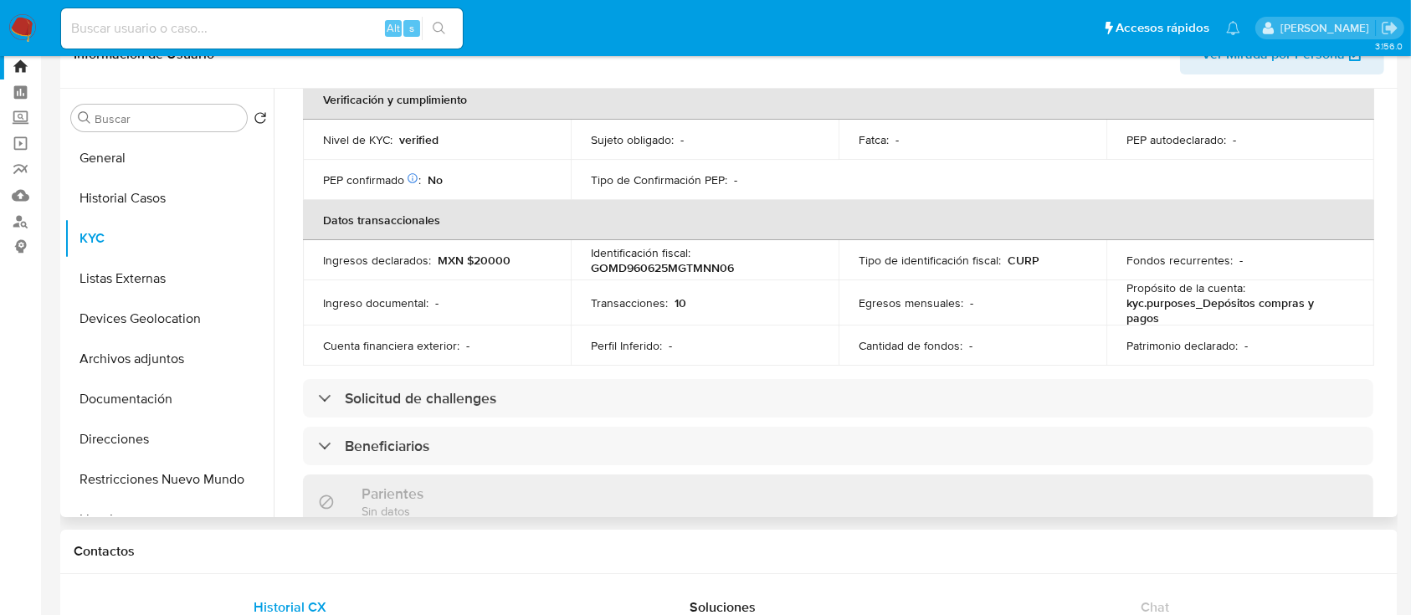
scroll to position [396, 0]
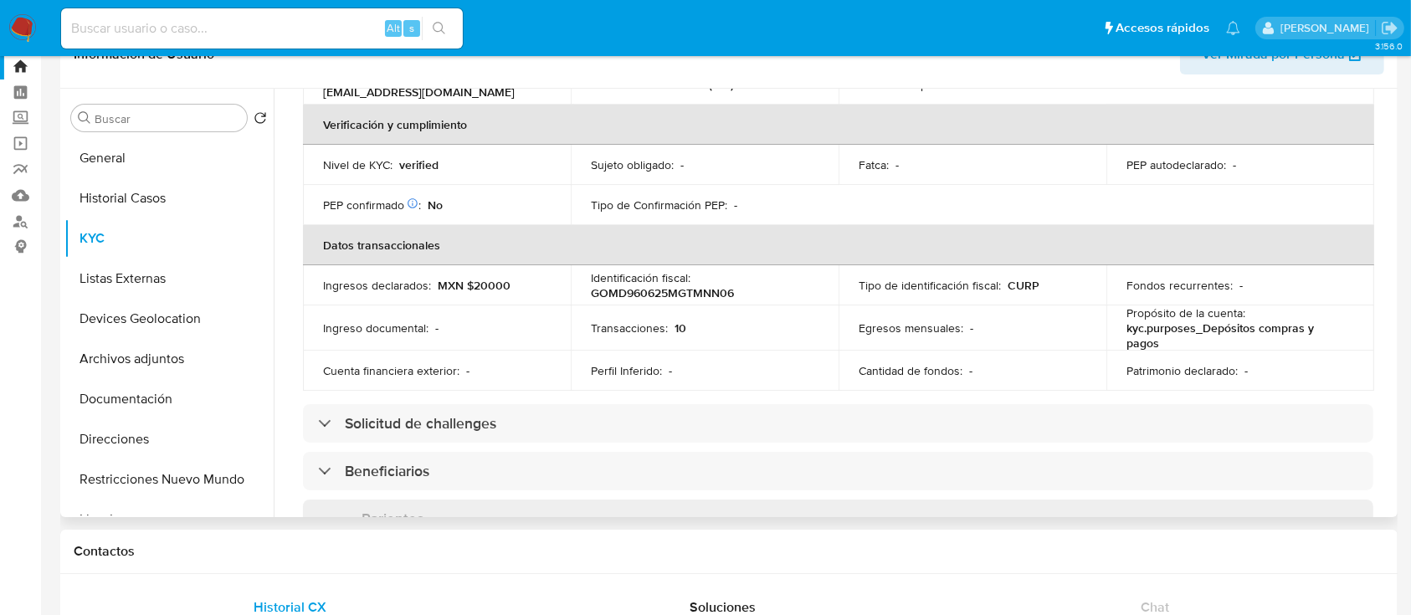
drag, startPoint x: 1393, startPoint y: 223, endPoint x: 1395, endPoint y: 253, distance: 30.2
click at [1395, 253] on div "Buscar Volver al orden por defecto General Historial Casos KYC Listas Externas …" at bounding box center [728, 303] width 1337 height 428
drag, startPoint x: 1395, startPoint y: 253, endPoint x: 1393, endPoint y: 263, distance: 10.2
click at [1393, 263] on div "Buscar Volver al orden por defecto General Historial Casos KYC Listas Externas …" at bounding box center [728, 303] width 1337 height 428
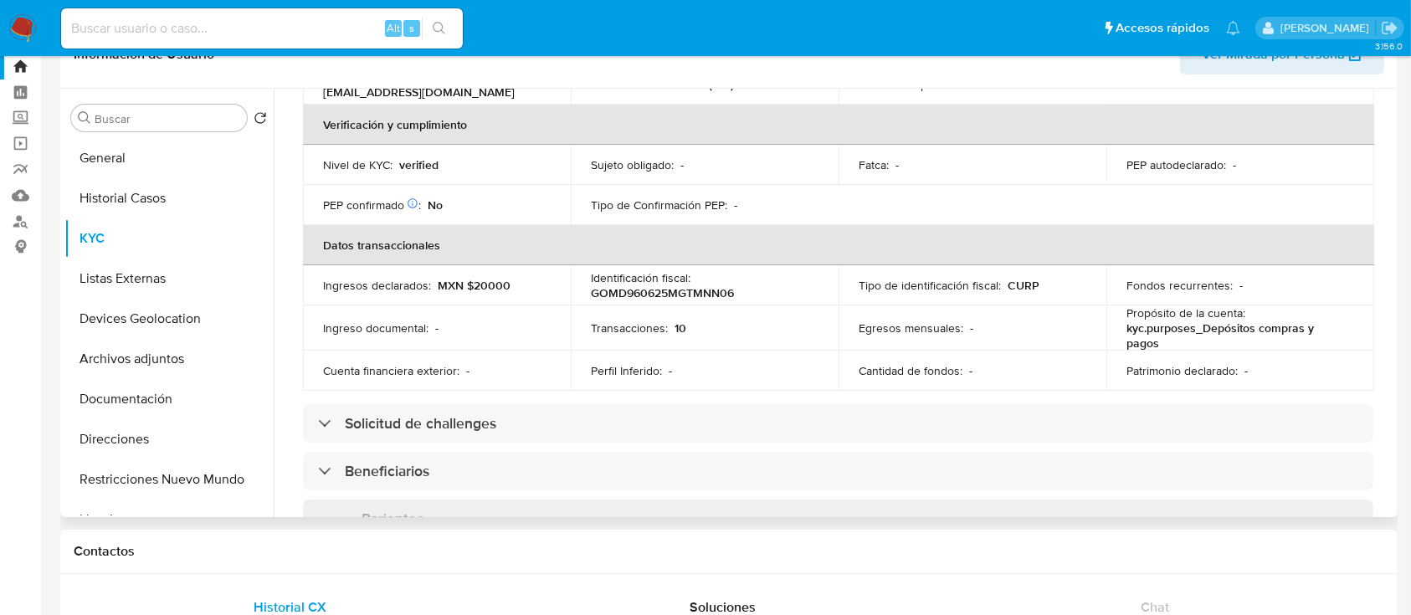
drag, startPoint x: 1393, startPoint y: 263, endPoint x: 1389, endPoint y: 292, distance: 29.6
click at [1389, 292] on div "Buscar Volver al orden por defecto General Historial Casos KYC Listas Externas …" at bounding box center [728, 303] width 1337 height 428
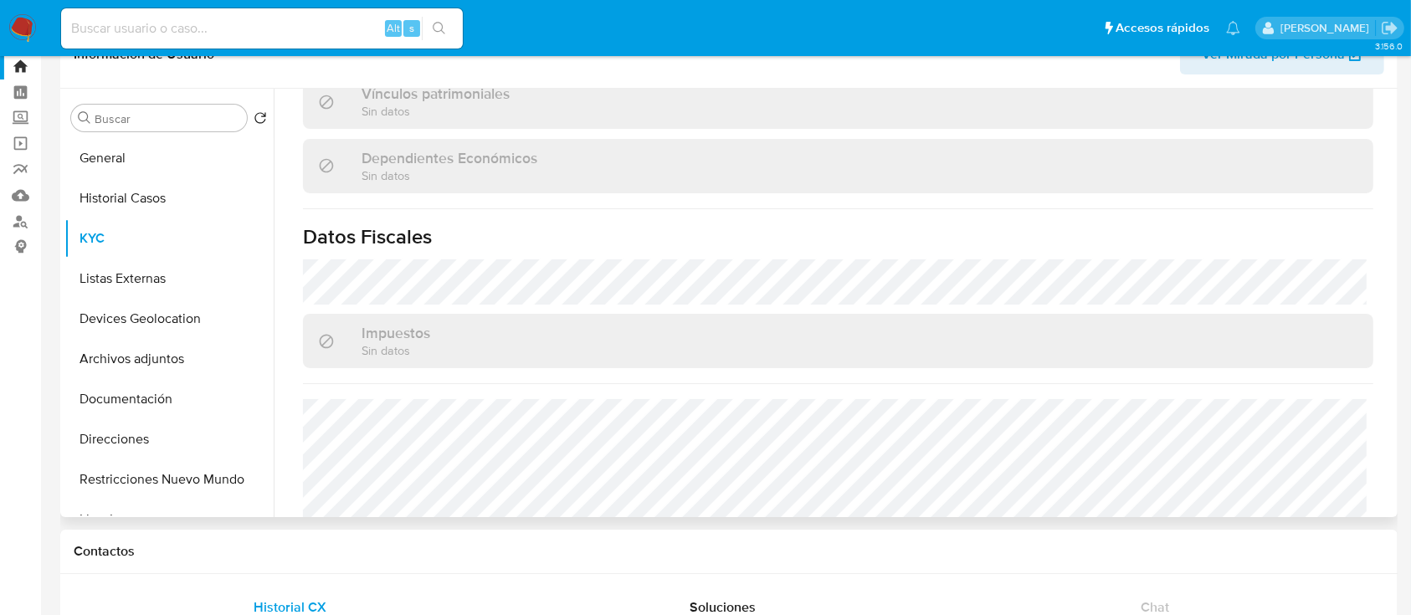
scroll to position [1024, 0]
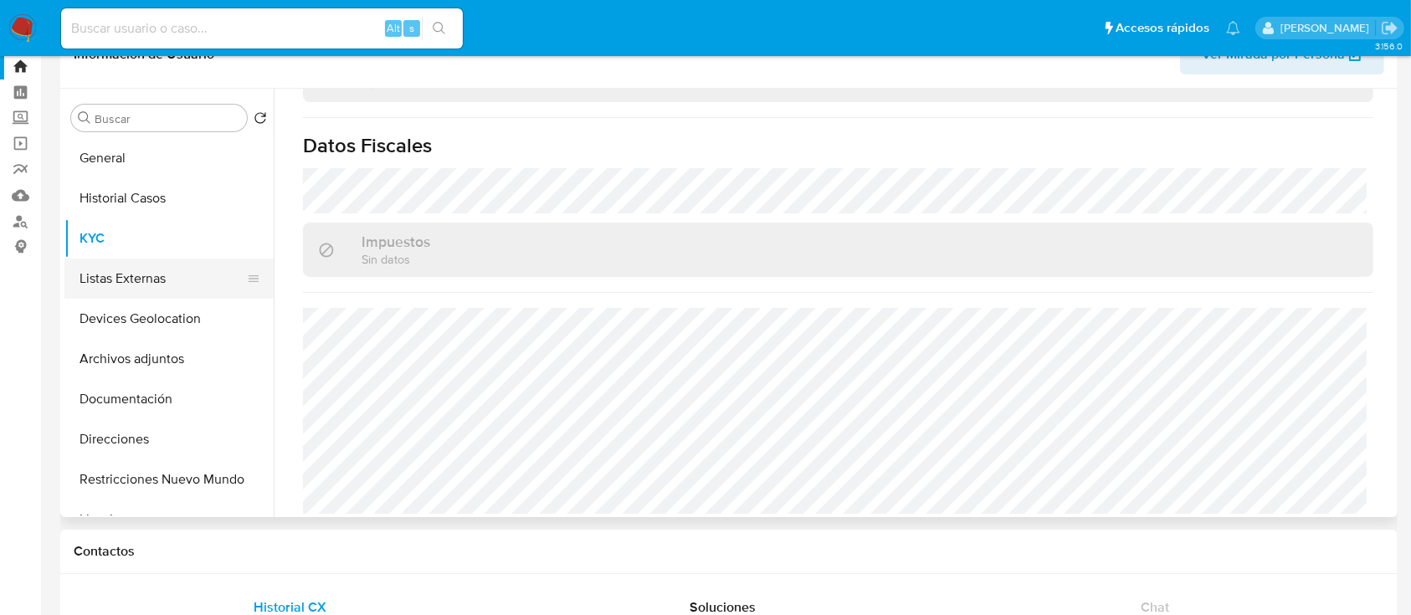
click at [124, 283] on button "Listas Externas" at bounding box center [162, 279] width 196 height 40
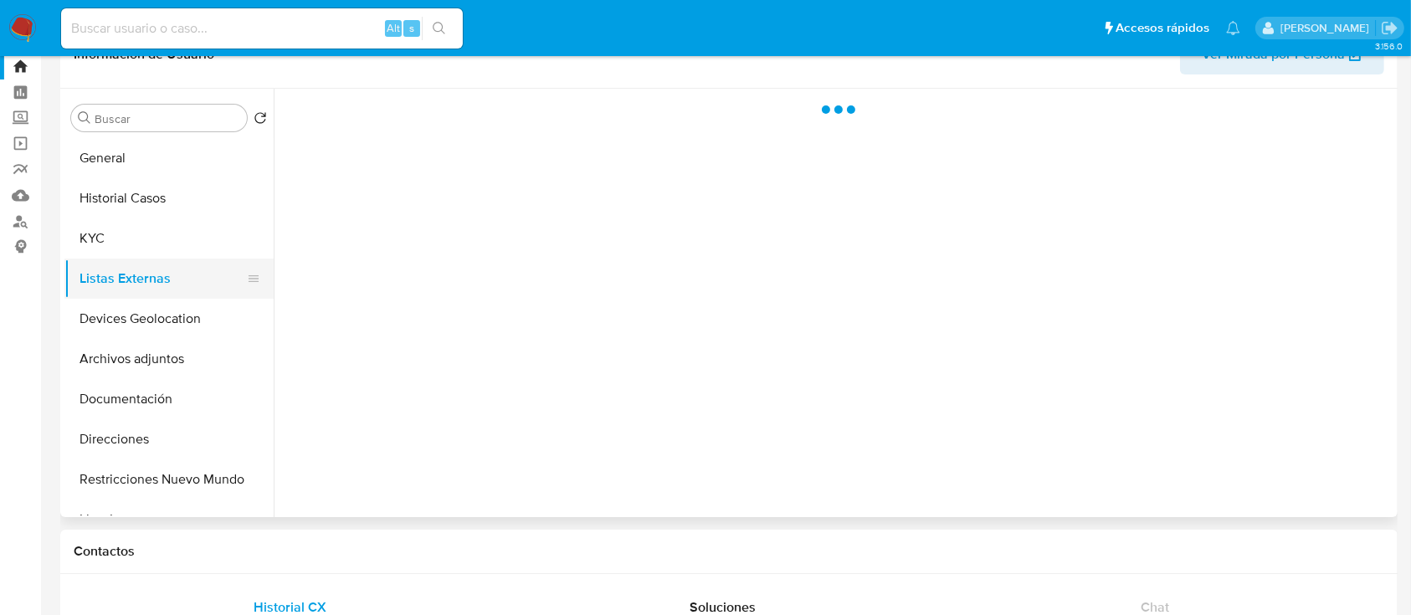
scroll to position [0, 0]
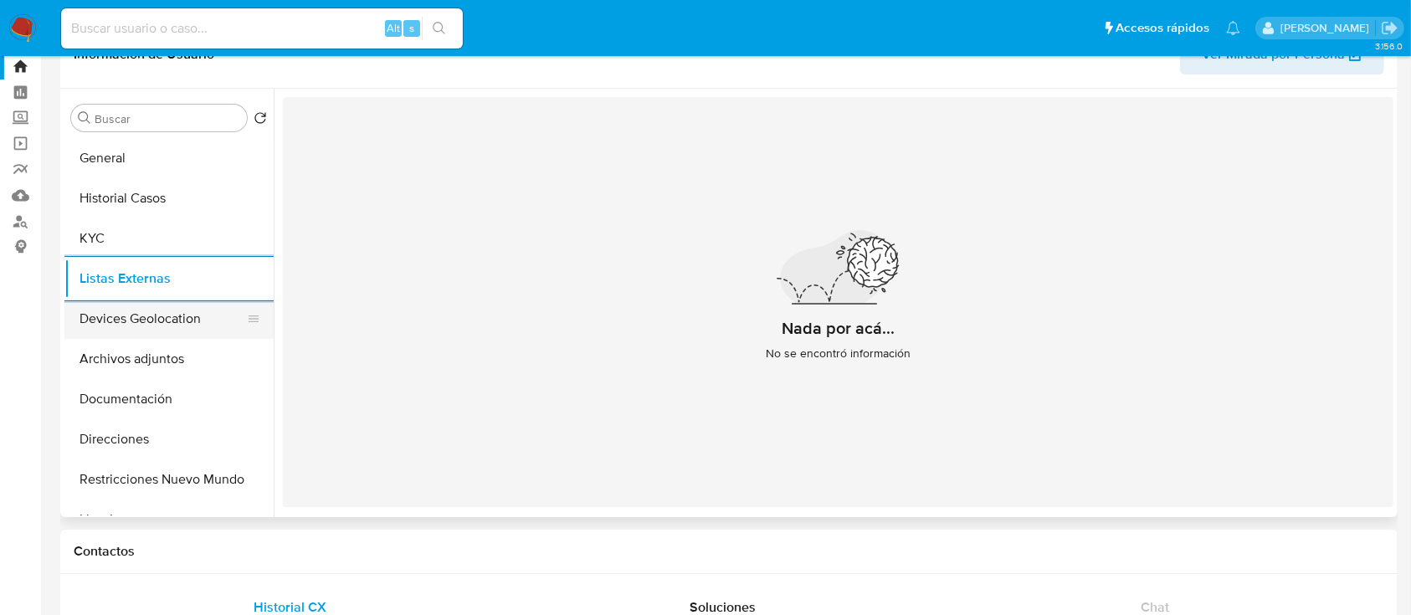
click at [225, 325] on button "Devices Geolocation" at bounding box center [162, 319] width 196 height 40
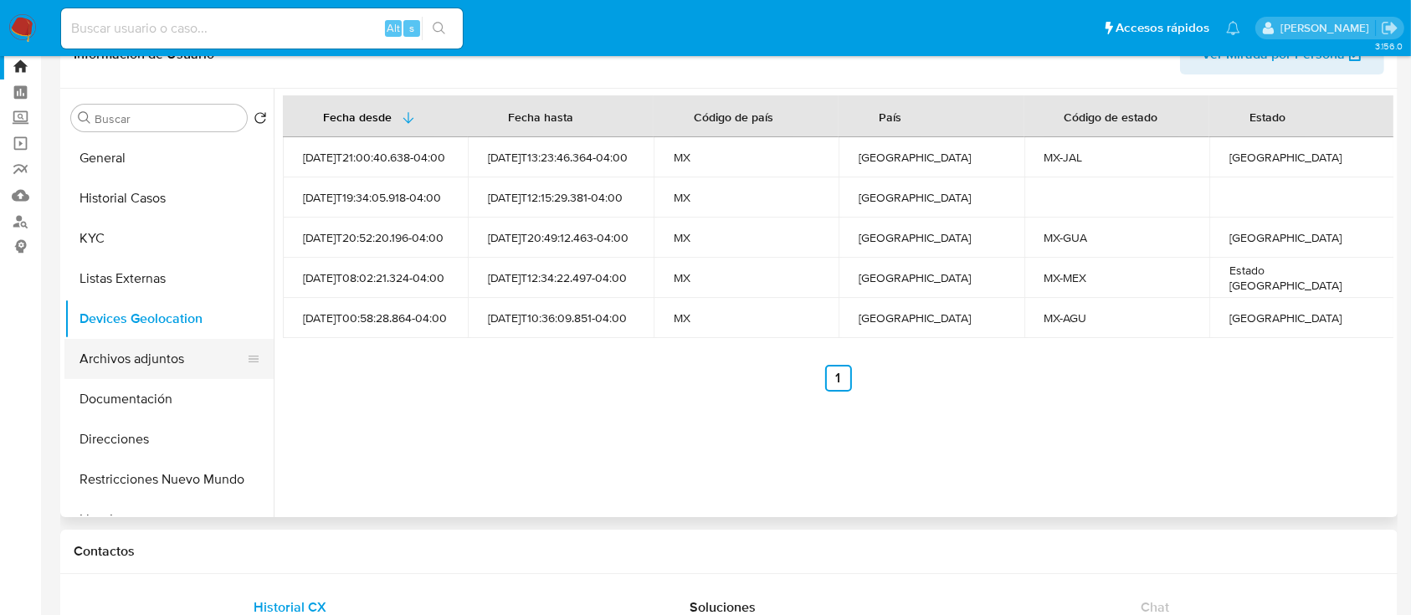
click at [149, 372] on button "Archivos adjuntos" at bounding box center [162, 359] width 196 height 40
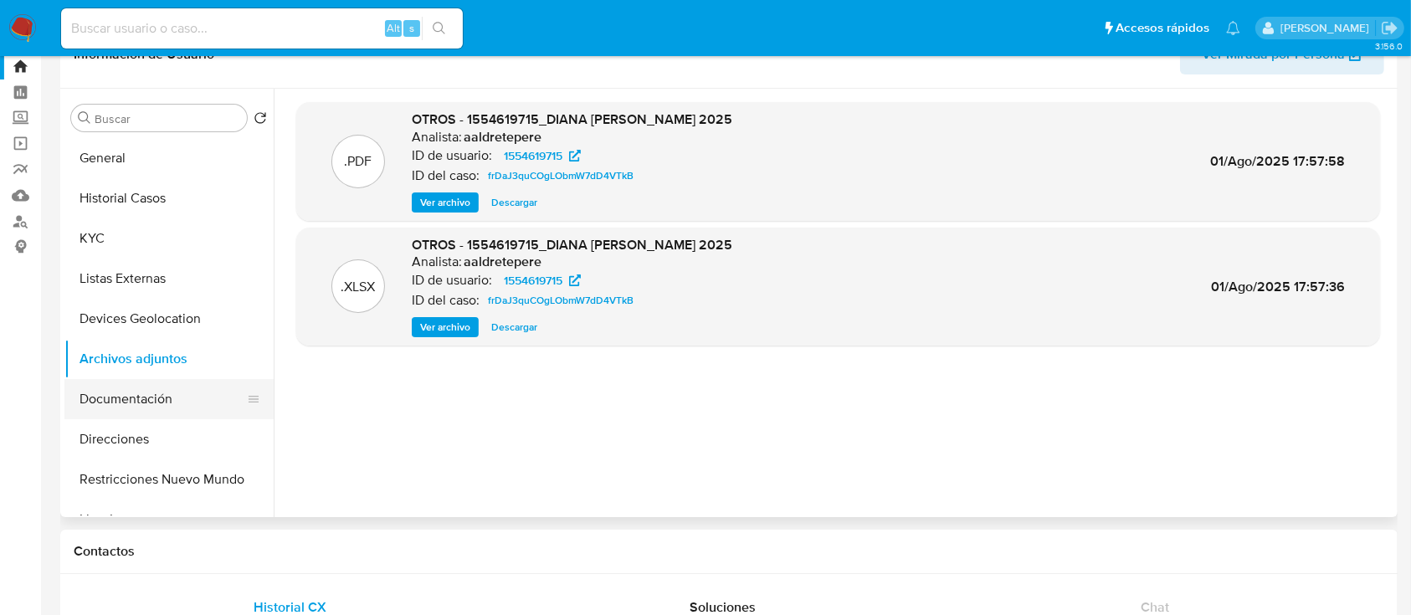
click at [154, 402] on button "Documentación" at bounding box center [162, 399] width 196 height 40
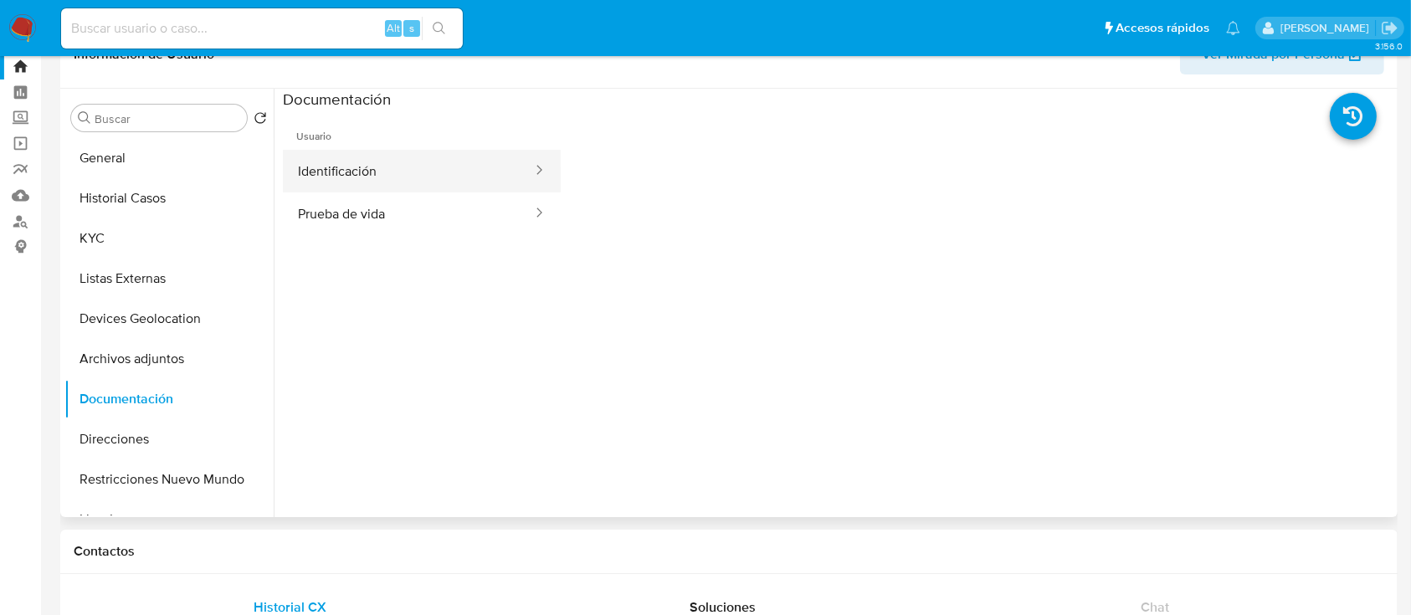
click at [470, 174] on button "Identificación" at bounding box center [408, 171] width 251 height 43
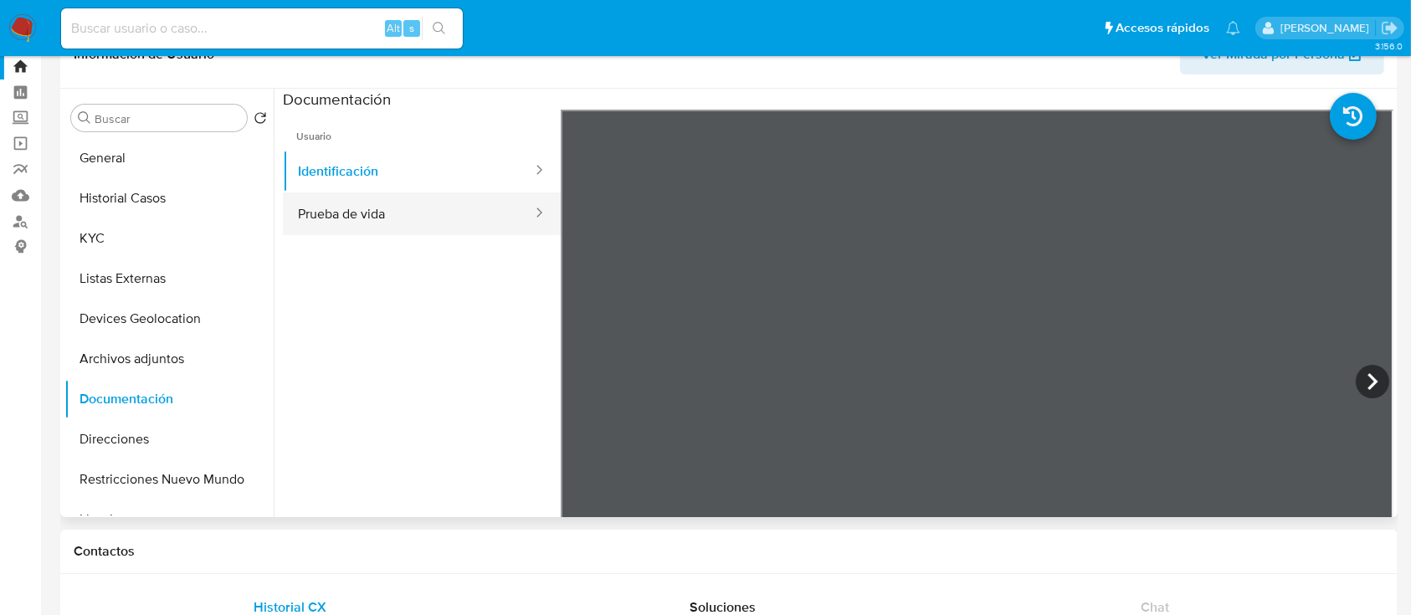
click at [479, 208] on button "Prueba de vida" at bounding box center [408, 213] width 251 height 43
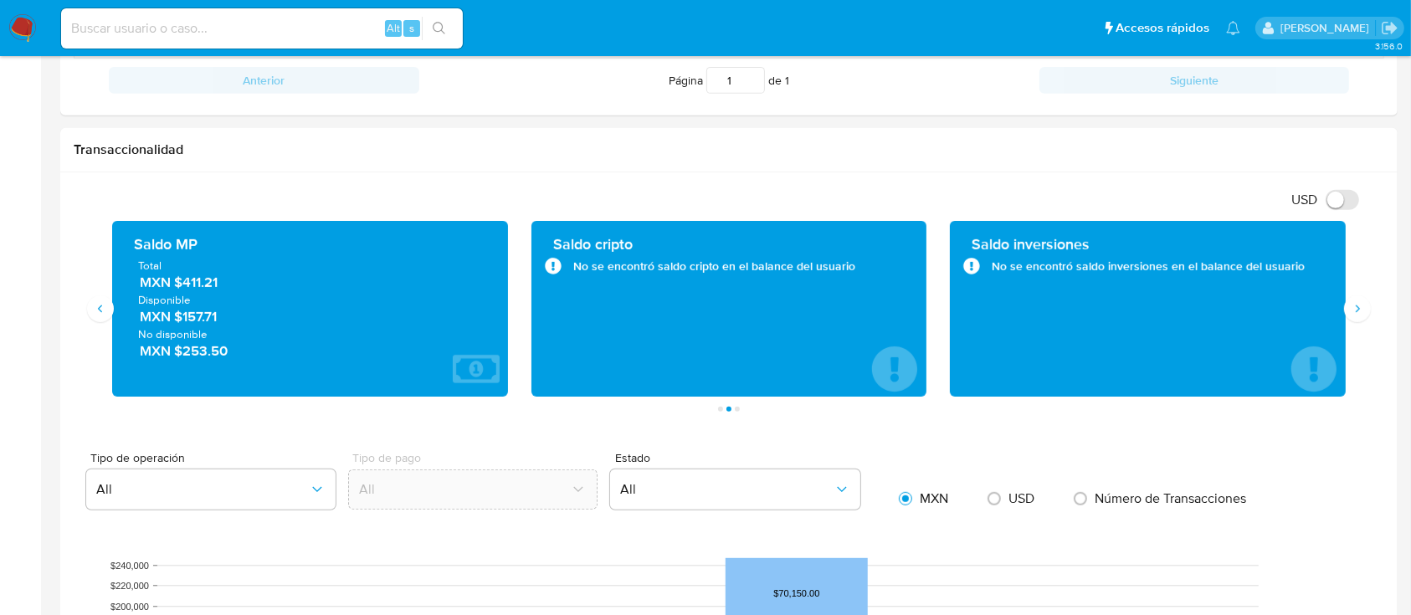
scroll to position [725, 0]
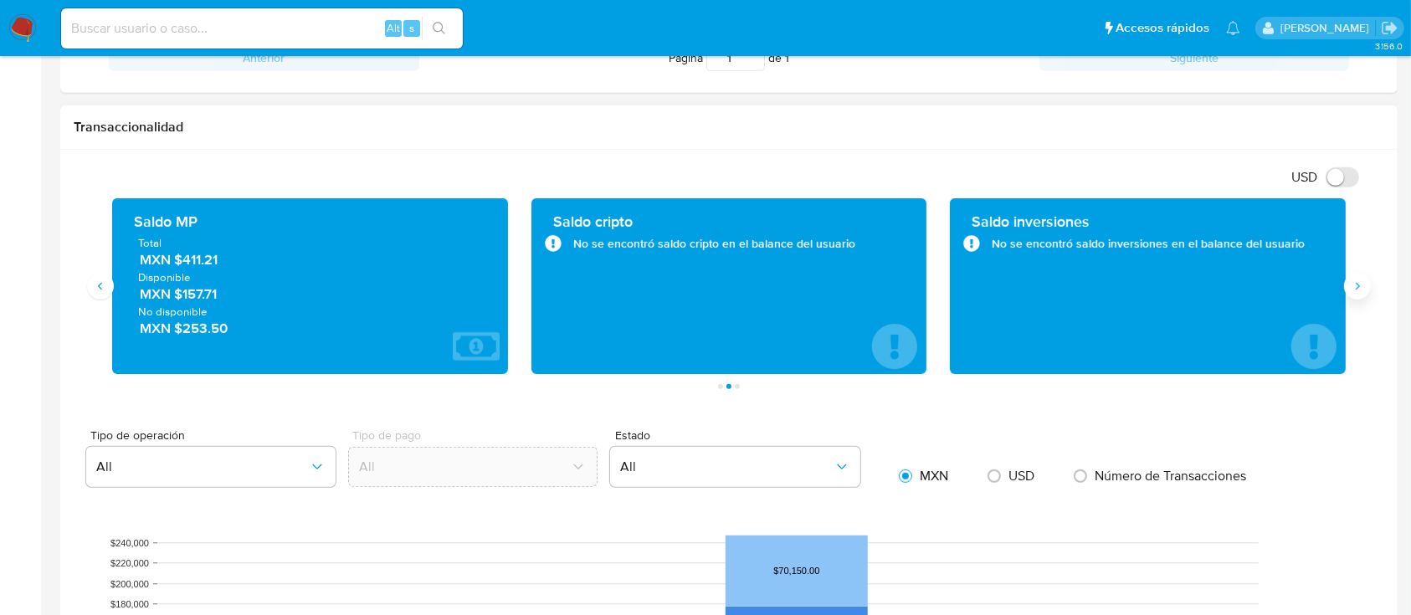
click at [1361, 295] on button "Siguiente" at bounding box center [1357, 286] width 27 height 27
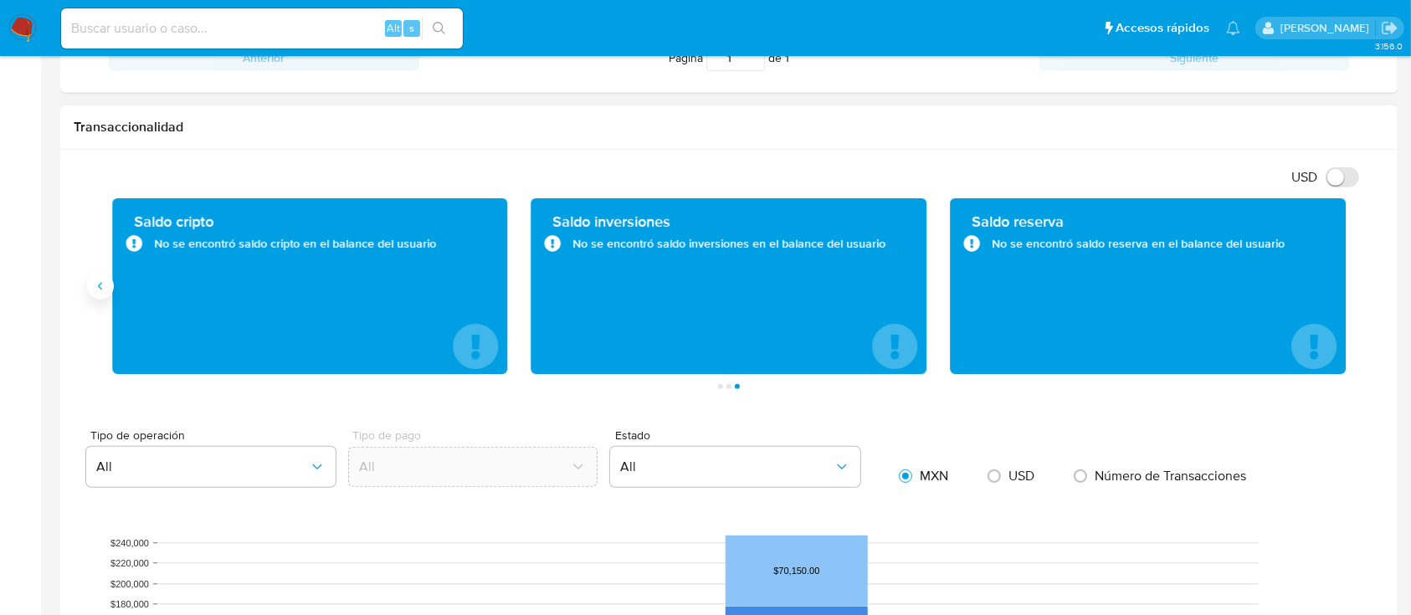
click at [104, 290] on icon "Anterior" at bounding box center [100, 285] width 13 height 13
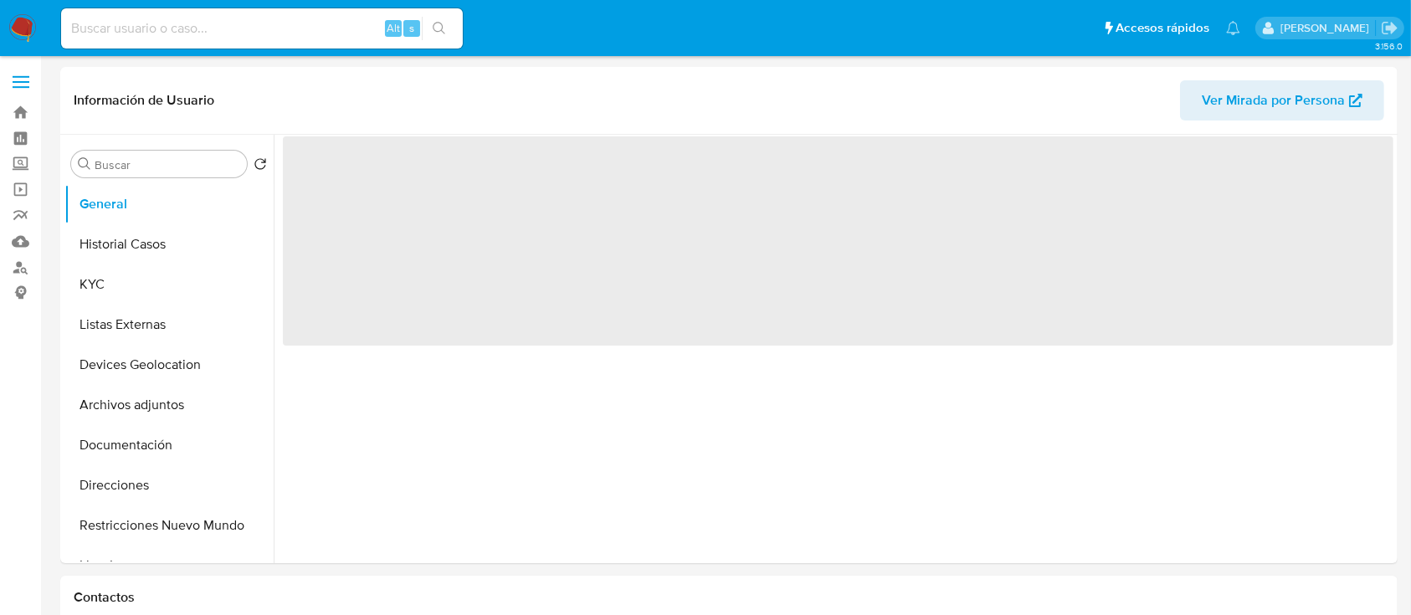
click at [134, 39] on div "Alt s" at bounding box center [262, 28] width 402 height 40
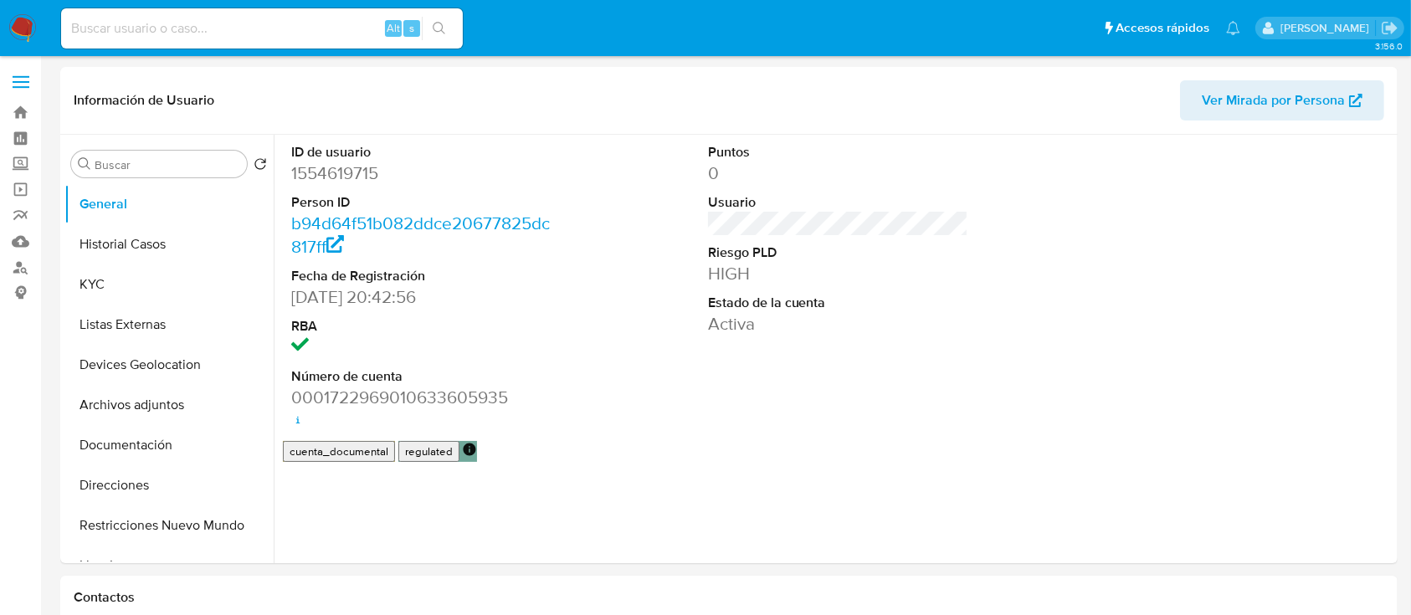
select select "10"
click at [129, 28] on input at bounding box center [262, 29] width 402 height 22
paste input "1554702056"
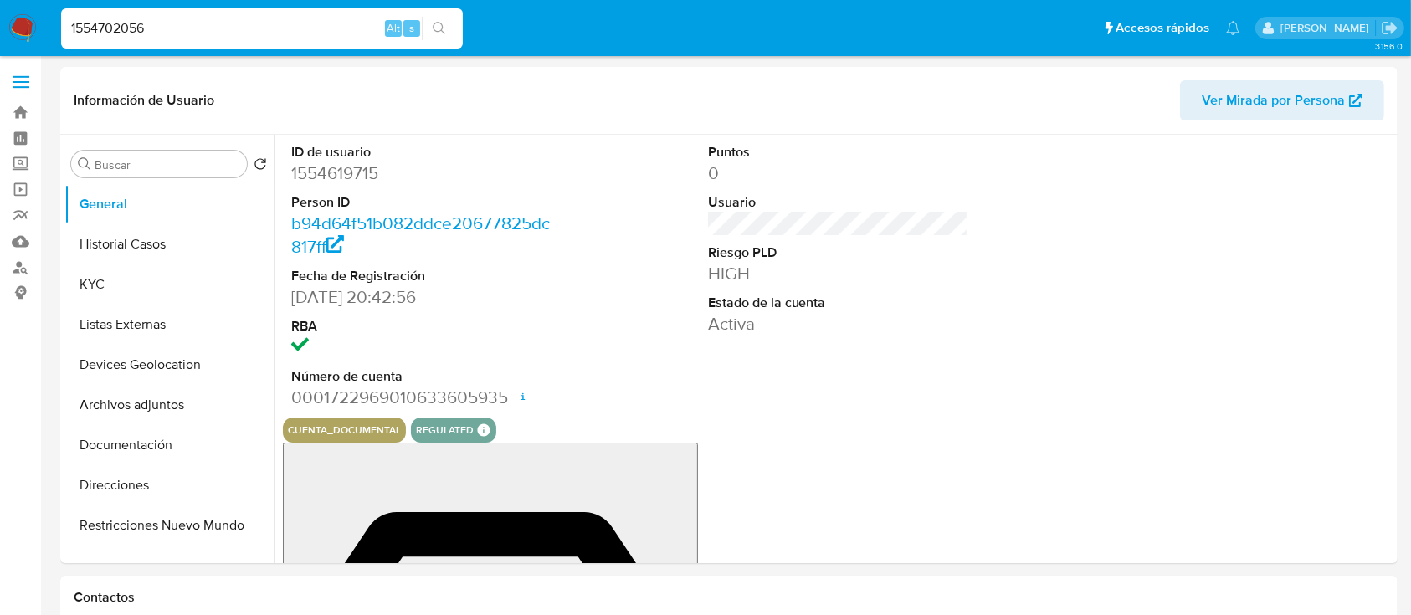
type input "1554702056"
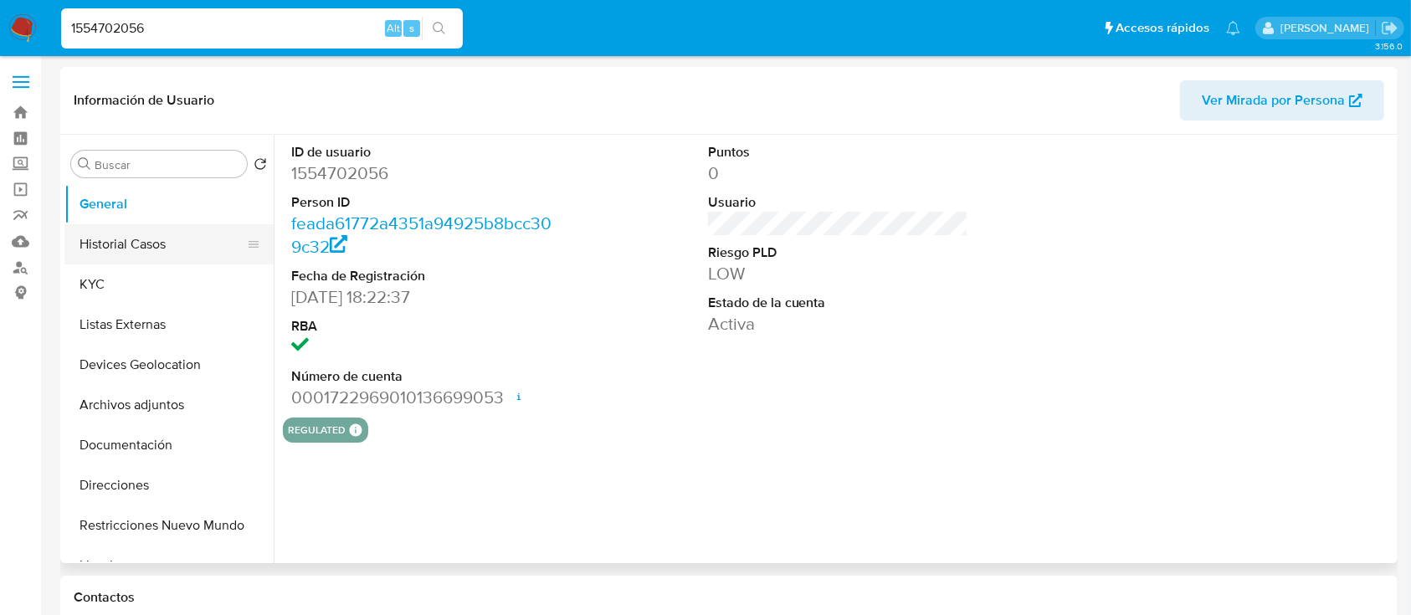
click at [97, 234] on button "Historial Casos" at bounding box center [162, 244] width 196 height 40
select select "10"
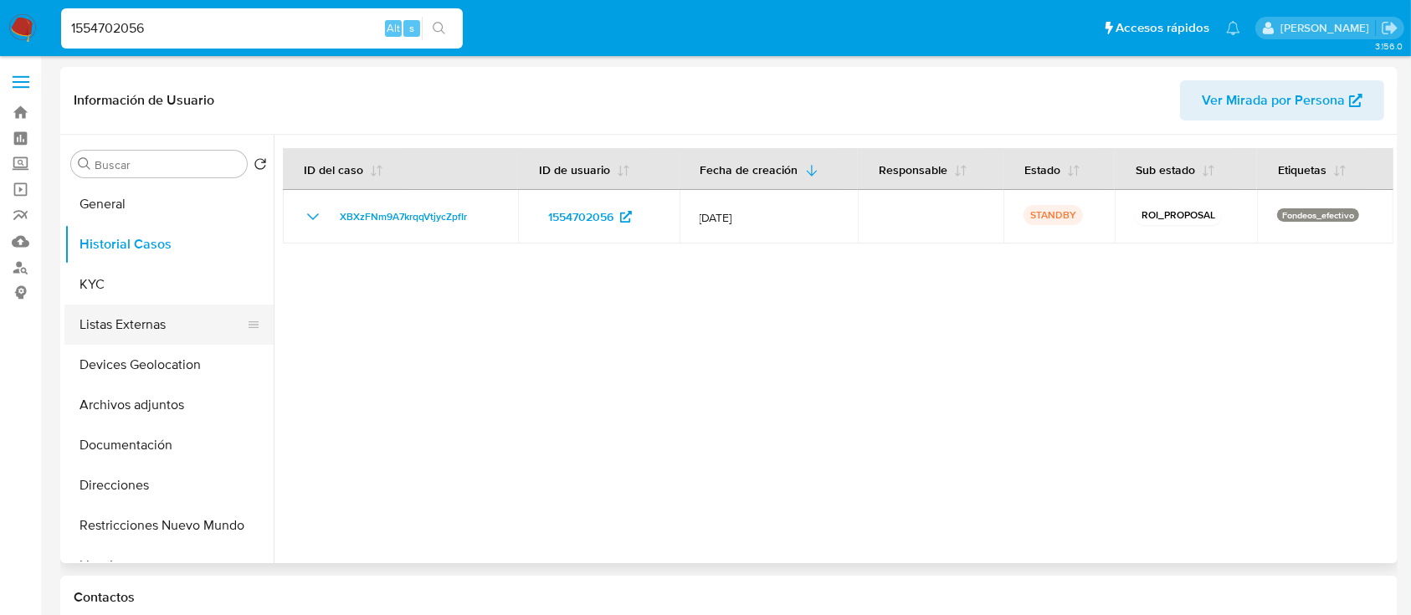
click at [134, 305] on button "Listas Externas" at bounding box center [162, 325] width 196 height 40
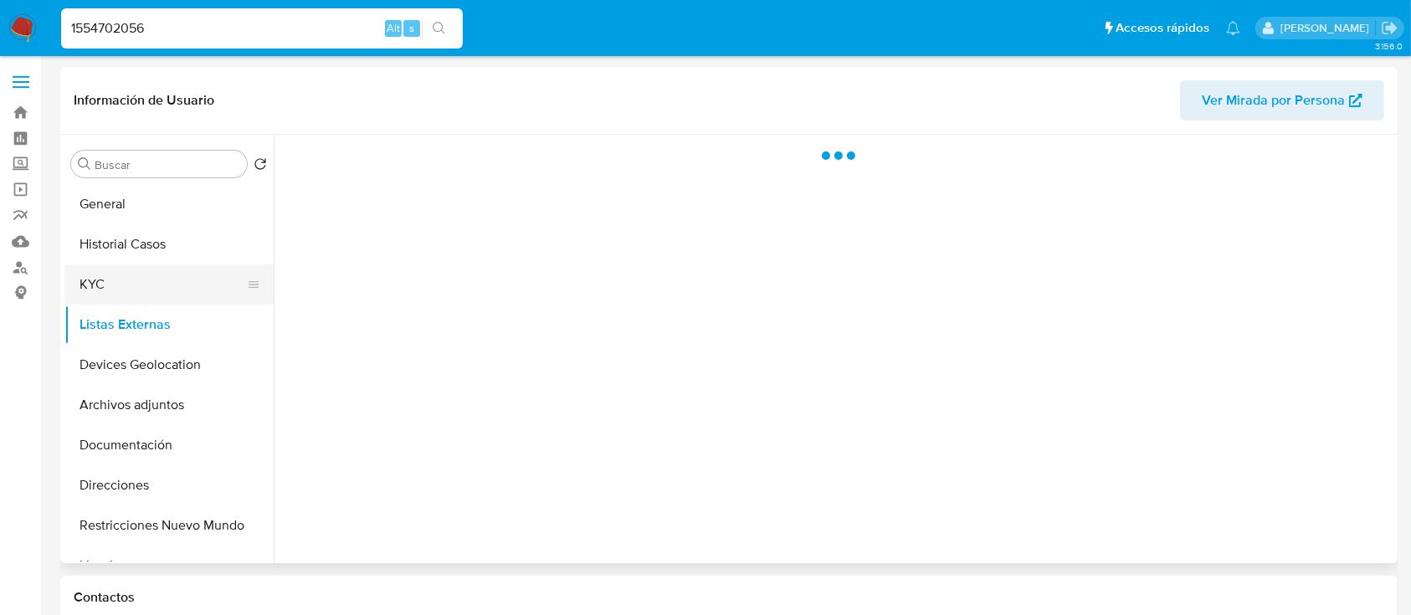
click at [113, 289] on button "KYC" at bounding box center [162, 284] width 196 height 40
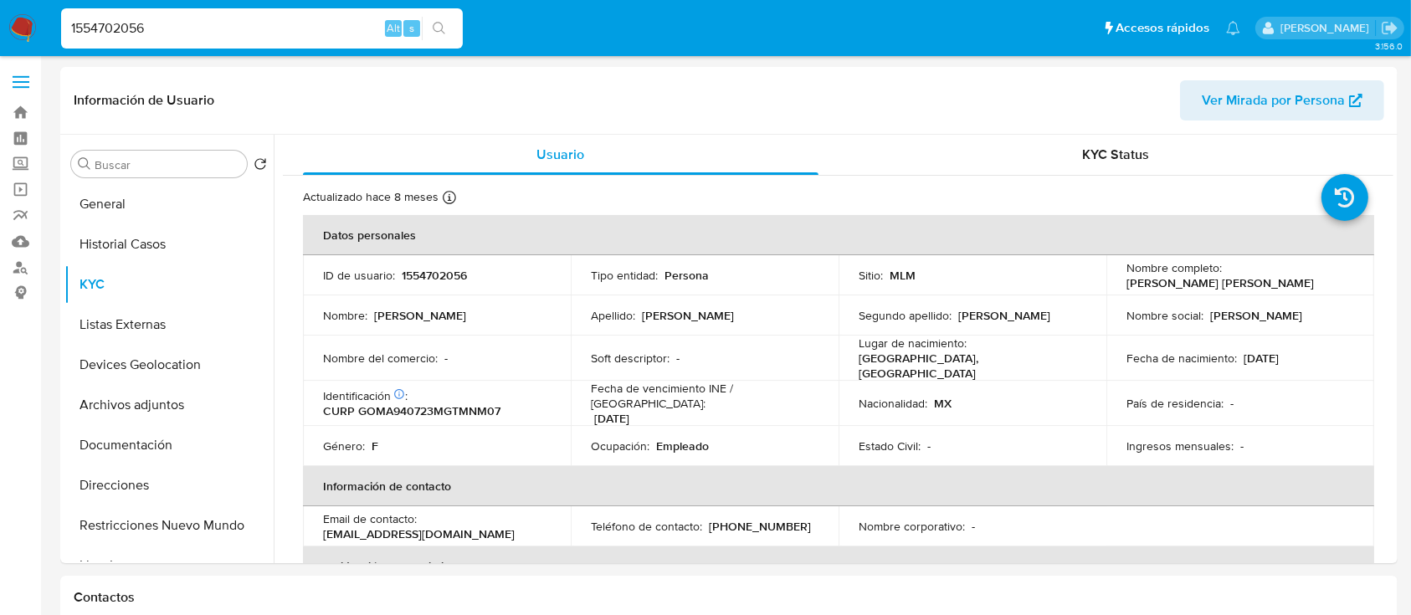
click at [111, 24] on input "1554702056" at bounding box center [262, 29] width 402 height 22
paste input "038549261"
type input "1038549261"
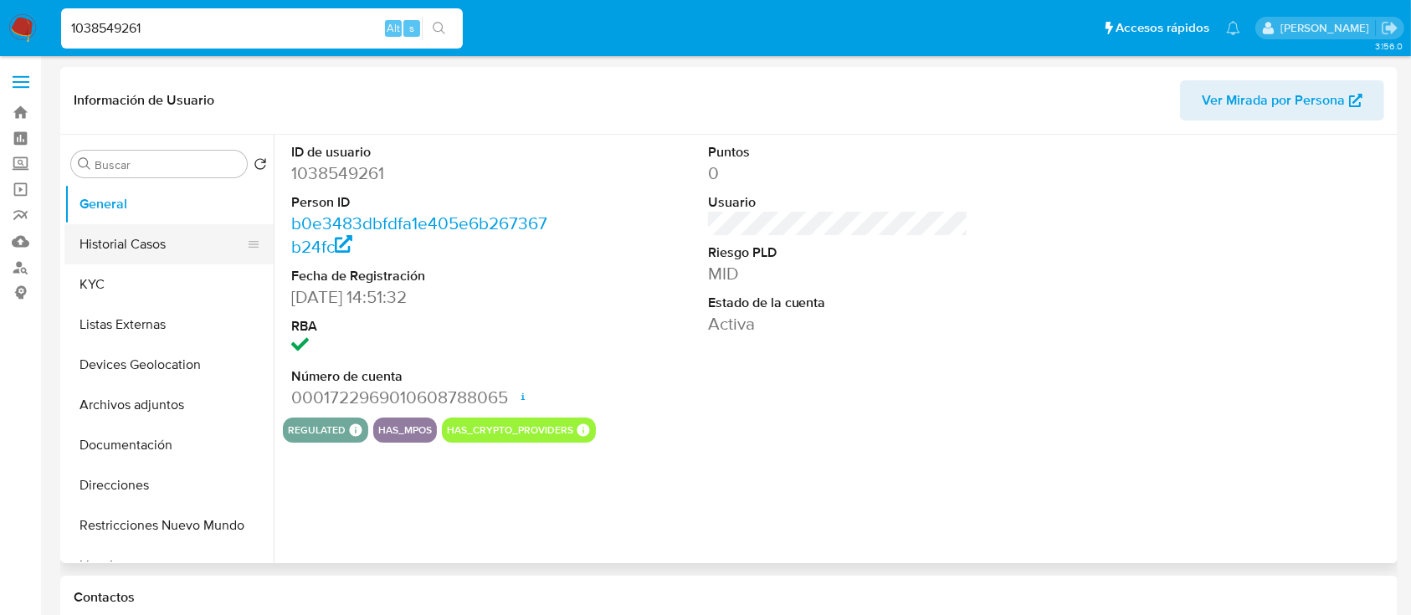
select select "10"
click at [121, 292] on button "KYC" at bounding box center [162, 284] width 196 height 40
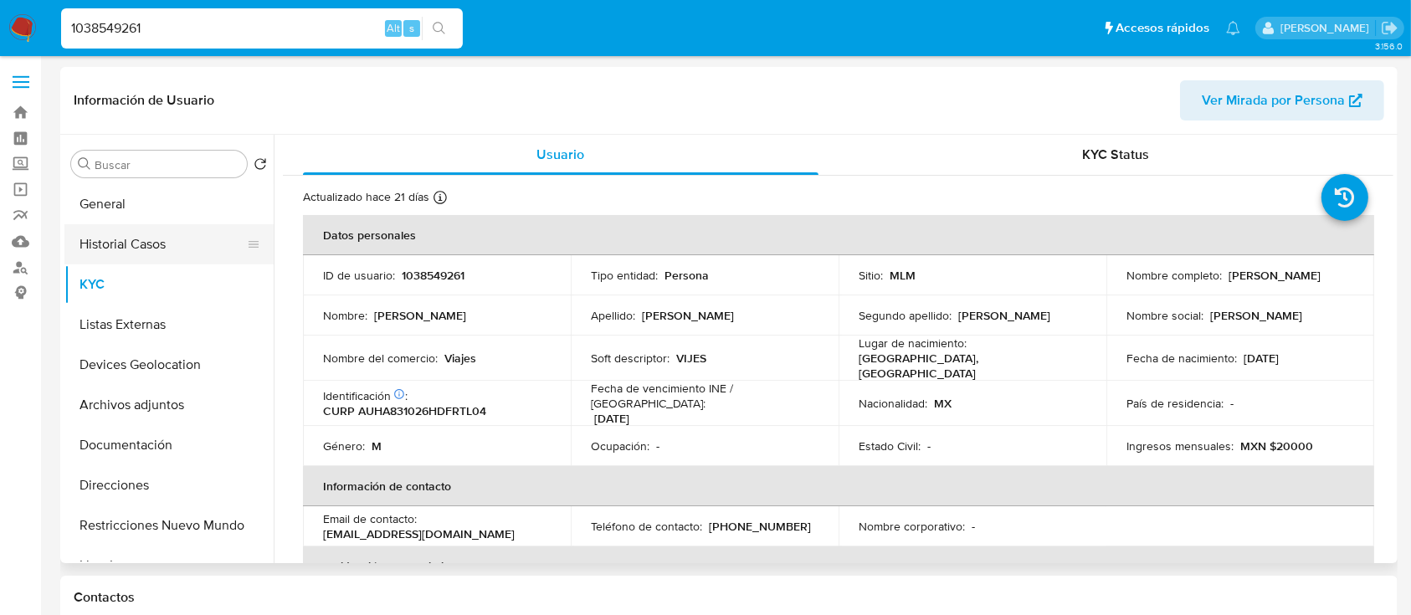
click at [168, 251] on button "Historial Casos" at bounding box center [162, 244] width 196 height 40
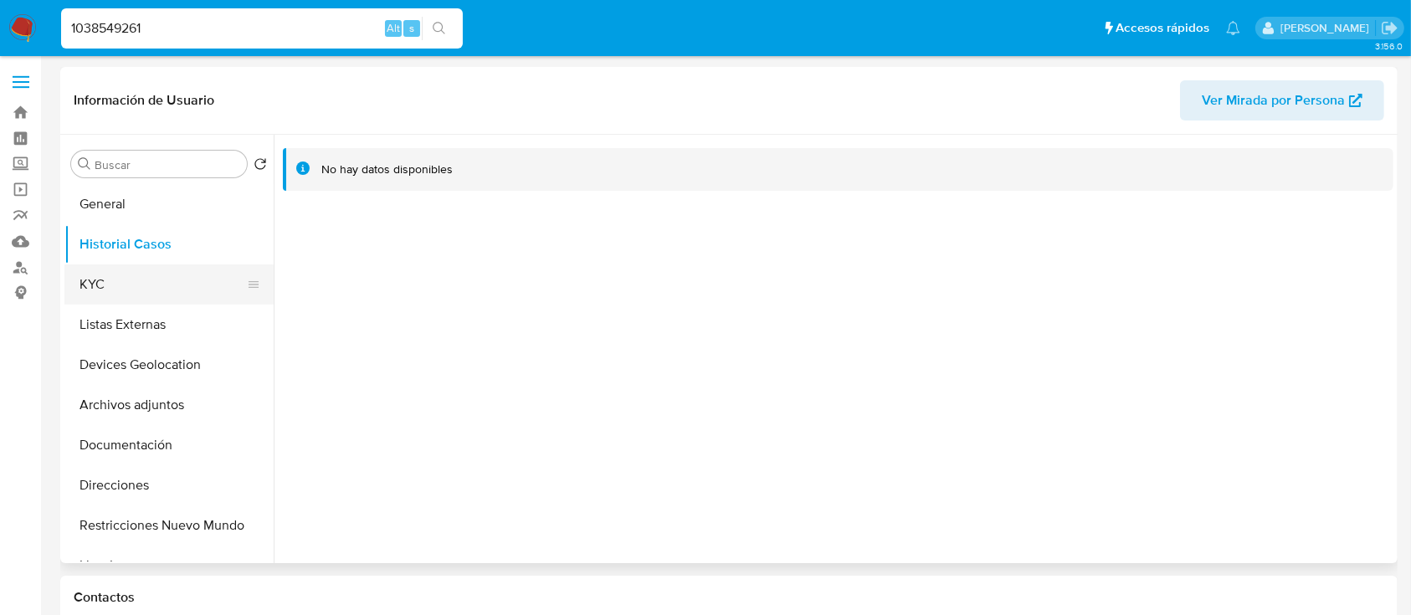
click at [134, 291] on button "KYC" at bounding box center [162, 284] width 196 height 40
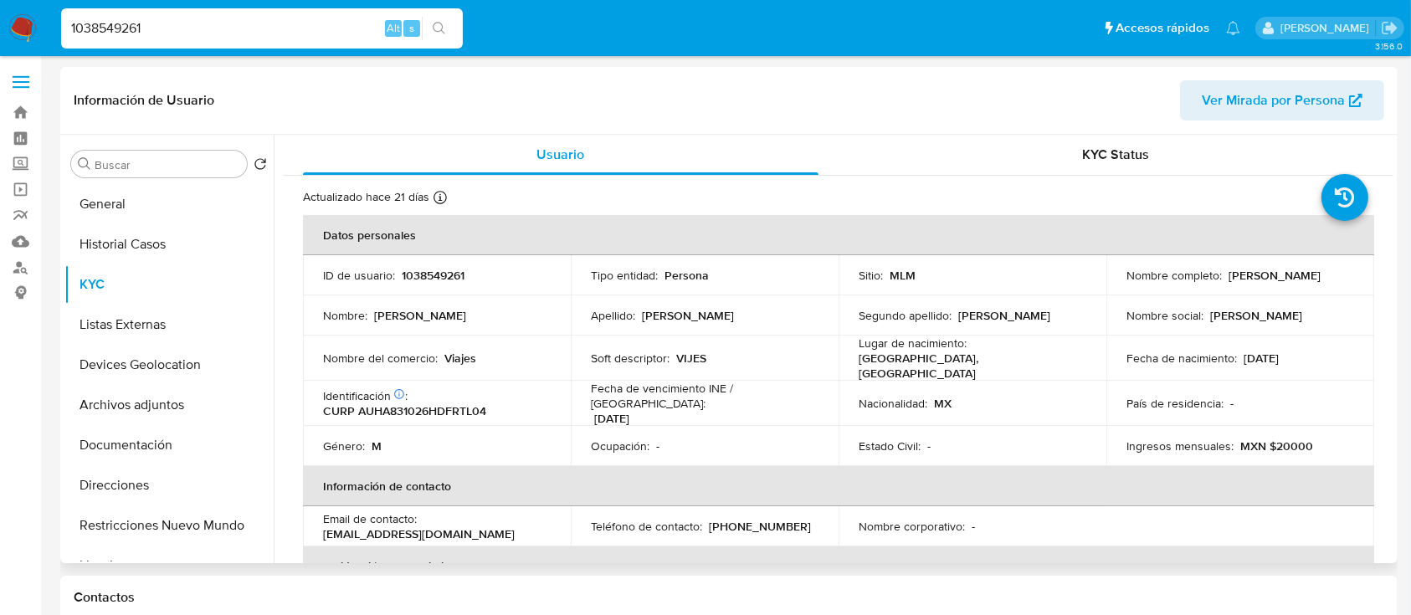
drag, startPoint x: 1386, startPoint y: 178, endPoint x: 1388, endPoint y: 281, distance: 102.9
click at [1388, 281] on div "Usuario KYC Status Actualizado hace 21 [PERSON_NAME] Creado: [DATE] 12:53:38 Ac…" at bounding box center [834, 349] width 1120 height 428
click at [730, 336] on td "Soft descriptor : VIJES" at bounding box center [705, 358] width 268 height 45
click at [142, 237] on button "Historial Casos" at bounding box center [162, 244] width 196 height 40
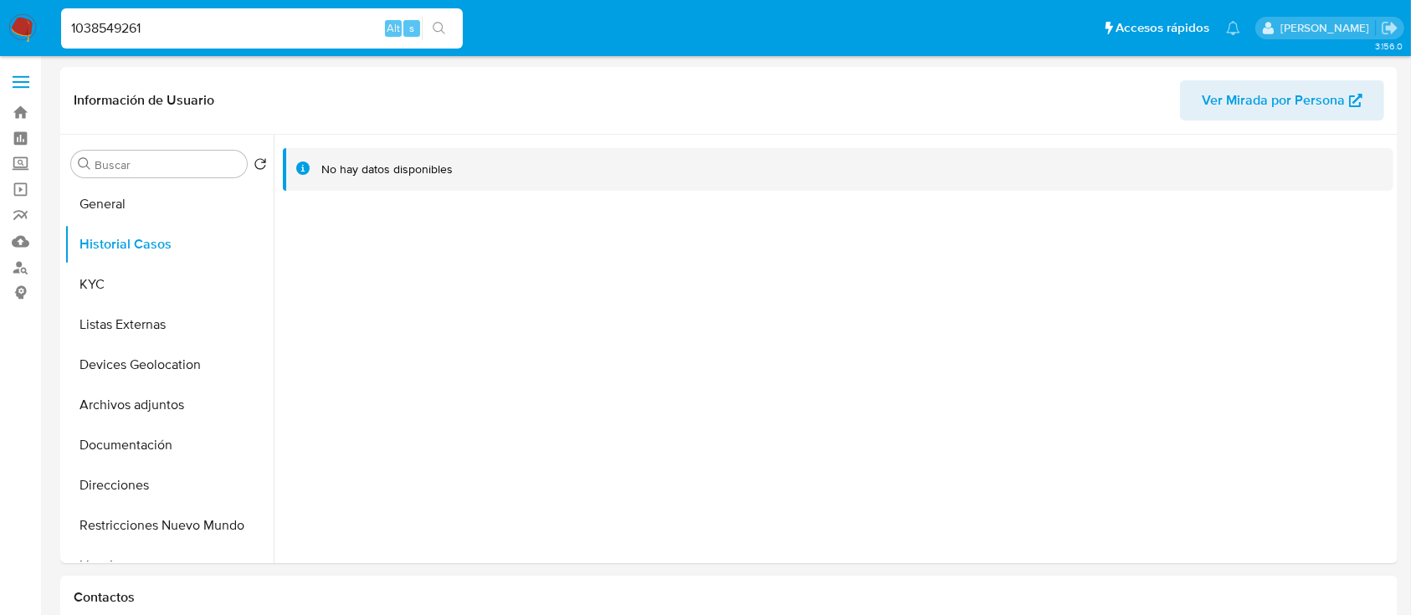
click at [262, 23] on input "1038549261" at bounding box center [262, 29] width 402 height 22
paste input "548298153"
type input "1548298153"
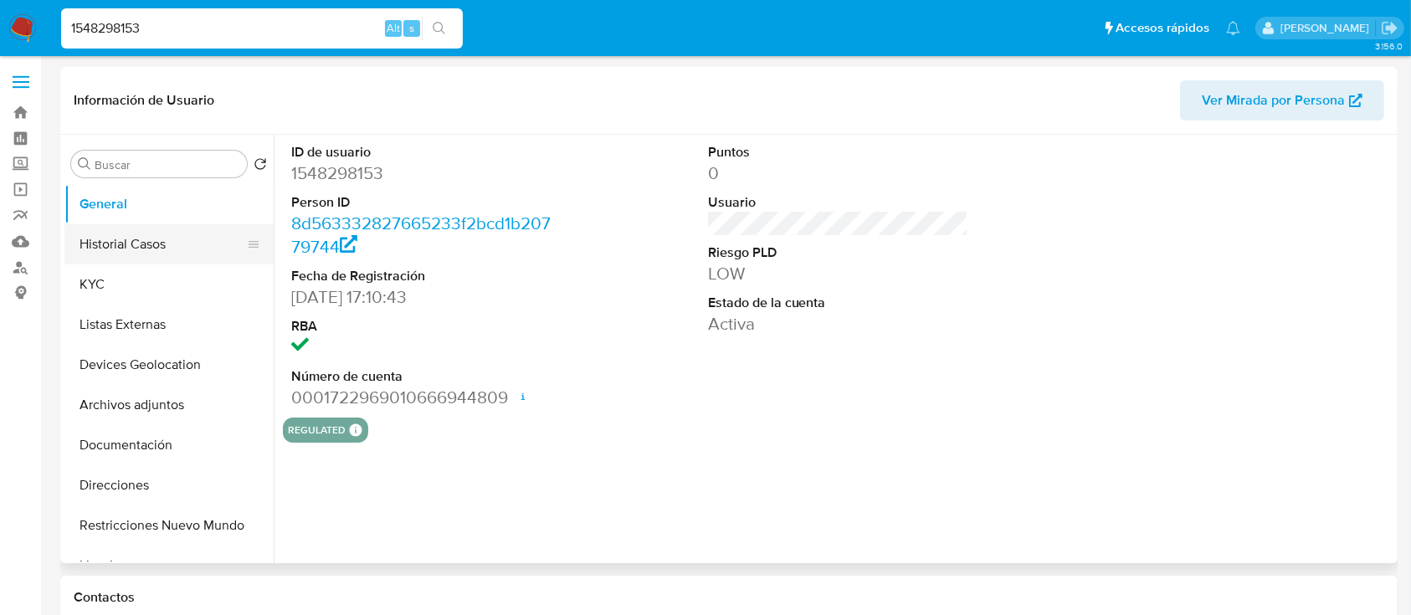
select select "10"
click at [112, 263] on button "Historial Casos" at bounding box center [162, 244] width 196 height 40
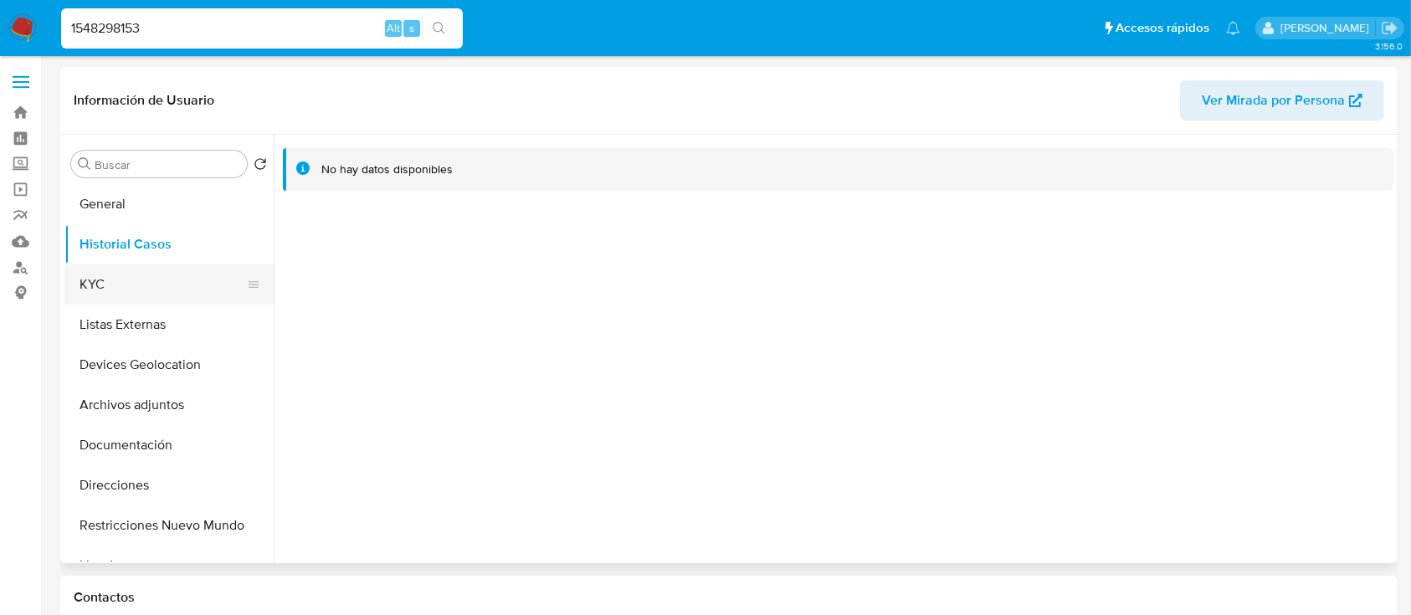
click at [111, 284] on button "KYC" at bounding box center [162, 284] width 196 height 40
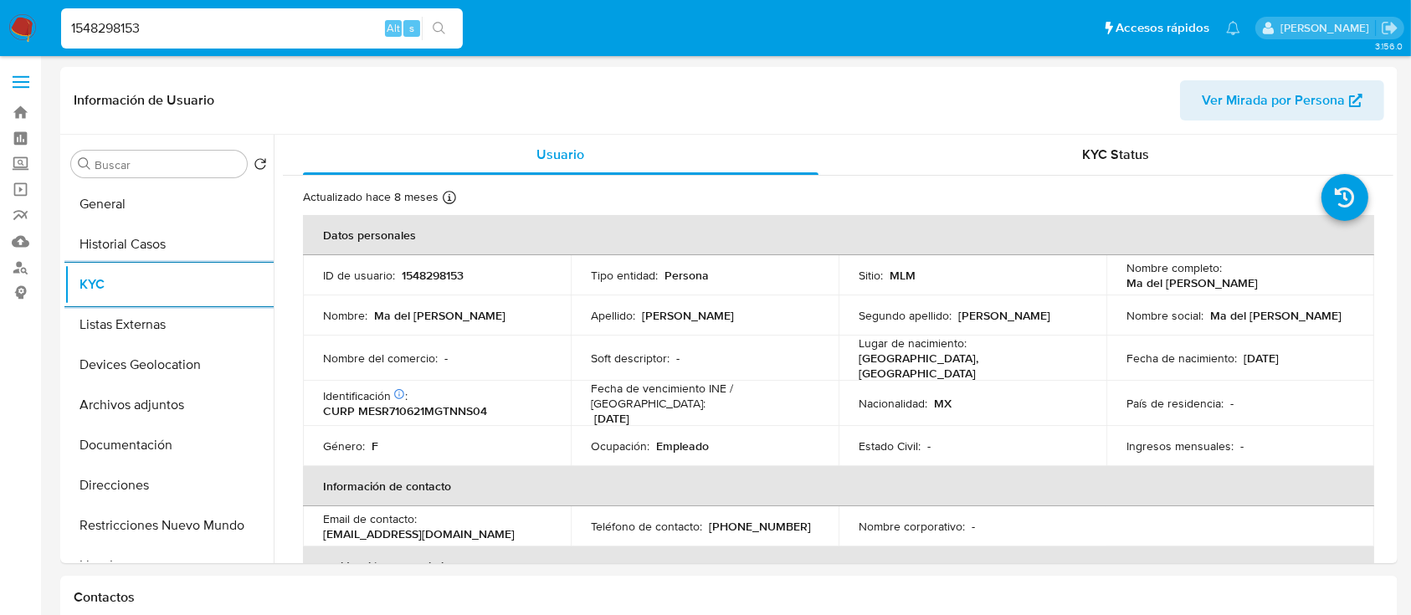
click at [141, 20] on input "1548298153" at bounding box center [262, 29] width 402 height 22
paste input "58088516"
type input "1558088516"
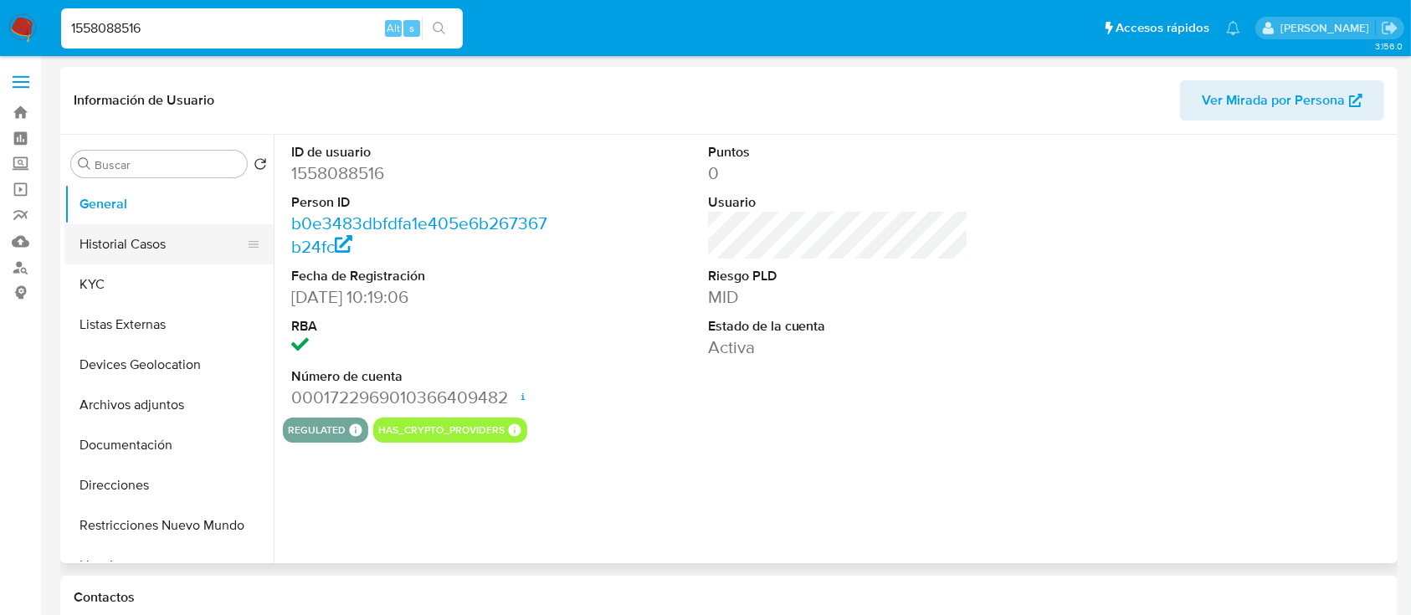
click at [120, 258] on button "Historial Casos" at bounding box center [162, 244] width 196 height 40
select select "10"
